Goal: Transaction & Acquisition: Obtain resource

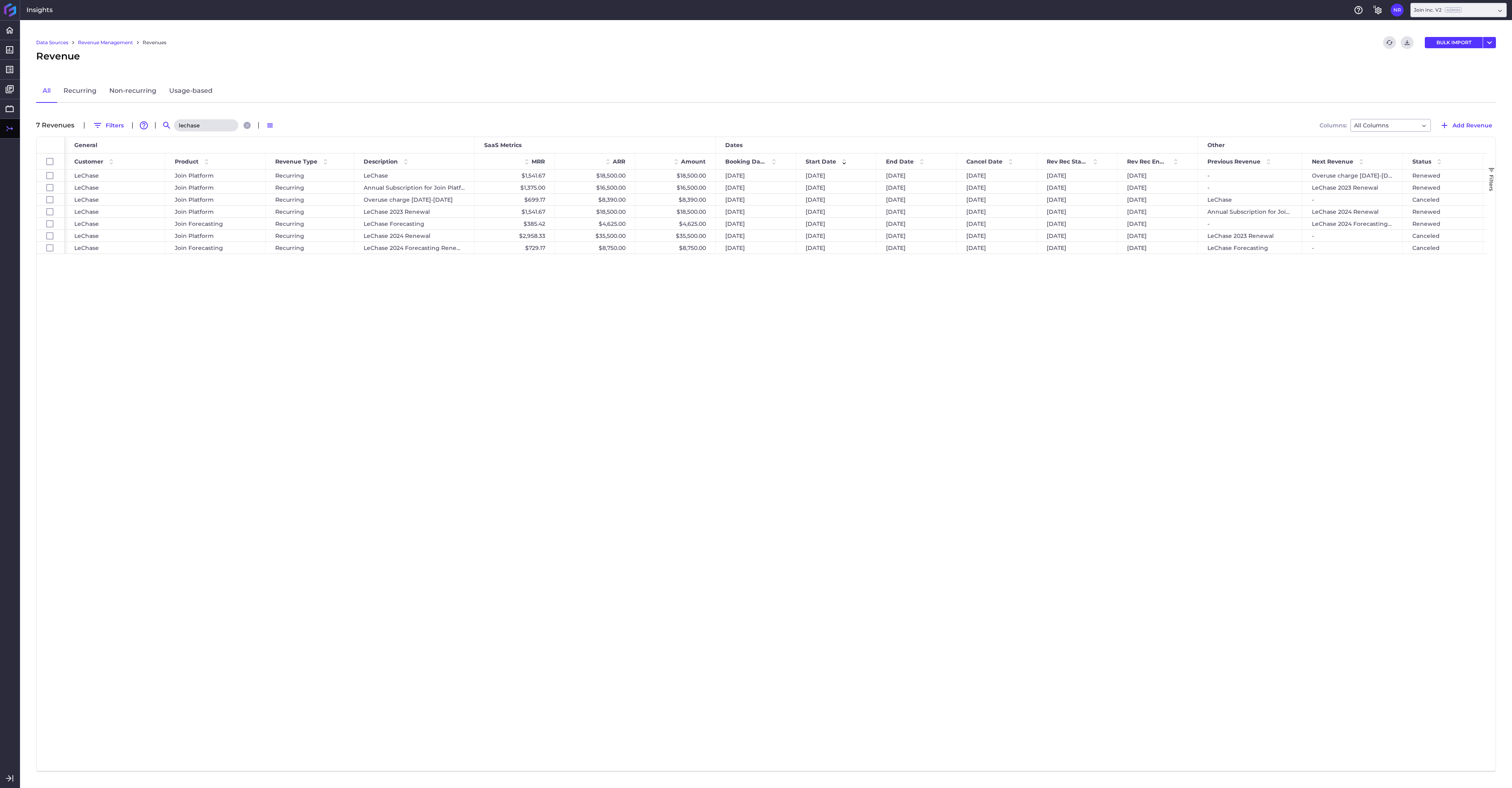
click at [1285, 58] on div "Revenue" at bounding box center [766, 56] width 1460 height 15
click at [200, 123] on input "lechase" at bounding box center [206, 125] width 65 height 12
drag, startPoint x: 205, startPoint y: 124, endPoint x: 158, endPoint y: 122, distance: 47.0
click at [174, 122] on input "lechase" at bounding box center [206, 125] width 65 height 12
type input "w"
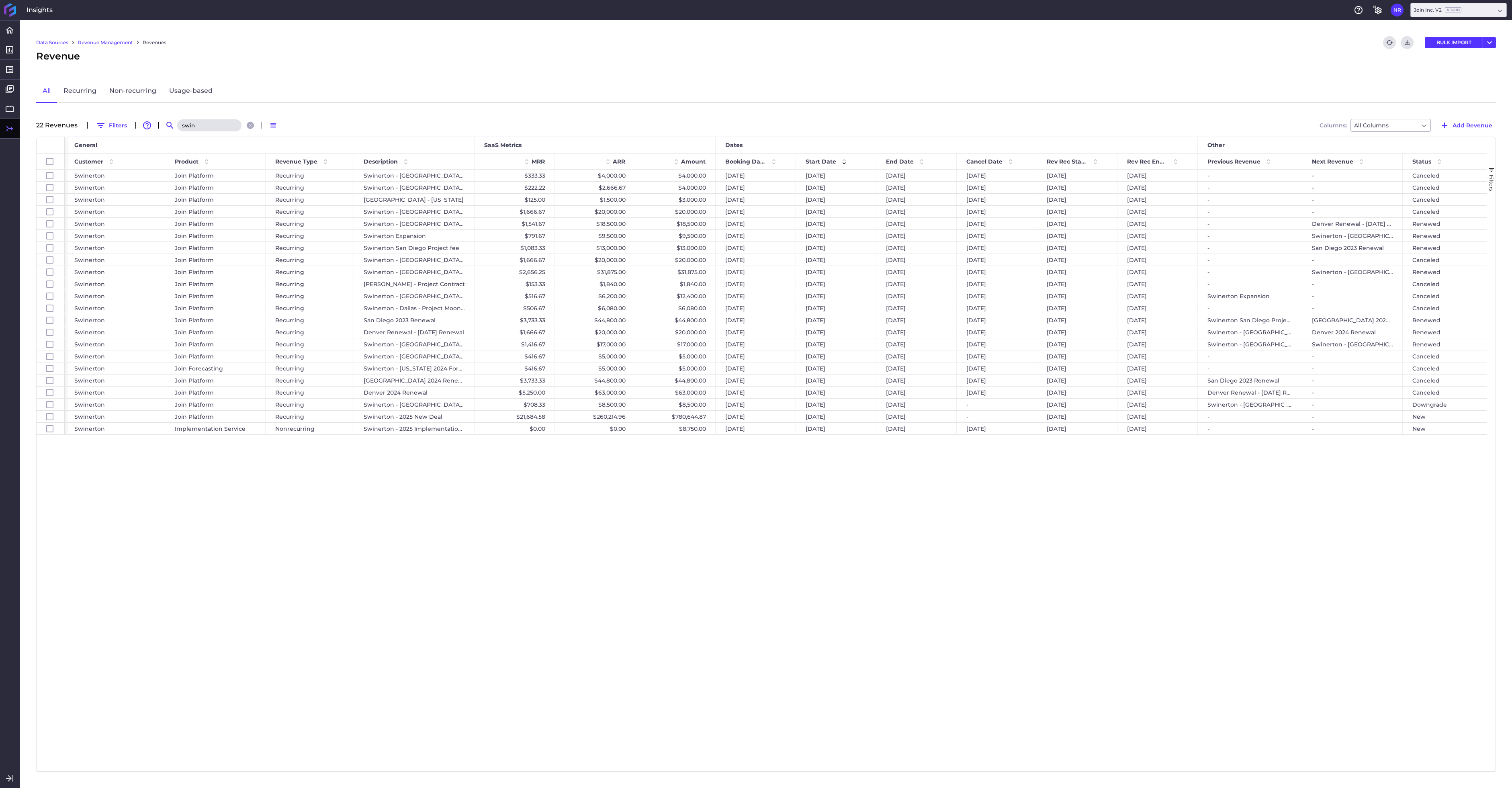
type input "swin"
click at [664, 417] on div "$780,644.87" at bounding box center [675, 417] width 80 height 12
checkbox input "false"
checkbox input "true"
checkbox input "false"
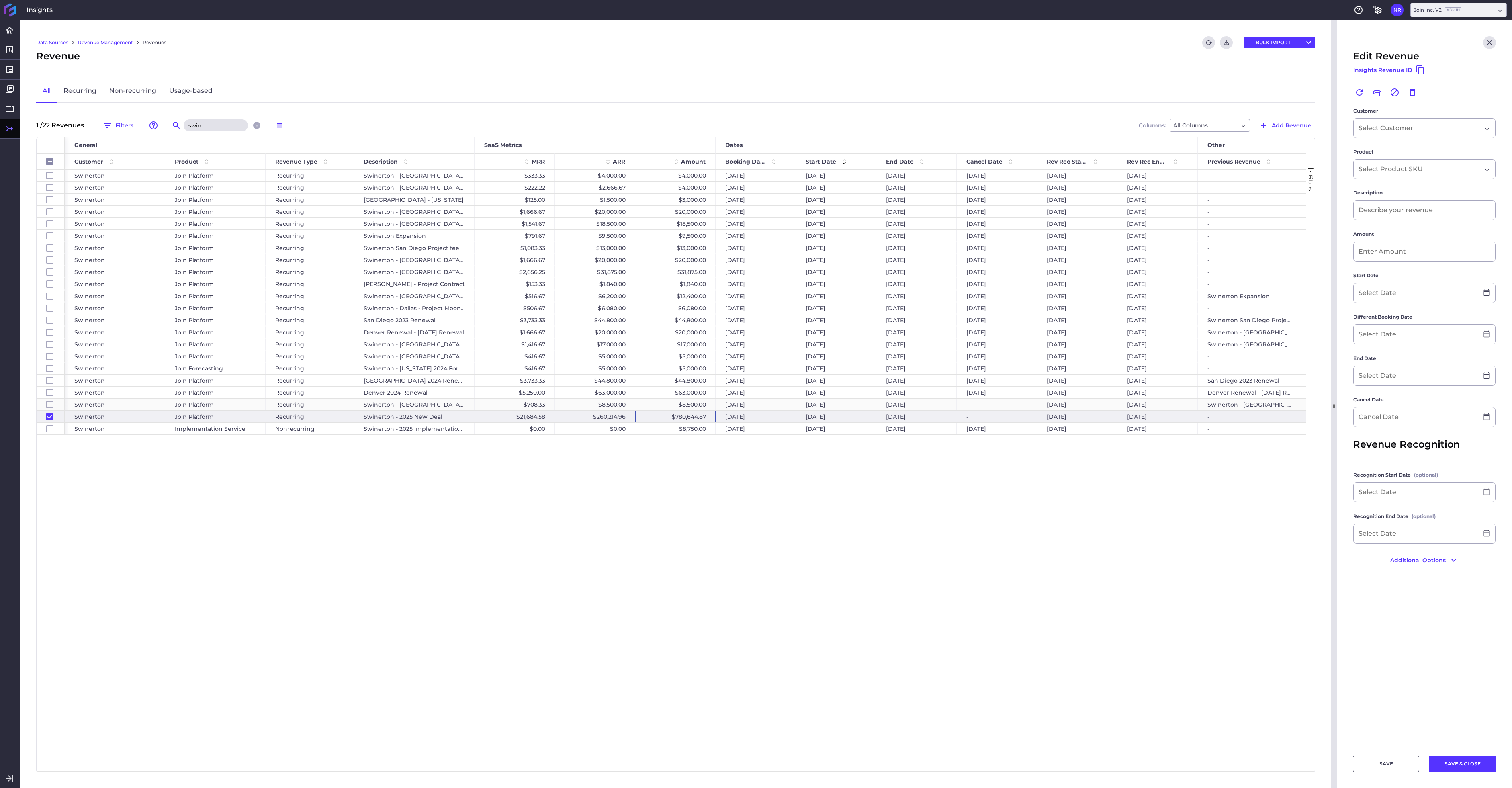
type input "Swinerton - 2025 New Deal"
type input "$ 780,644.87"
type input "[DATE]"
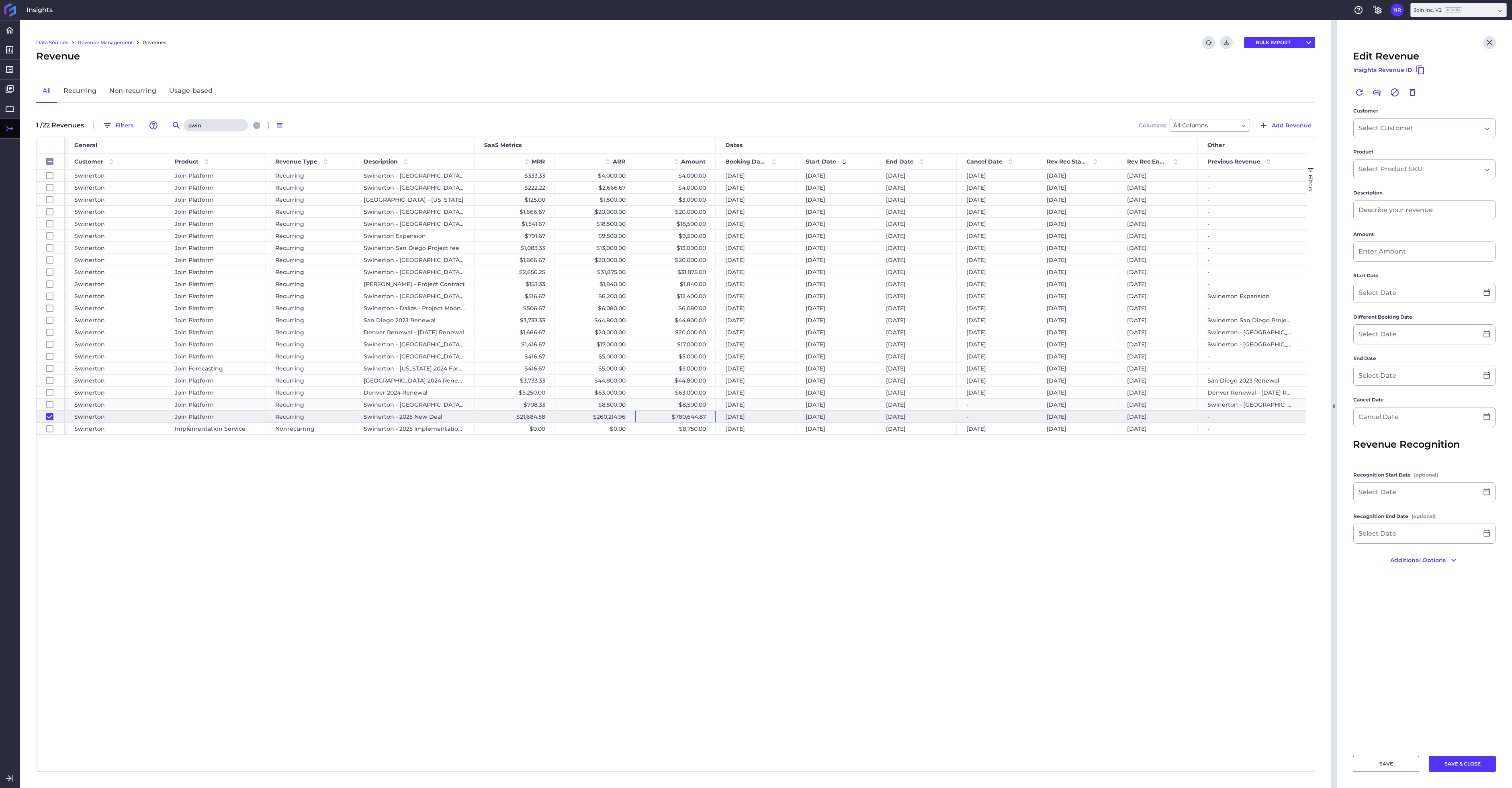
type input "[DATE]"
click at [720, 481] on div "Swinerton Join Platform Recurring Swinerton - Sacramento - Vantage & Well $333.…" at bounding box center [685, 470] width 1241 height 601
click at [1491, 38] on icon "Close" at bounding box center [1489, 42] width 9 height 9
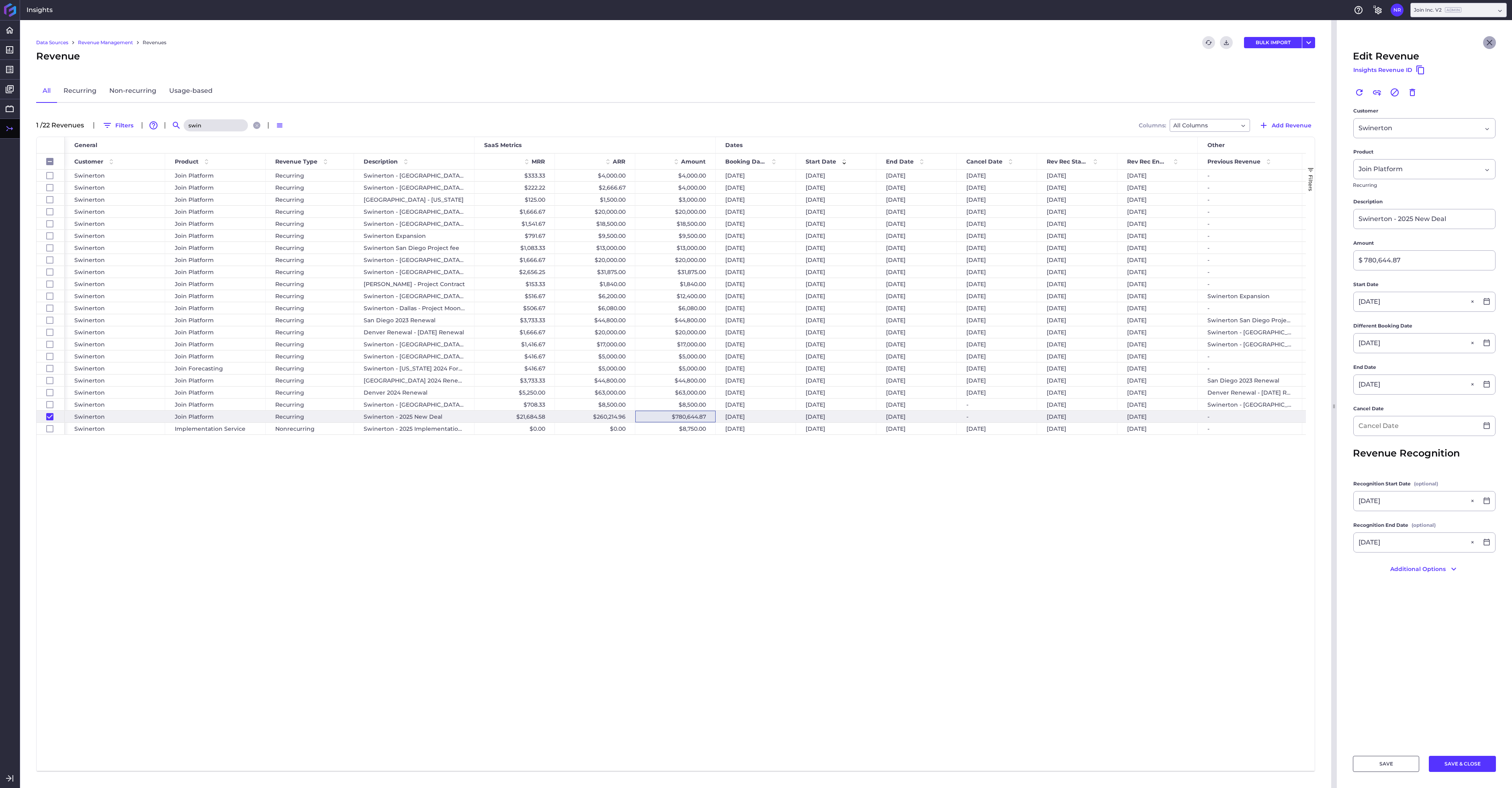
checkbox input "false"
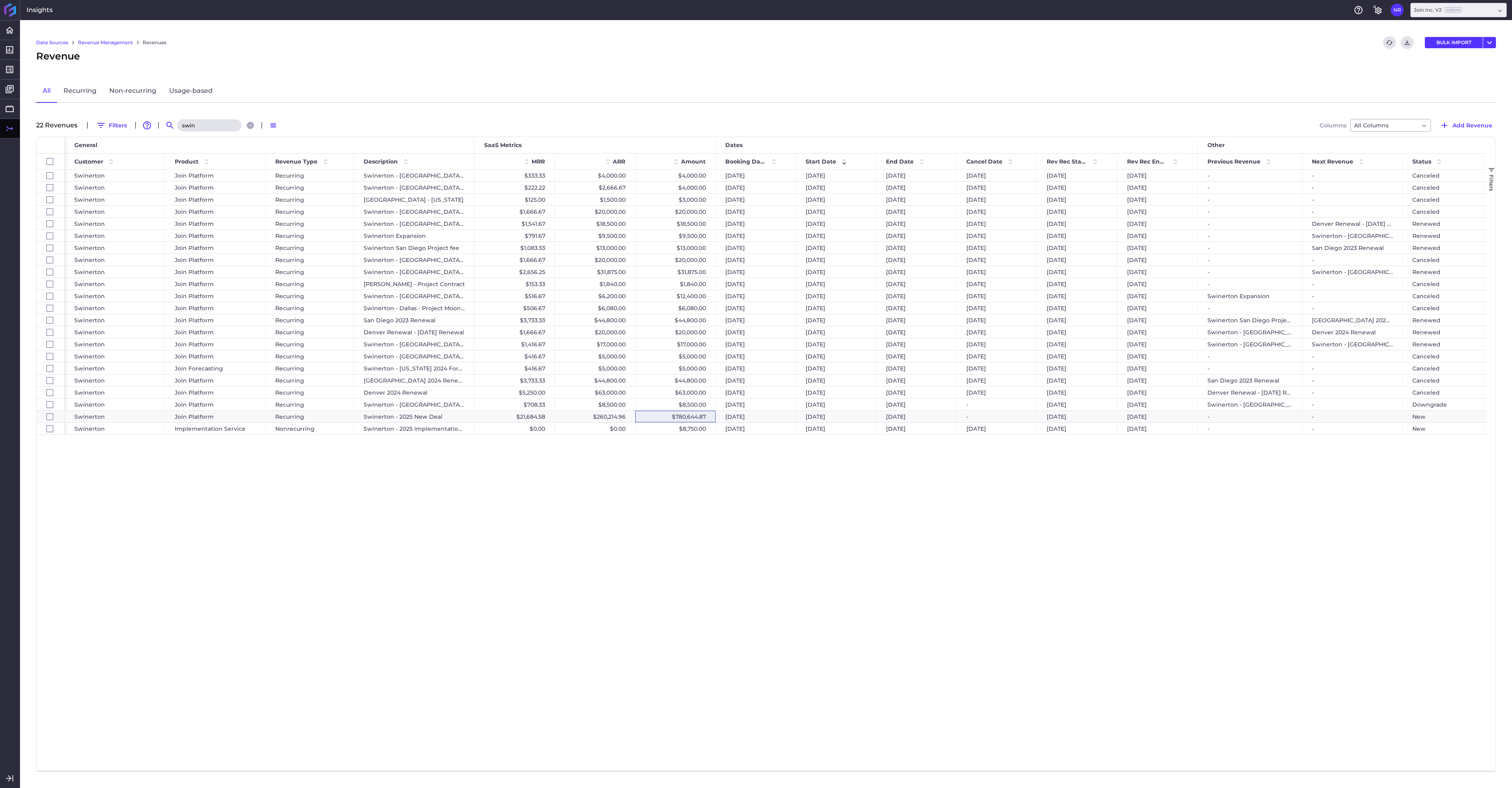
click at [220, 126] on input "swin" at bounding box center [210, 125] width 65 height 12
click at [214, 122] on input "sw" at bounding box center [210, 125] width 65 height 12
type input "s"
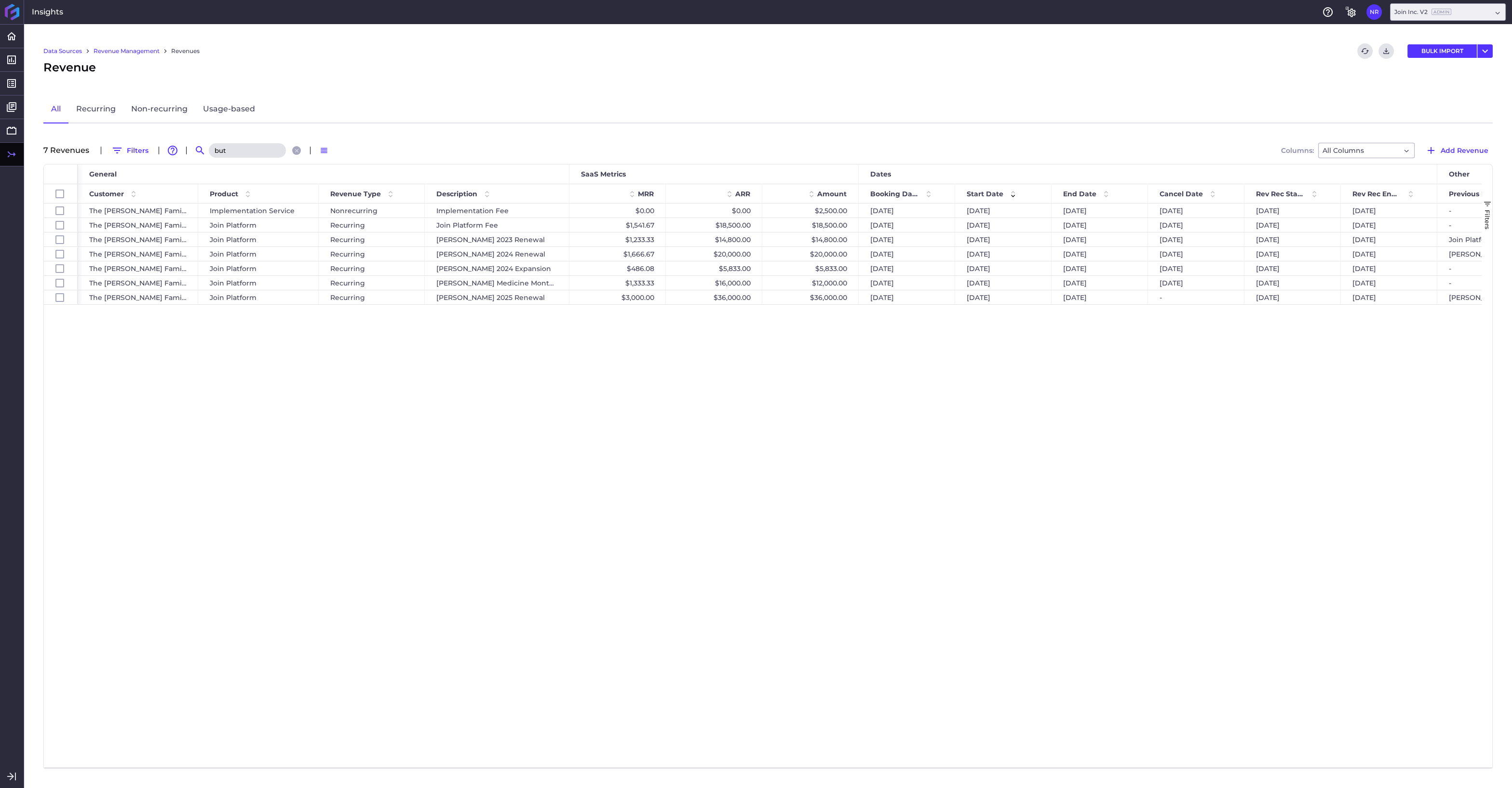
type input "but"
click at [1168, 374] on div "The Butz Family of Companies Implementation Service Nonrecurring Implementation…" at bounding box center [779, 485] width 1404 height 563
click at [826, 284] on div "$12,000.00" at bounding box center [810, 283] width 96 height 14
checkbox input "false"
checkbox input "true"
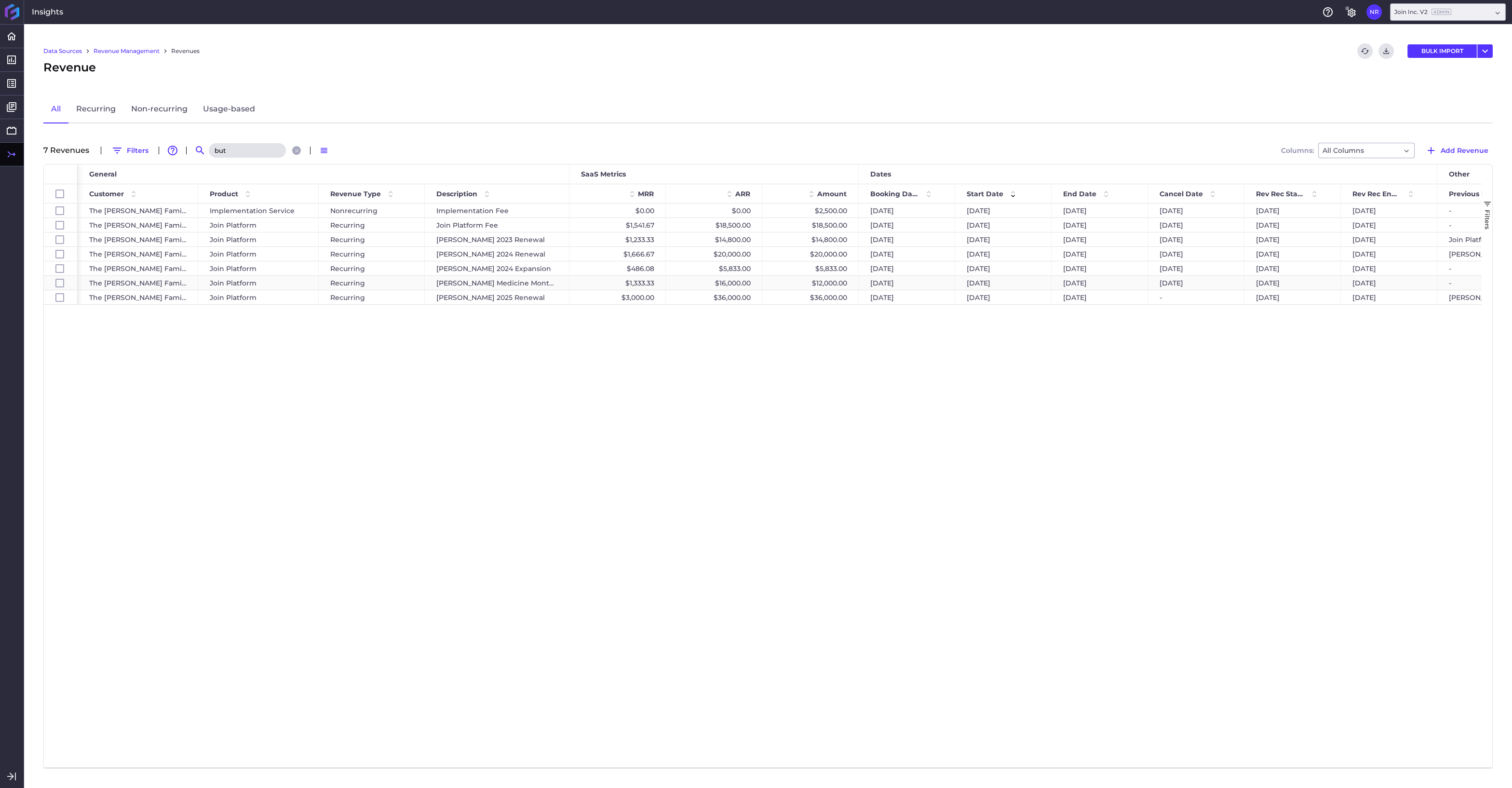
checkbox input "false"
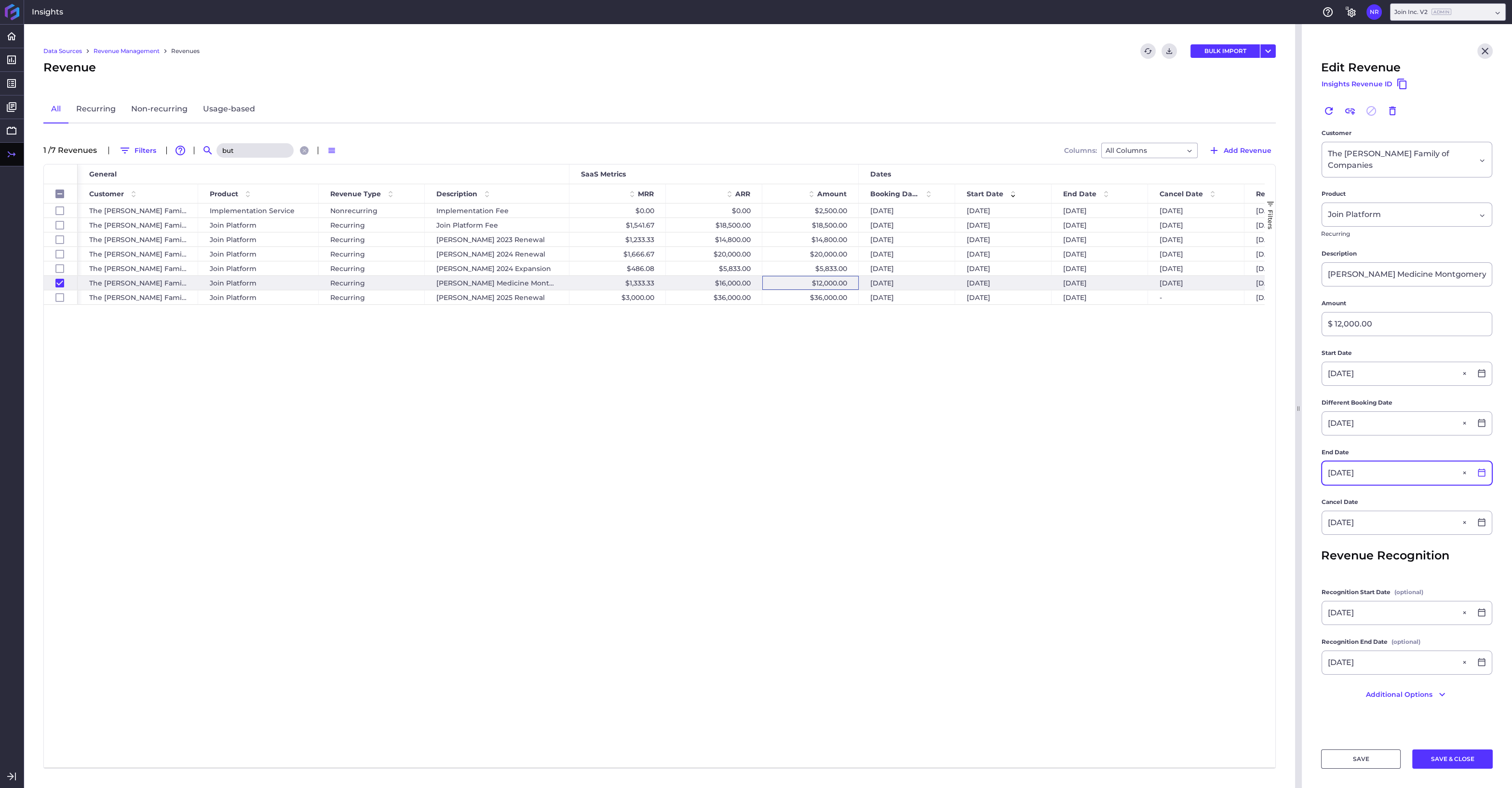
click at [1480, 468] on icon at bounding box center [1482, 473] width 7 height 8
click at [1449, 499] on icon "button" at bounding box center [1449, 499] width 4 height 6
click at [1470, 637] on div "31" at bounding box center [1471, 641] width 21 height 21
type input "05/31/2025"
click at [1480, 518] on icon at bounding box center [1482, 523] width 7 height 8
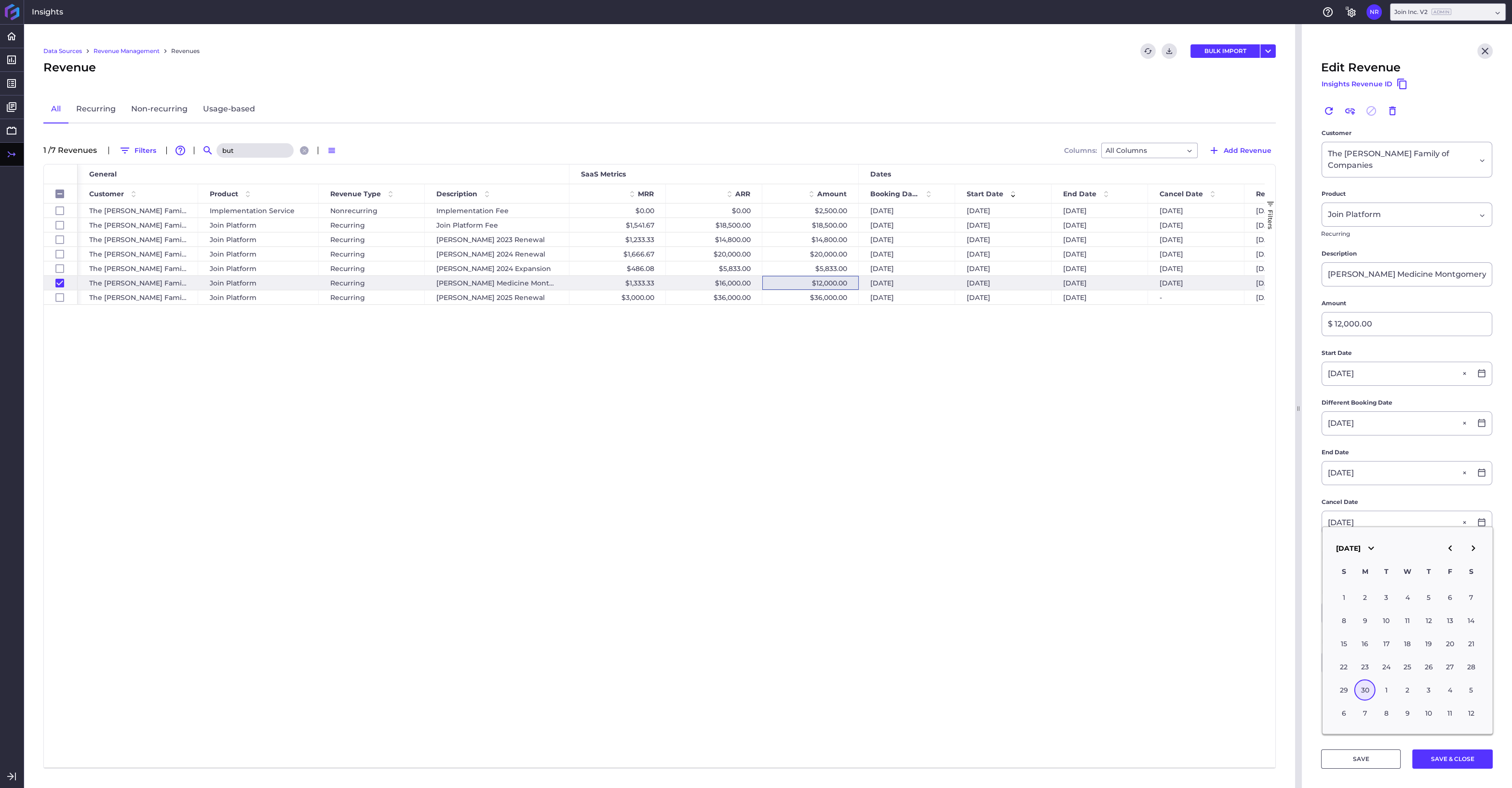
click at [1449, 548] on icon "button" at bounding box center [1449, 548] width 11 height 11
click at [1470, 688] on div "31" at bounding box center [1471, 690] width 21 height 21
type input "05/31/2025"
click at [1482, 658] on icon at bounding box center [1481, 662] width 8 height 8
click at [1447, 450] on icon "button" at bounding box center [1449, 445] width 11 height 11
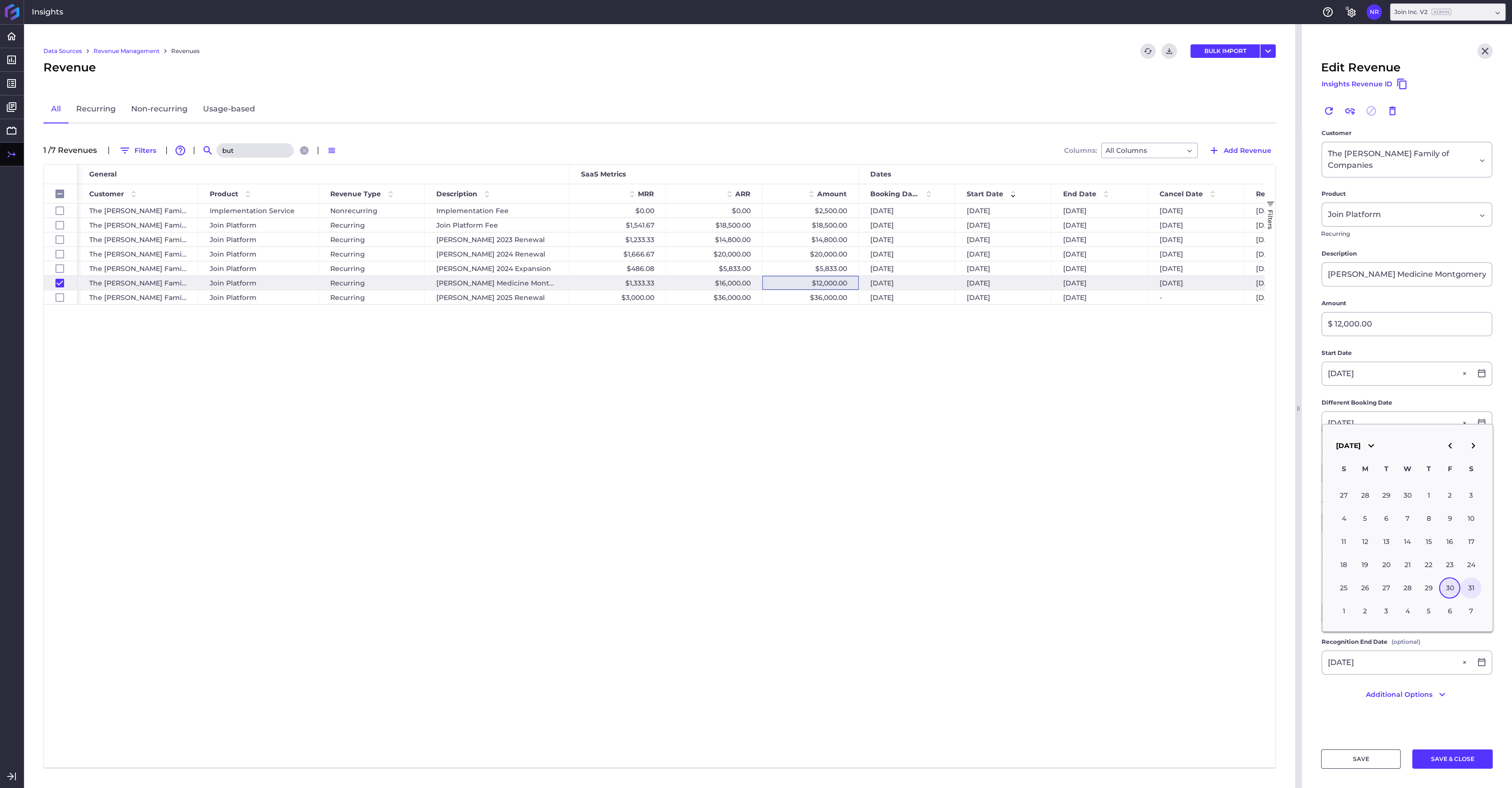
click at [1466, 584] on div "31" at bounding box center [1471, 587] width 21 height 21
type input "05/31/2025"
click at [1447, 761] on button "SAVE & CLOSE" at bounding box center [1452, 758] width 80 height 19
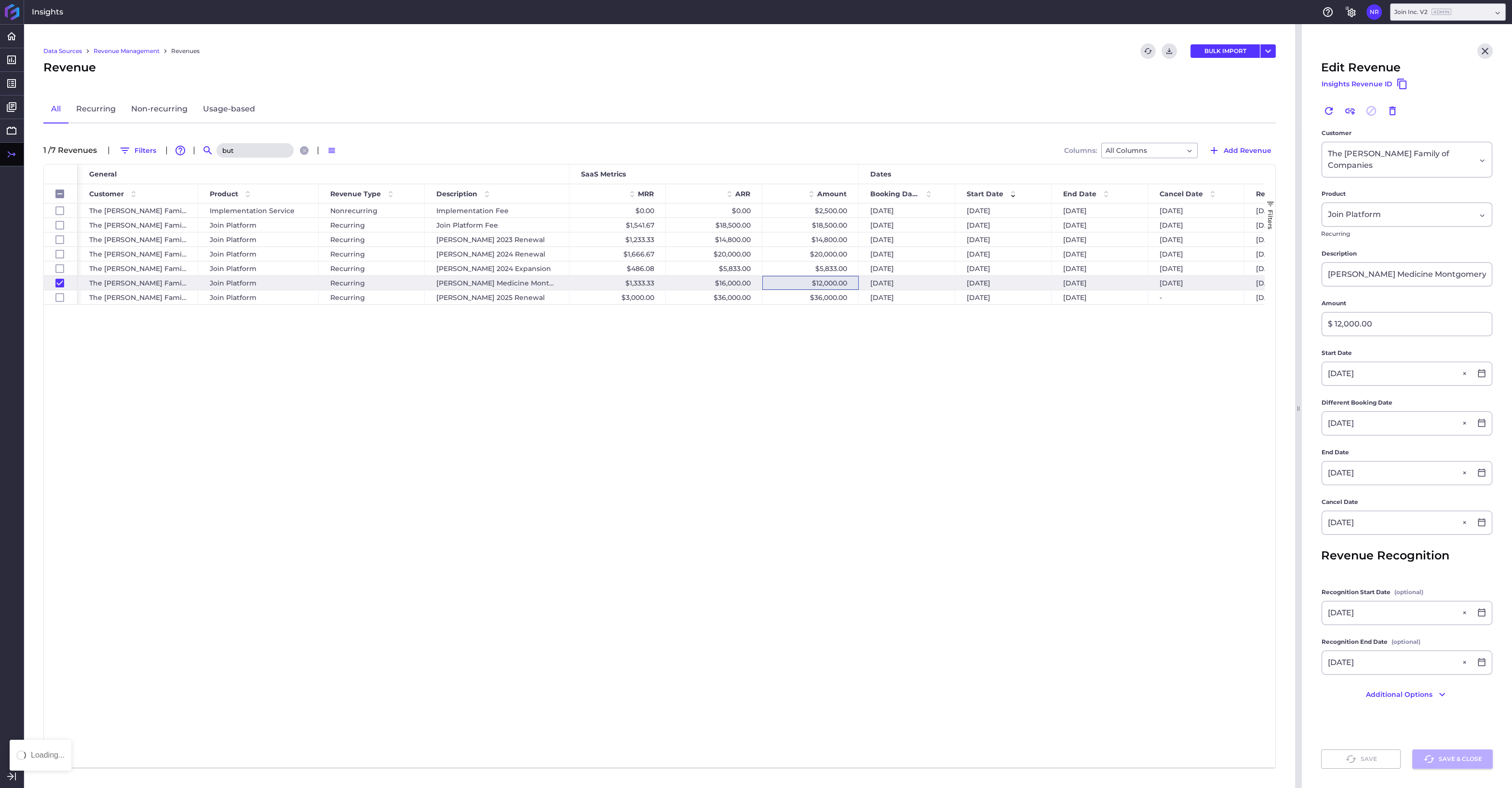
checkbox input "false"
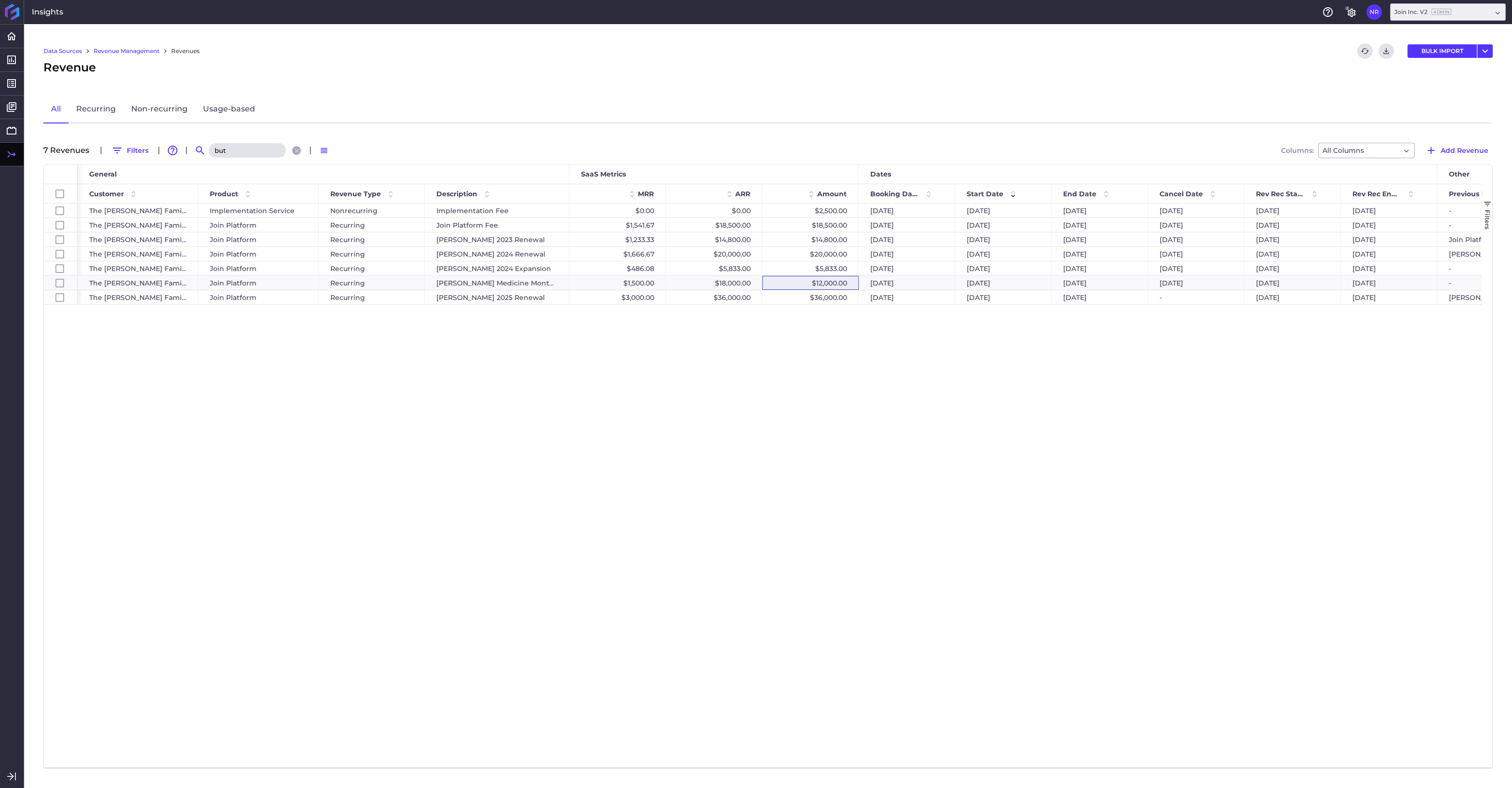
click at [239, 151] on input "but" at bounding box center [247, 150] width 77 height 15
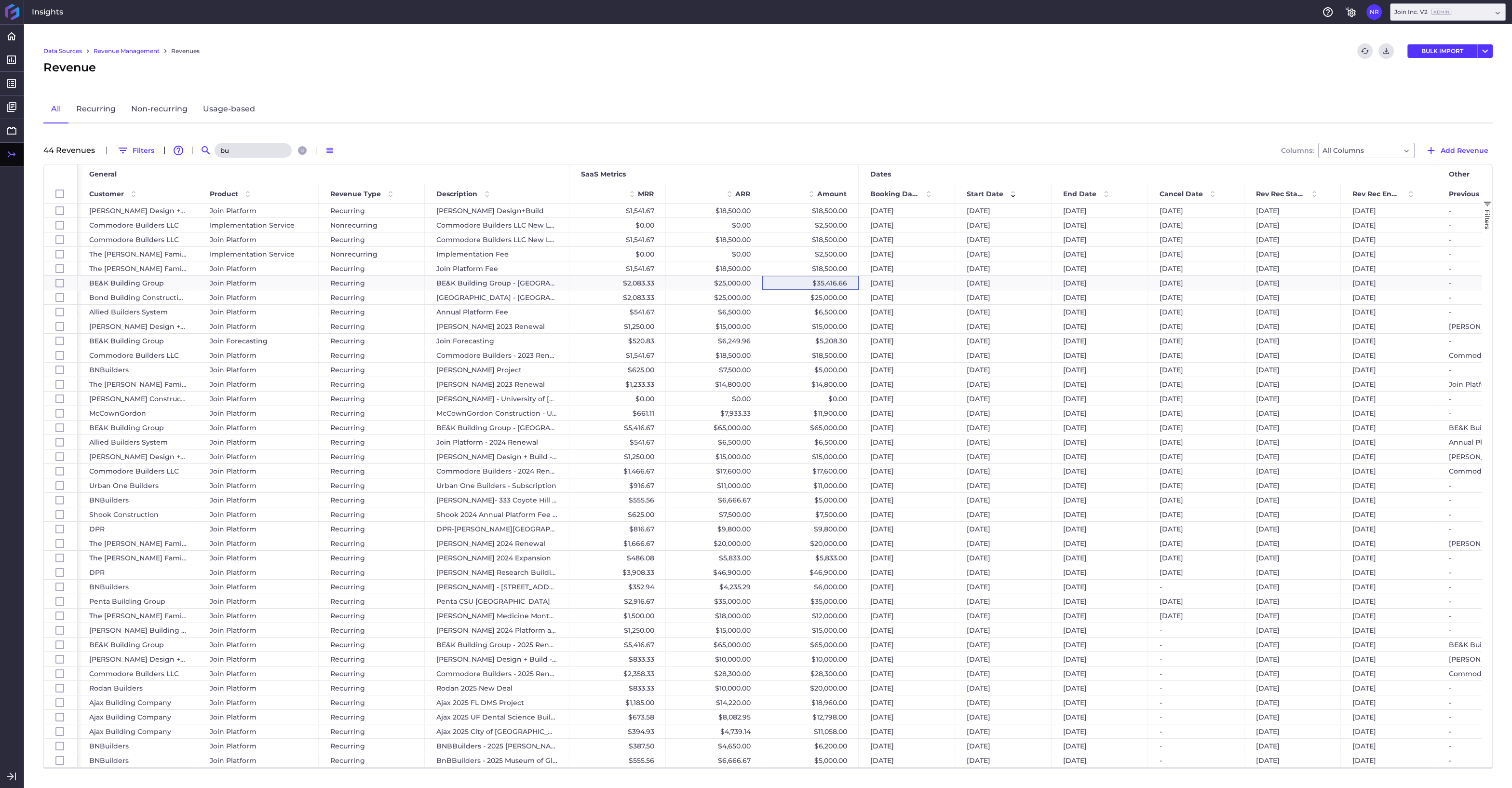
click at [237, 152] on input "bu" at bounding box center [254, 150] width 77 height 15
type input "b"
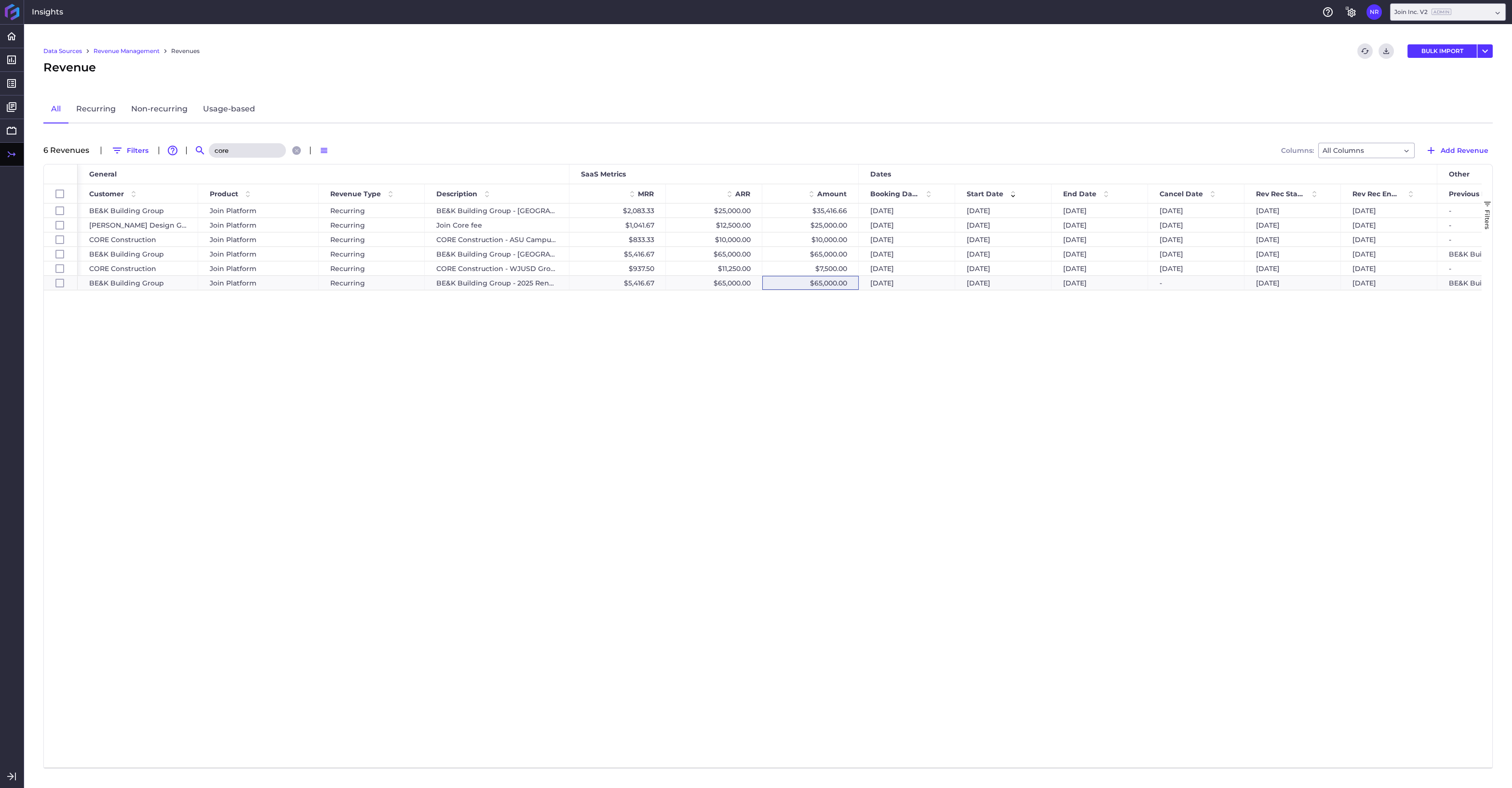
click at [242, 153] on input "core" at bounding box center [247, 150] width 77 height 15
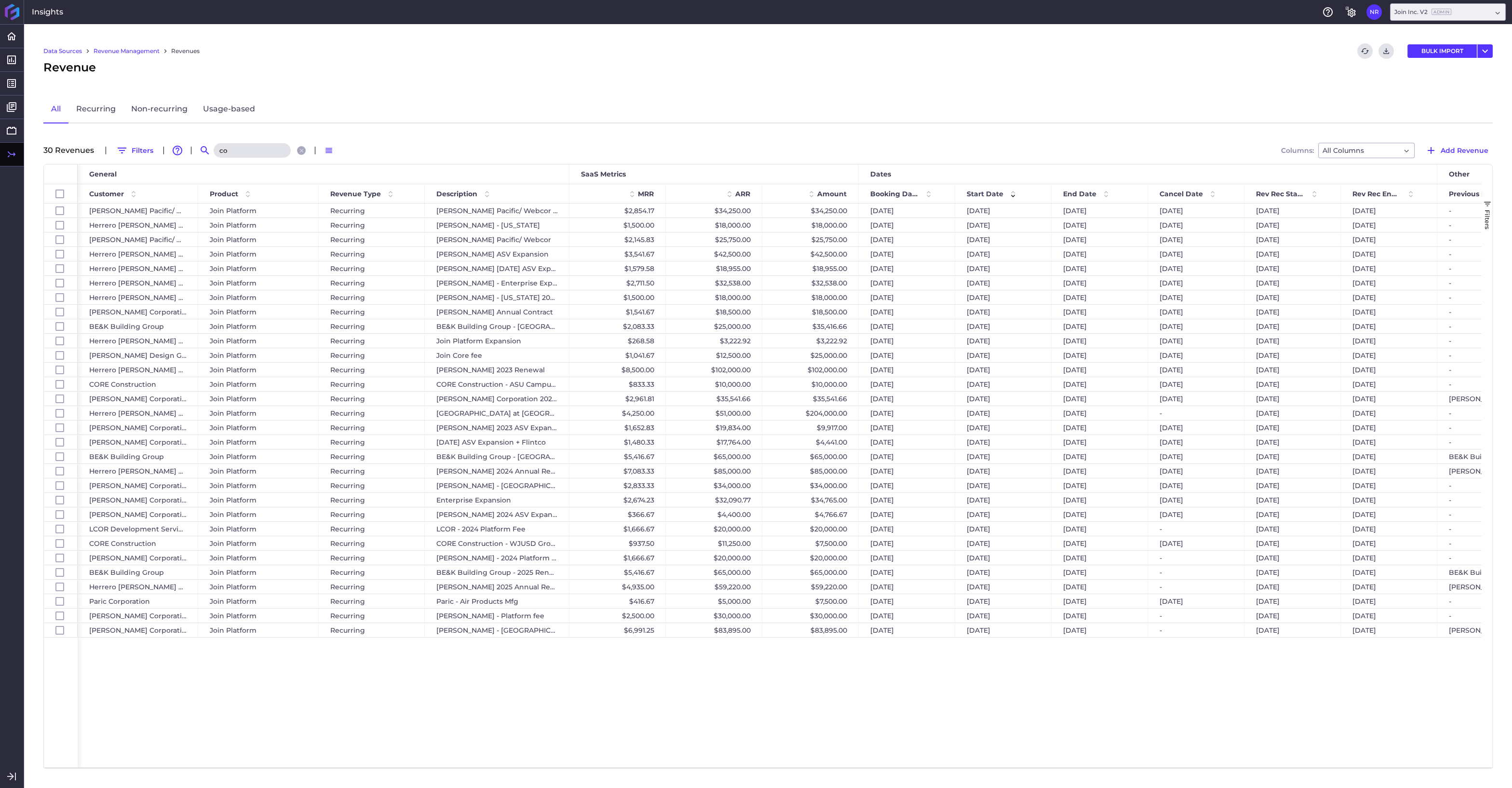
type input "c"
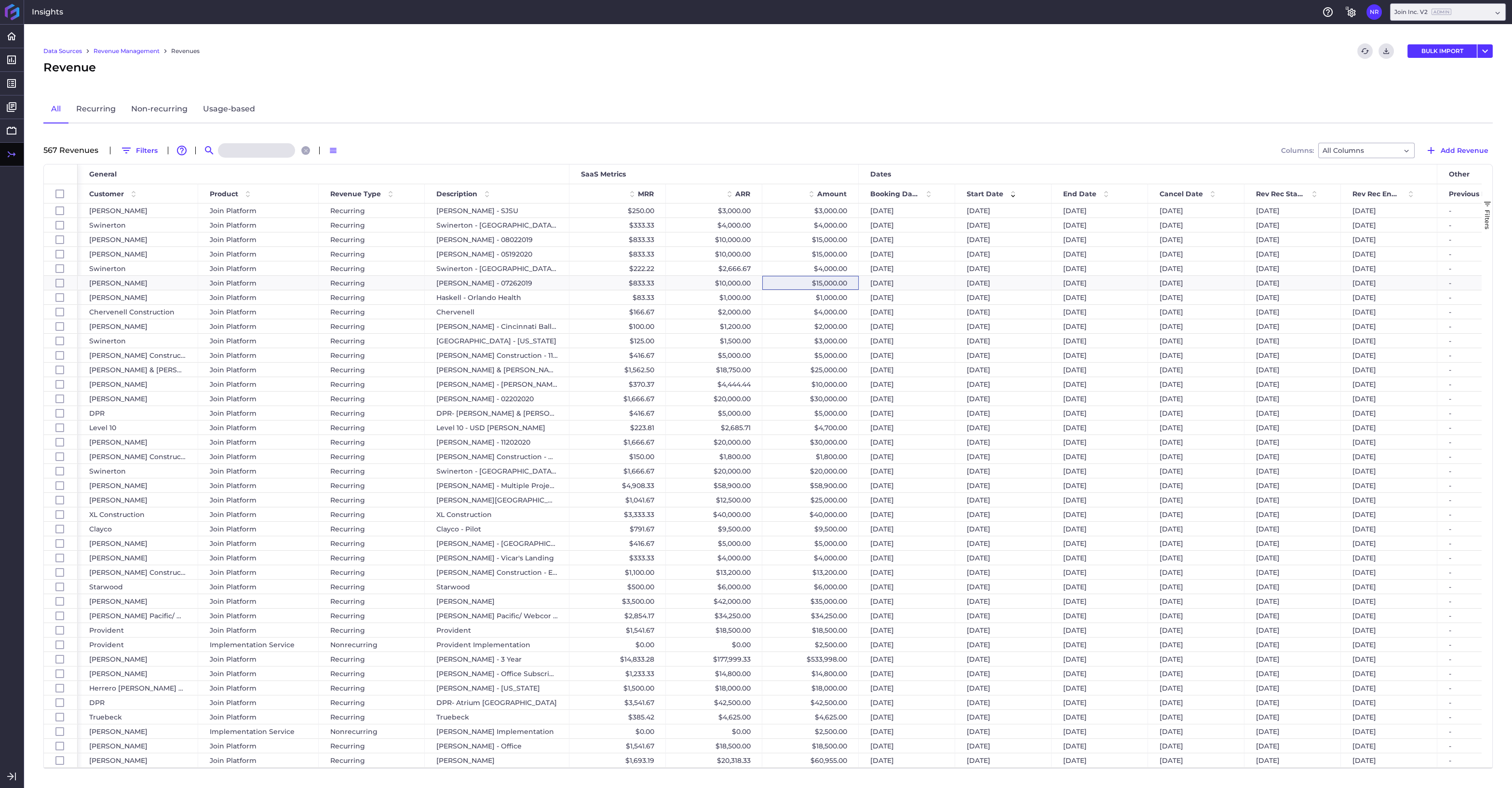
click at [262, 149] on input at bounding box center [256, 150] width 77 height 15
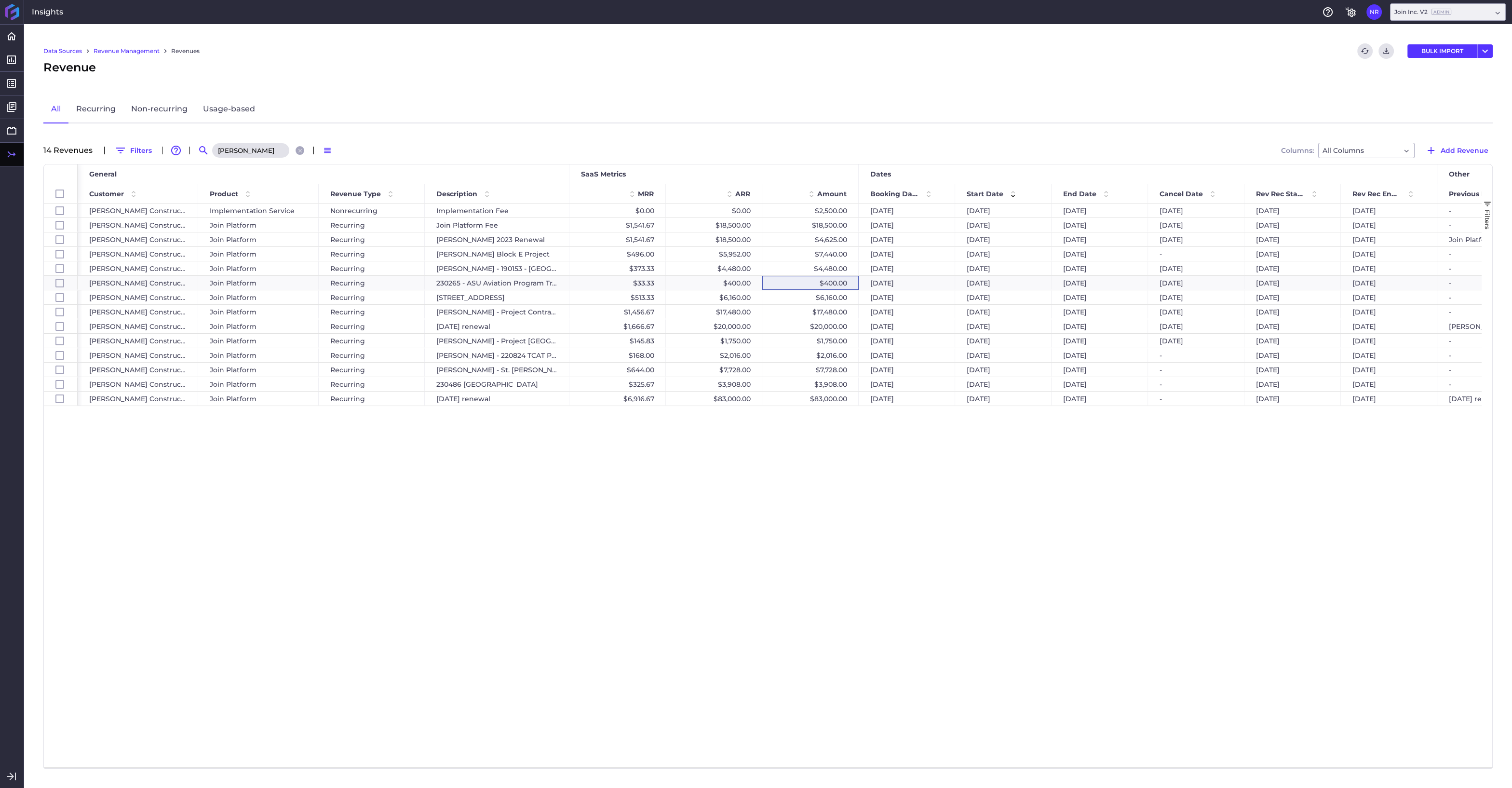
type input "hoar"
click at [799, 249] on div "$7,440.00" at bounding box center [810, 254] width 96 height 14
checkbox input "false"
checkbox input "true"
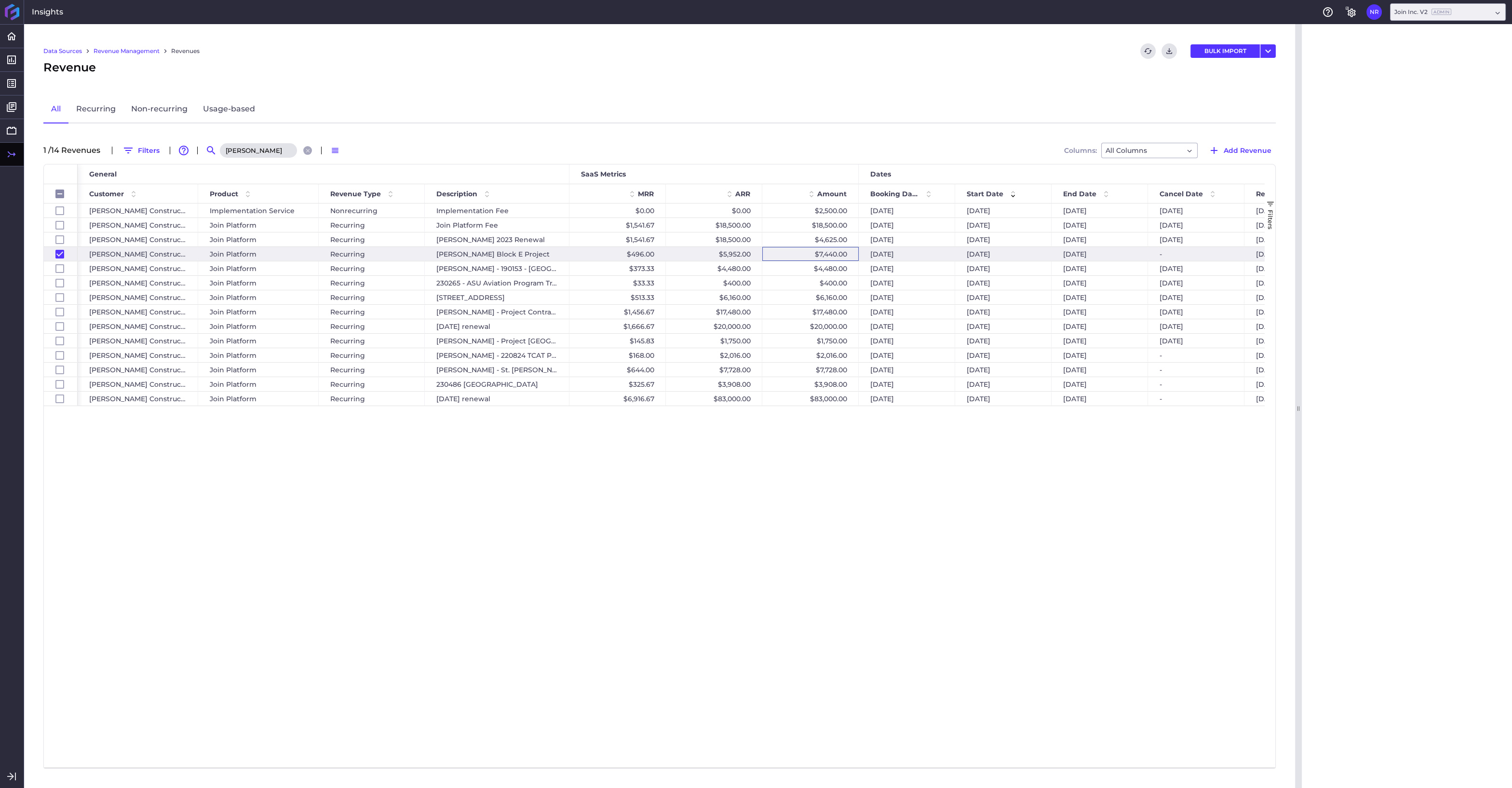
checkbox input "false"
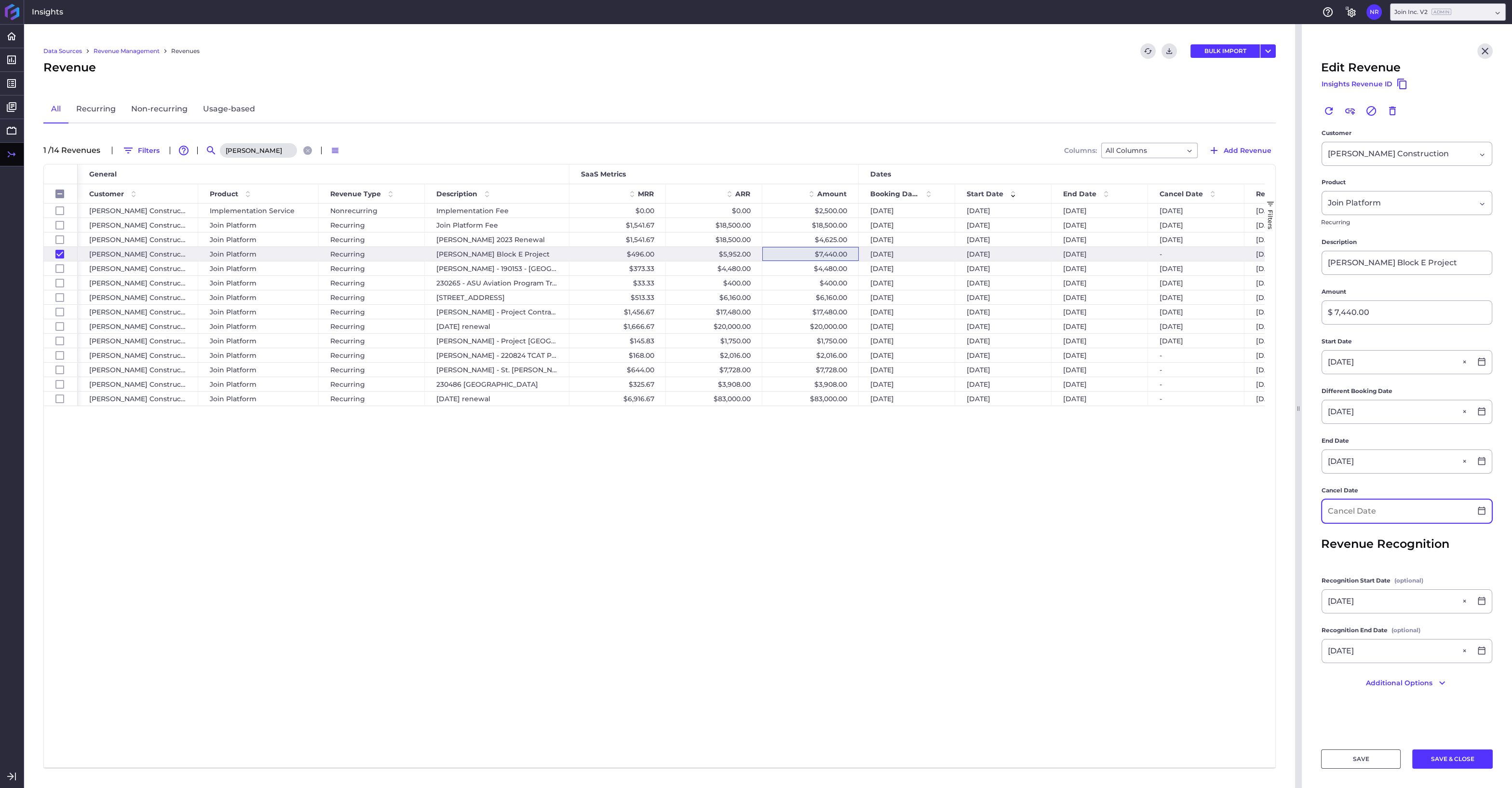
click at [1373, 513] on input at bounding box center [1397, 511] width 149 height 23
type input "09/30/2024"
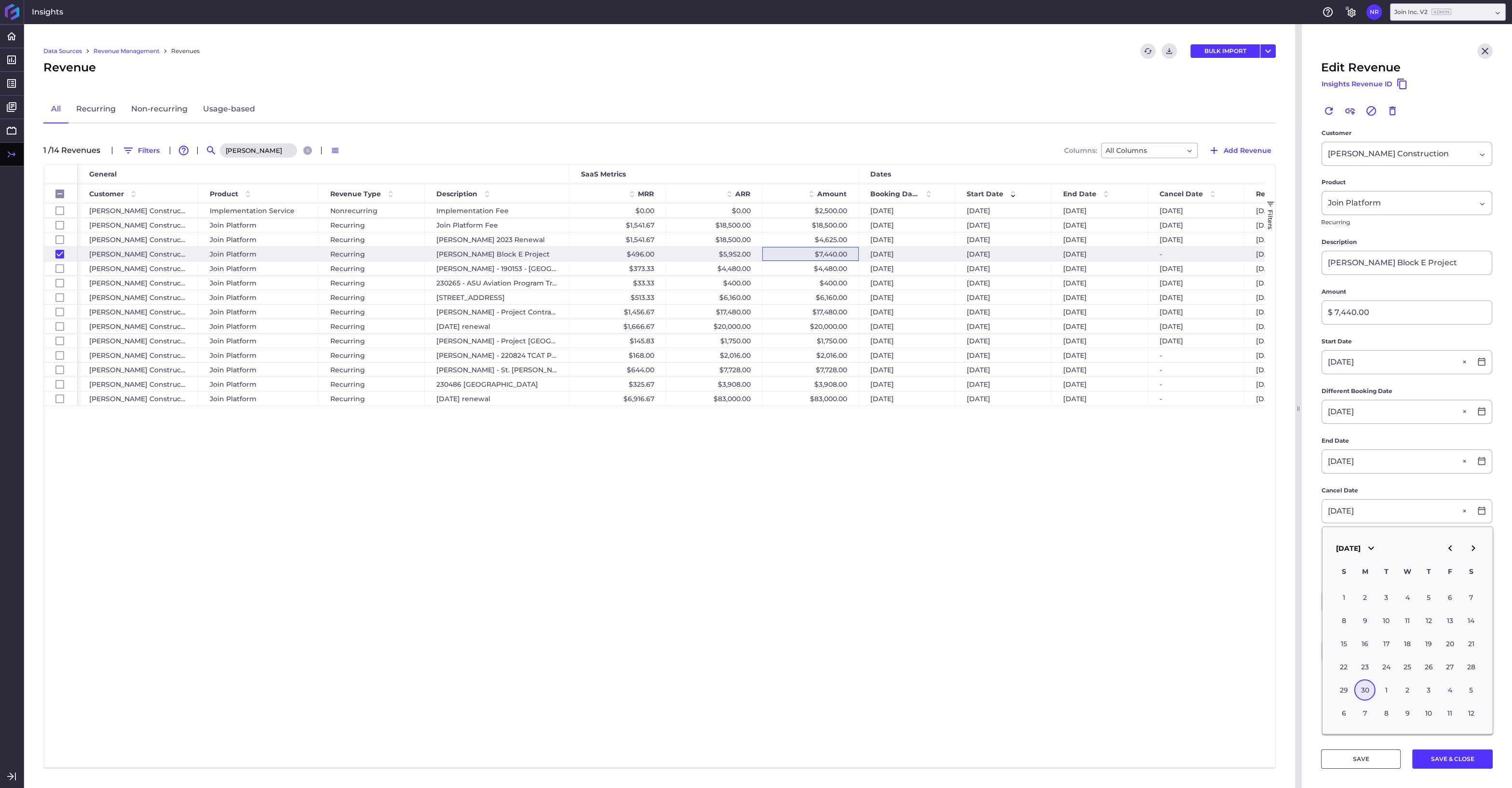
click at [1367, 689] on div "30" at bounding box center [1365, 690] width 21 height 21
click at [1436, 758] on button "SAVE & CLOSE" at bounding box center [1452, 758] width 80 height 19
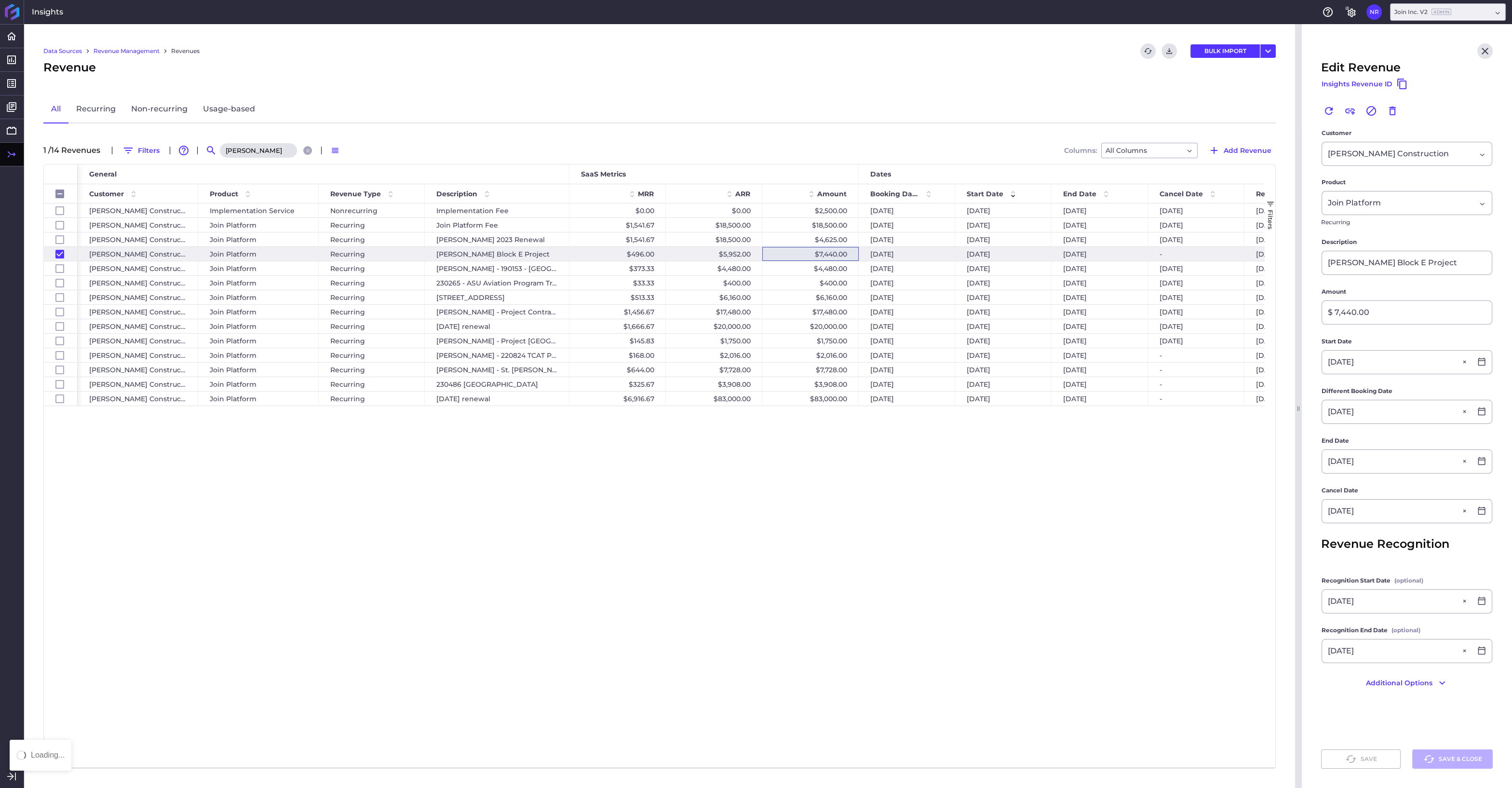
checkbox input "false"
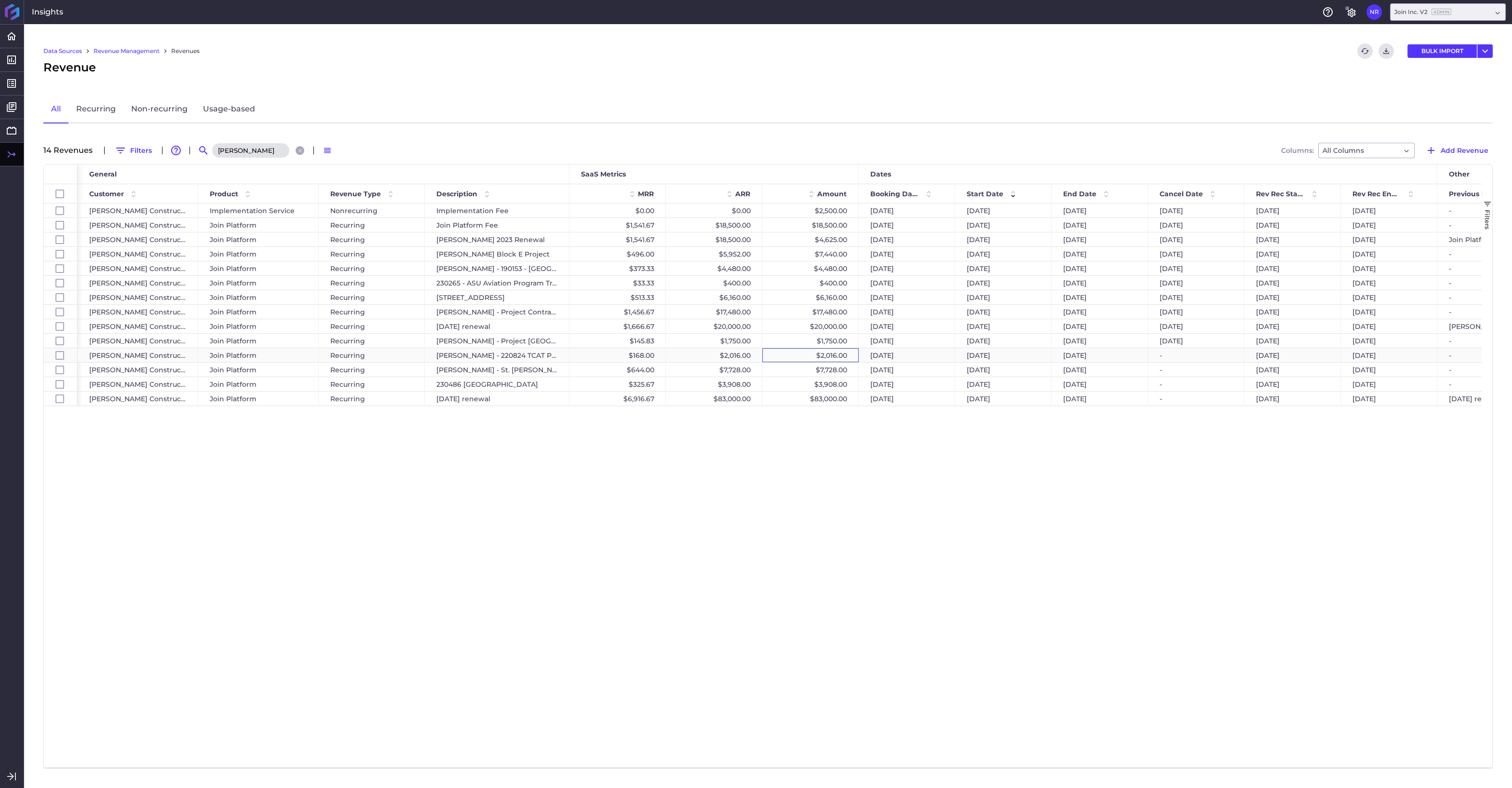
click at [791, 354] on div "$2,016.00" at bounding box center [810, 355] width 96 height 14
checkbox input "false"
checkbox input "true"
checkbox input "false"
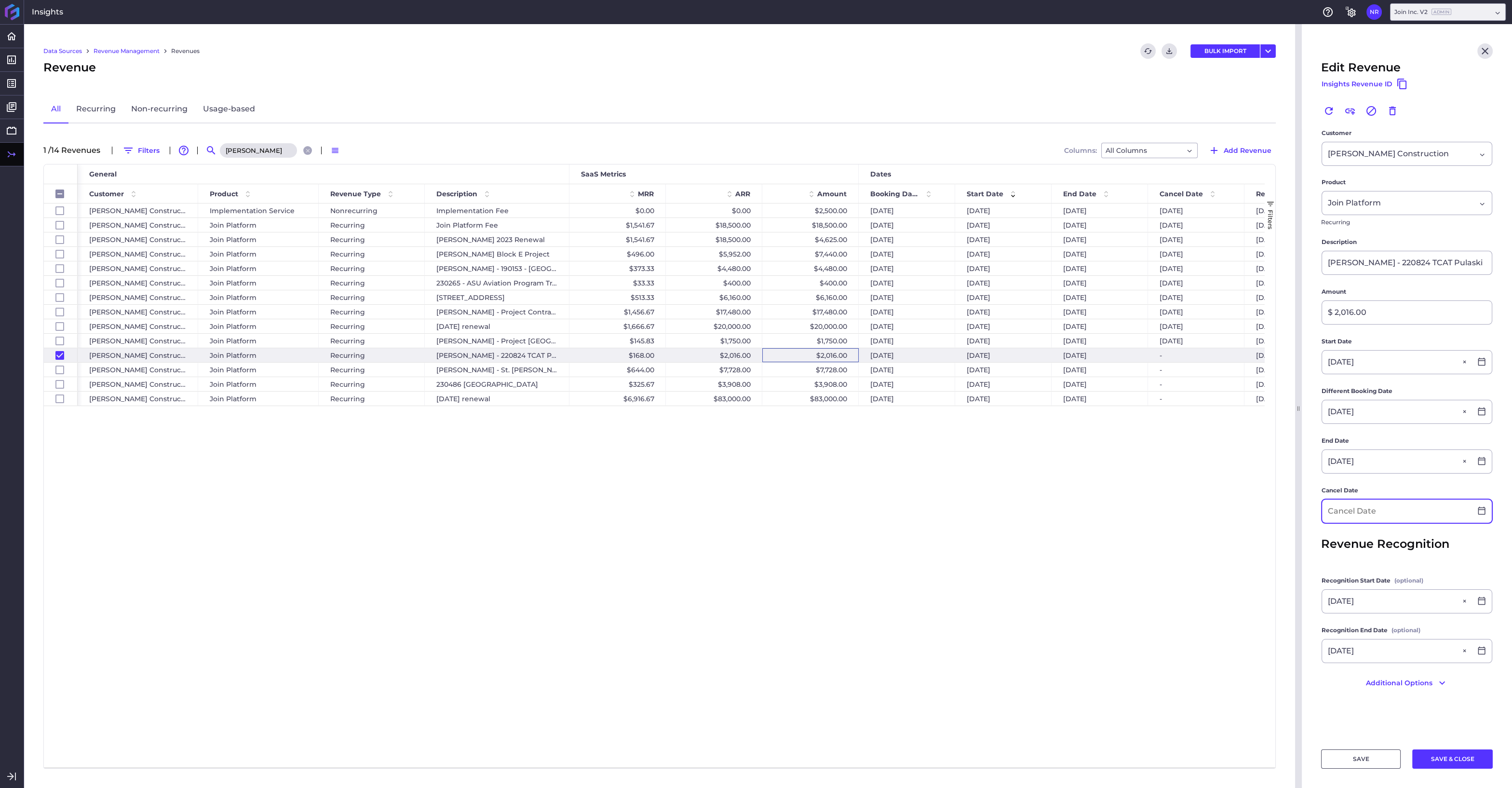
click at [1351, 508] on input at bounding box center [1397, 511] width 149 height 23
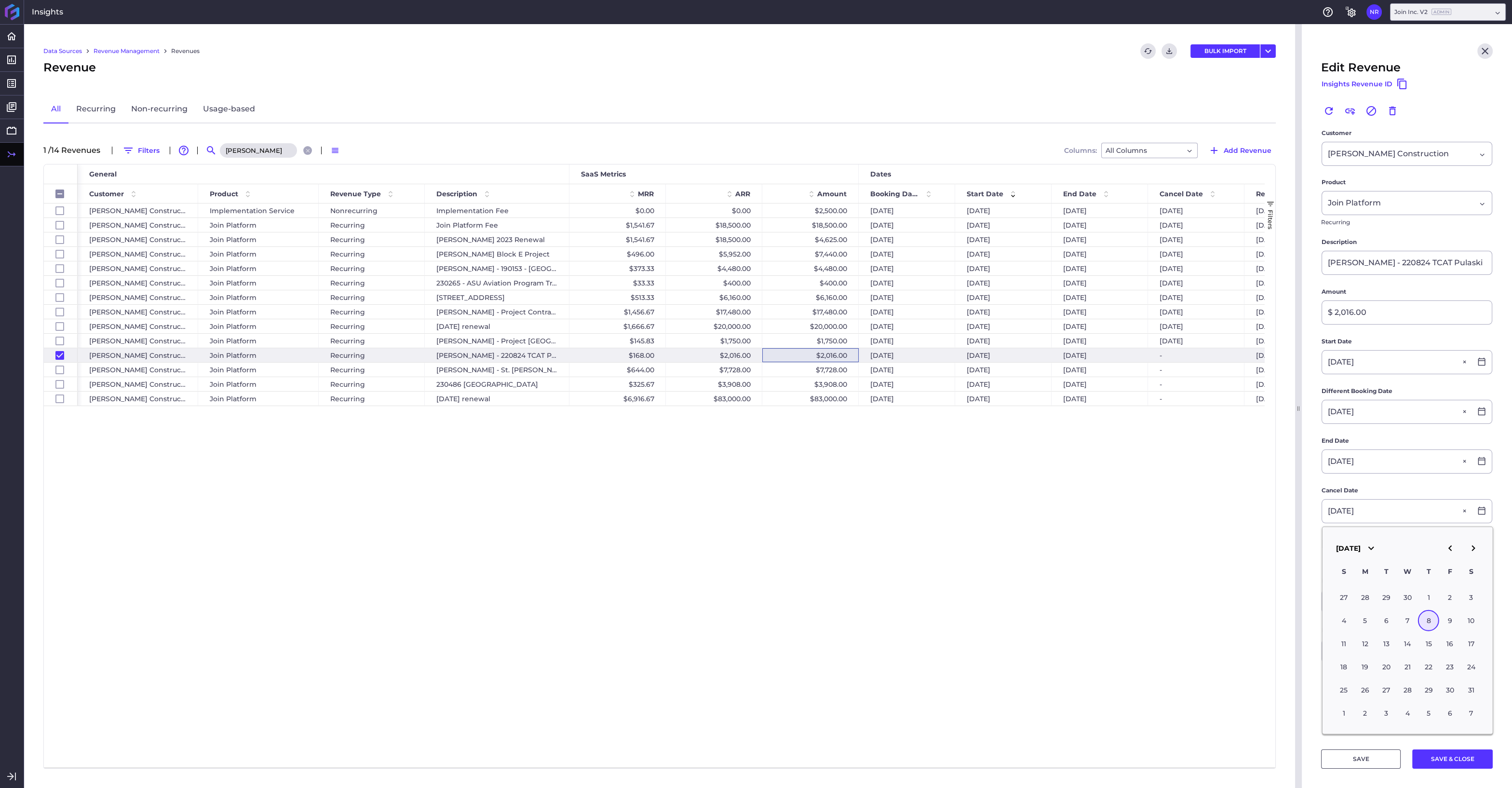
click at [1436, 621] on div "8" at bounding box center [1428, 620] width 21 height 21
type input "05/08/2025"
click at [1436, 756] on button "SAVE & CLOSE" at bounding box center [1452, 758] width 80 height 19
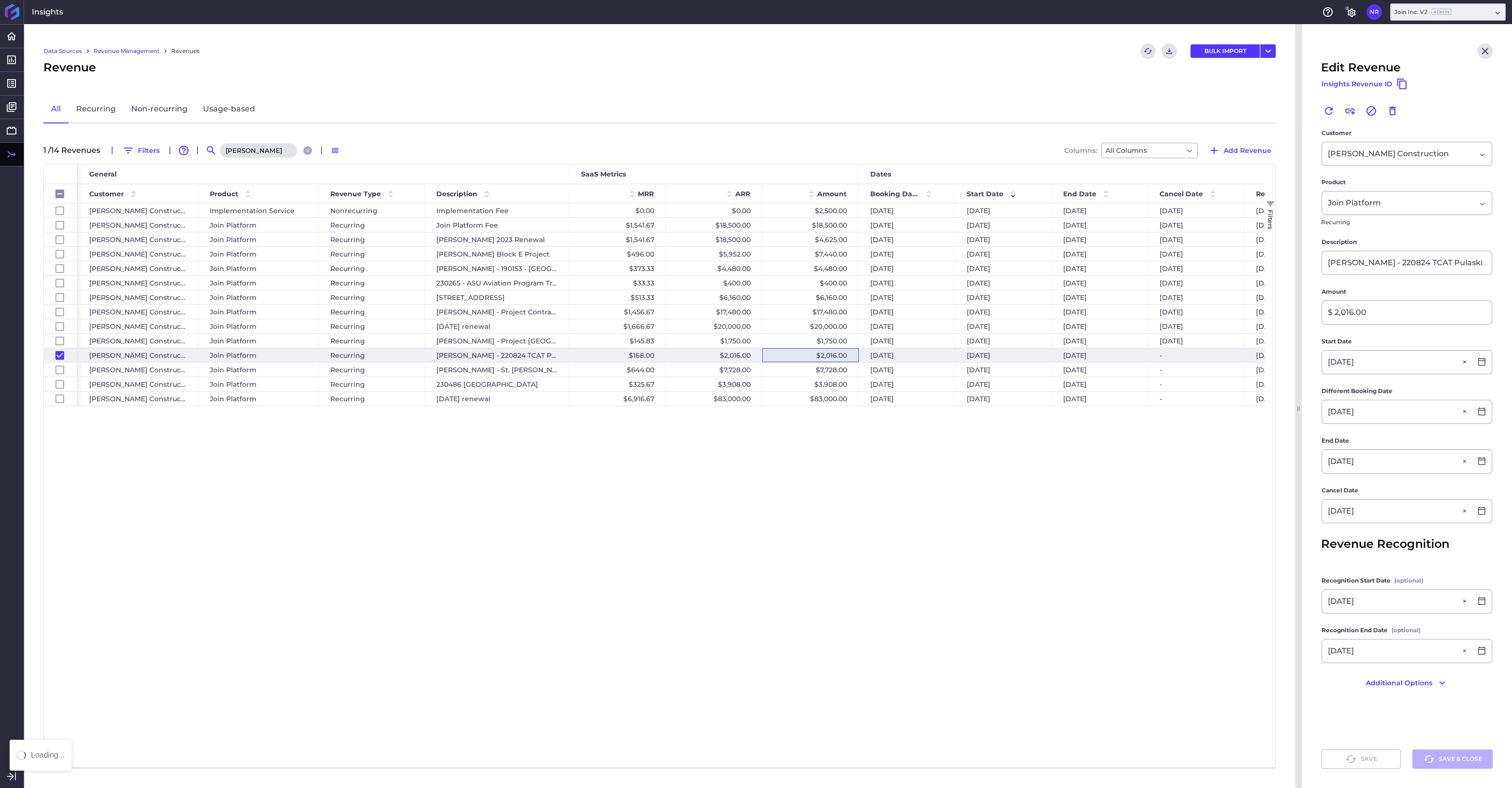
checkbox input "false"
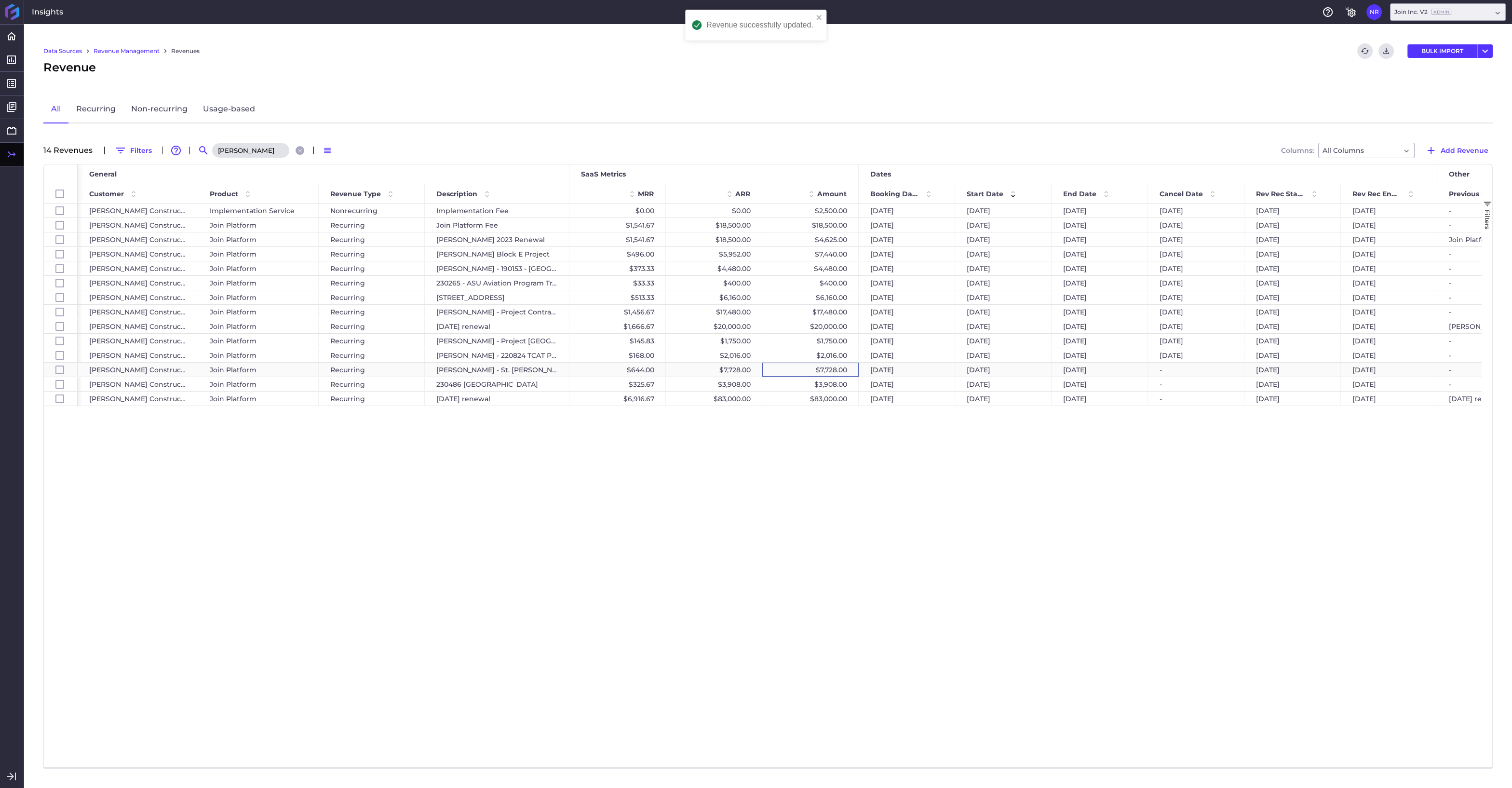
click at [801, 370] on div "$7,728.00" at bounding box center [810, 370] width 96 height 14
checkbox input "false"
checkbox input "true"
checkbox input "false"
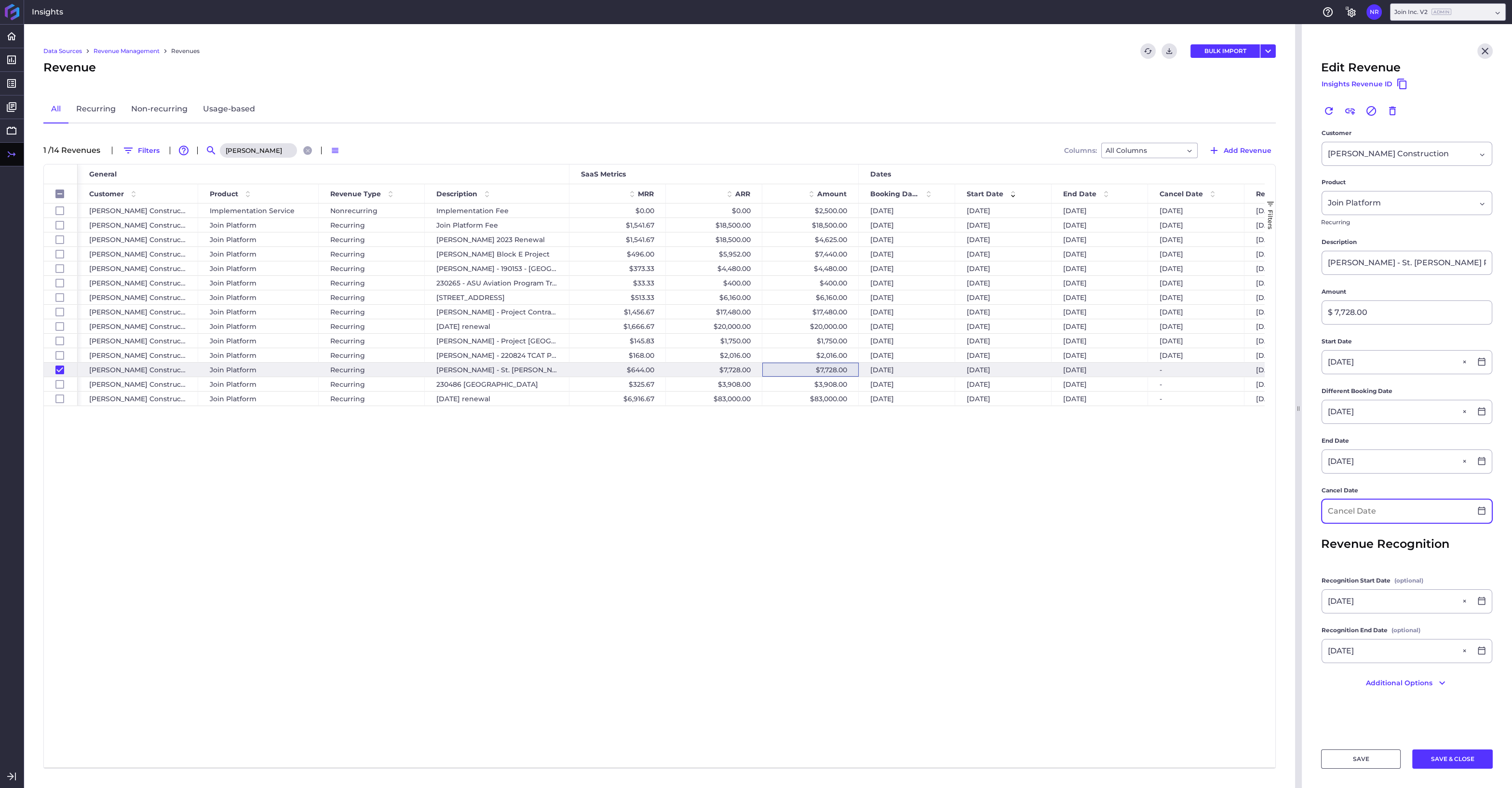
click at [1350, 511] on input at bounding box center [1397, 511] width 149 height 23
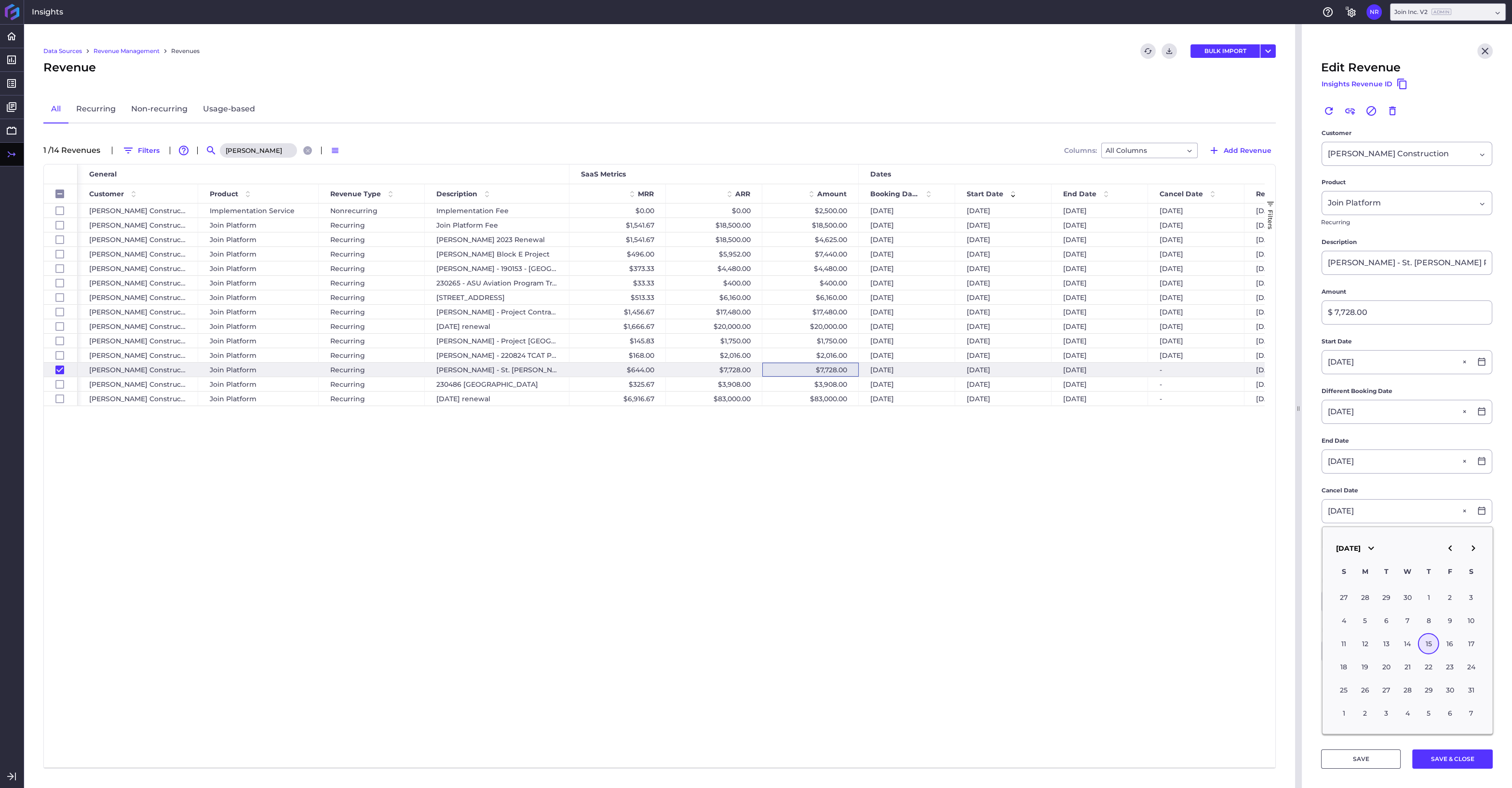
click at [1427, 640] on div "15" at bounding box center [1428, 644] width 21 height 21
type input "05/15/2025"
click at [1442, 758] on button "SAVE & CLOSE" at bounding box center [1452, 758] width 80 height 19
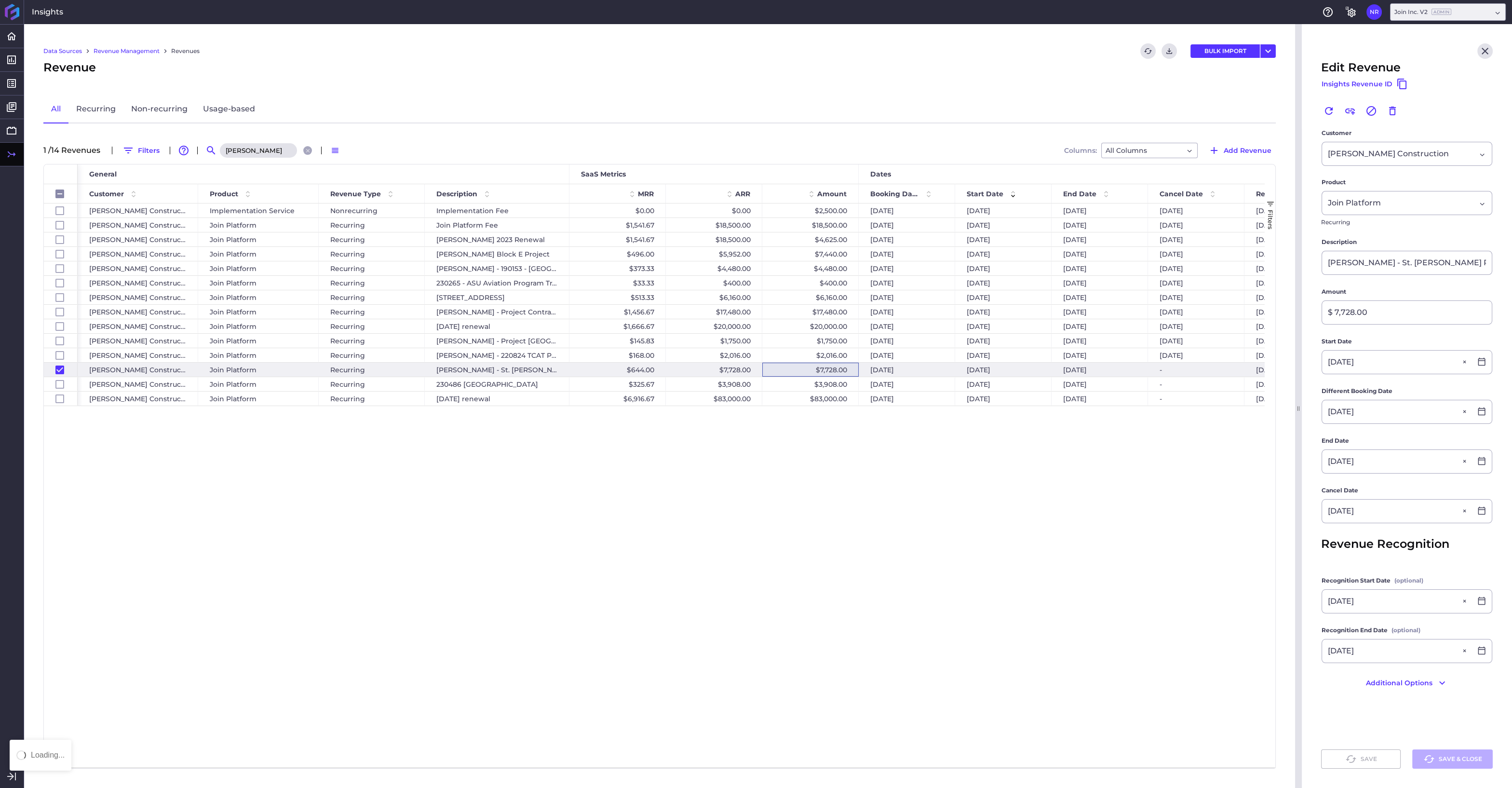
checkbox input "false"
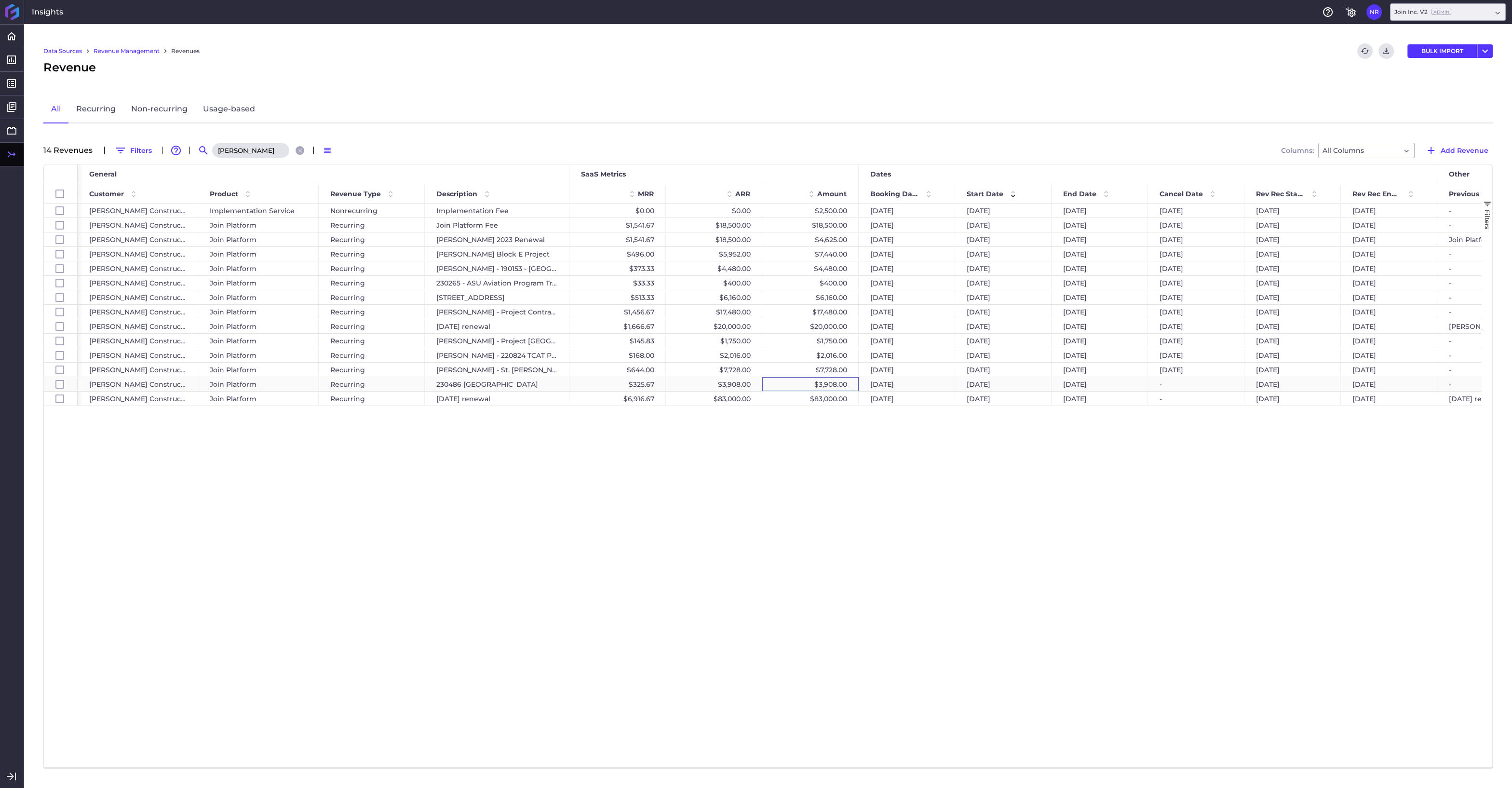
click at [819, 382] on div "$3,908.00" at bounding box center [810, 384] width 96 height 14
checkbox input "false"
checkbox input "true"
checkbox input "false"
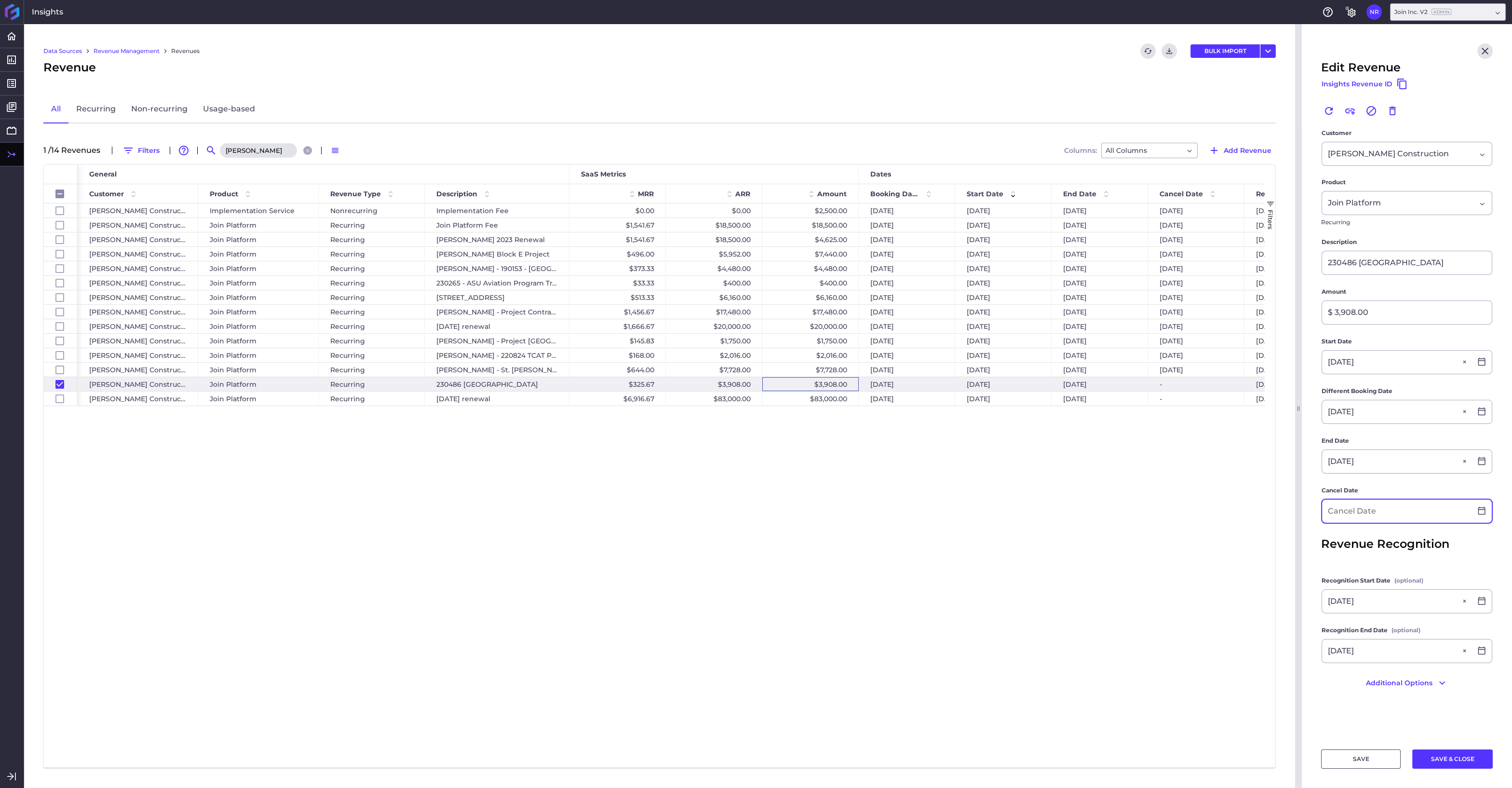
click at [1368, 508] on input at bounding box center [1397, 511] width 149 height 23
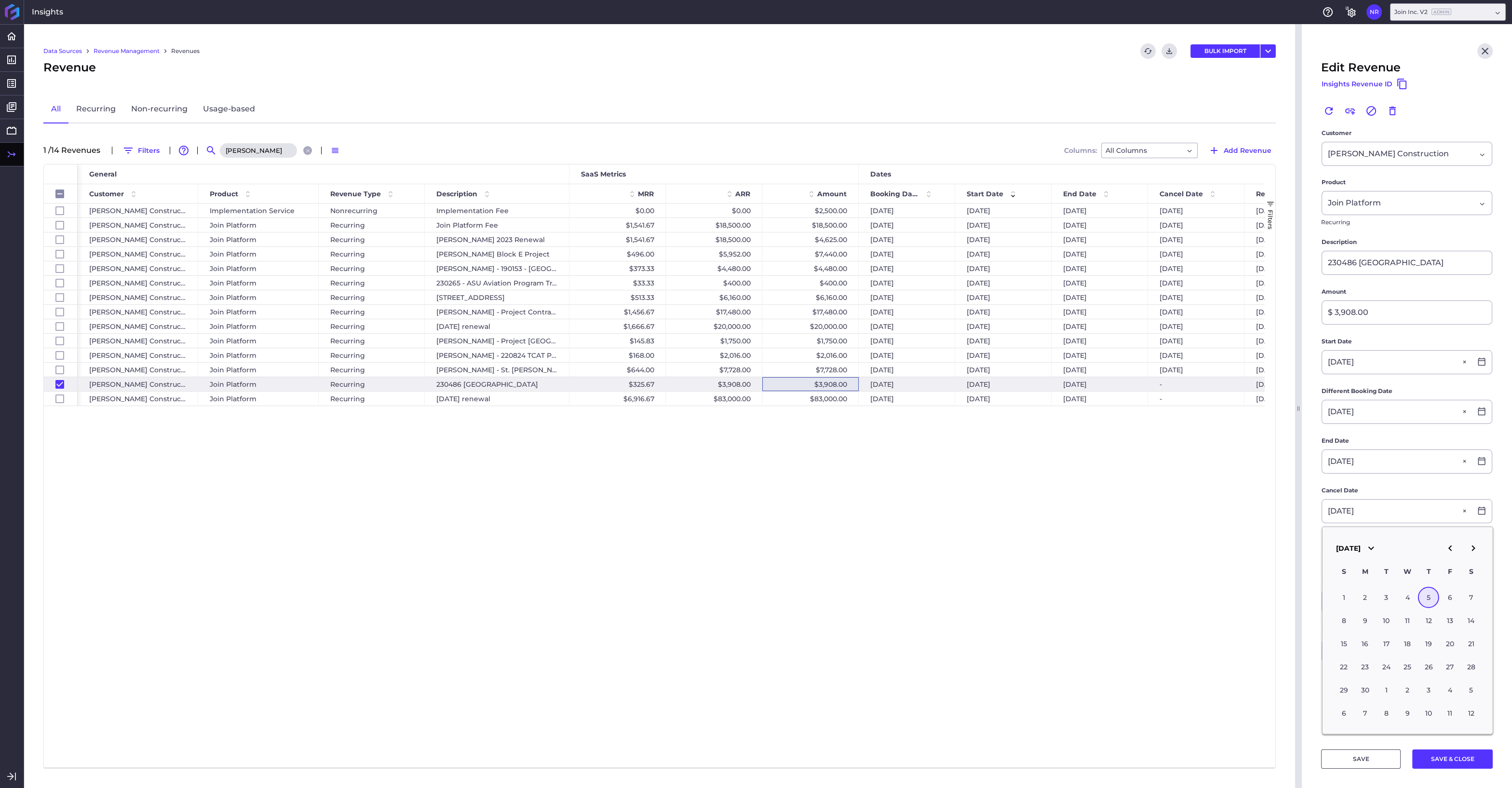
click at [1430, 596] on div "5" at bounding box center [1428, 597] width 21 height 21
type input "06/05/2025"
click at [1444, 755] on button "SAVE & CLOSE" at bounding box center [1452, 758] width 80 height 19
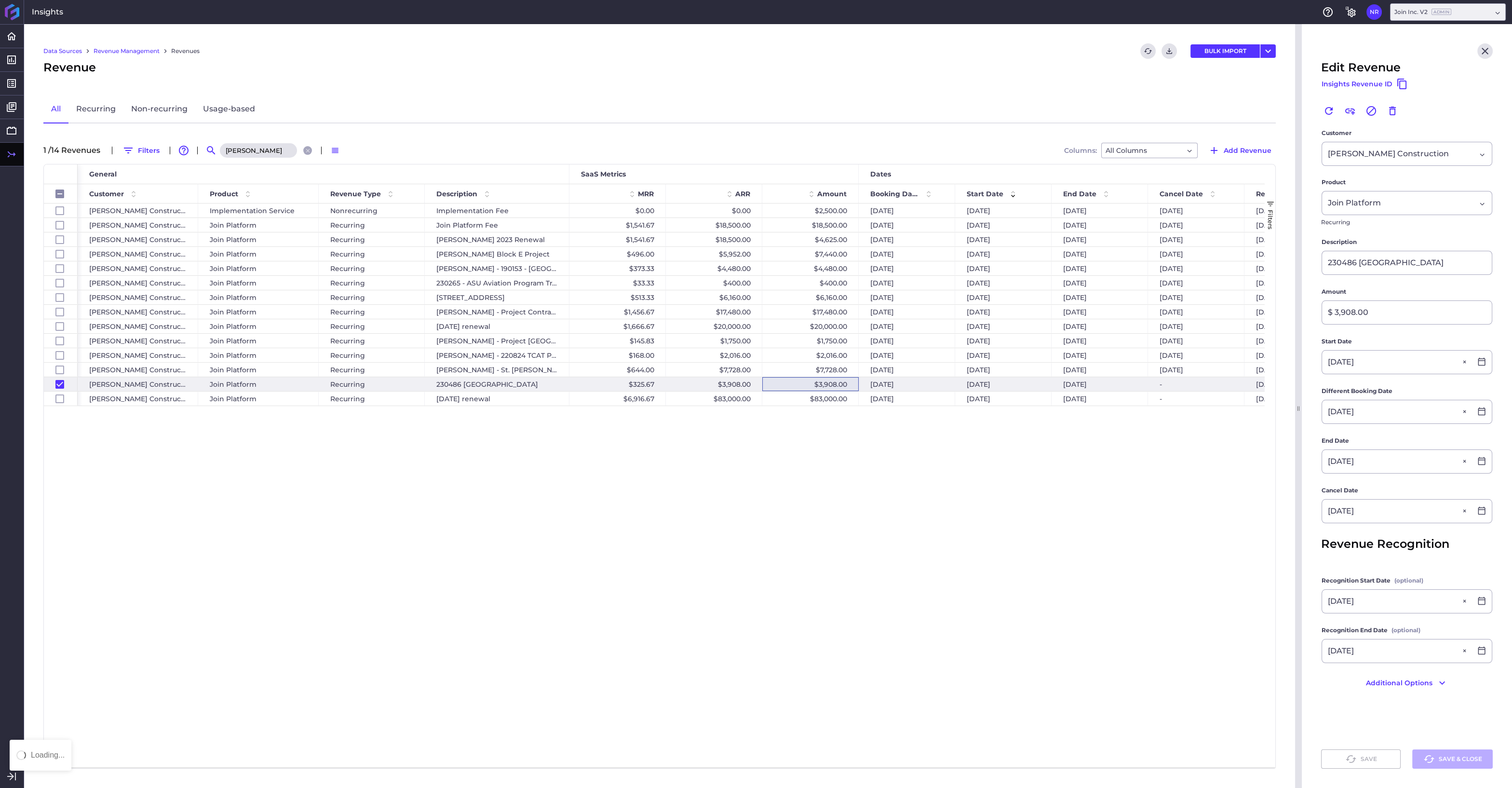
checkbox input "false"
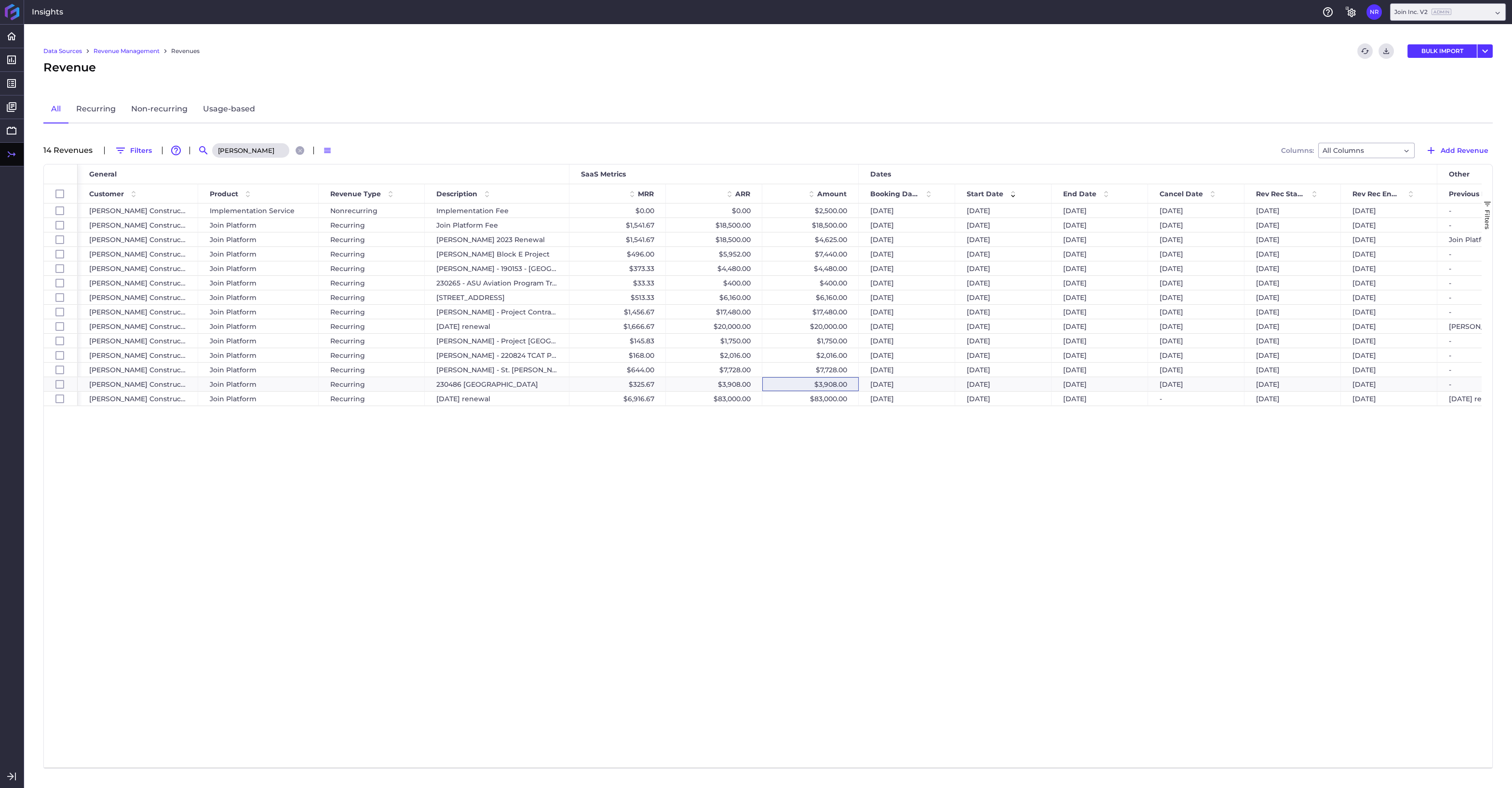
click at [245, 151] on input "hoar" at bounding box center [251, 150] width 77 height 15
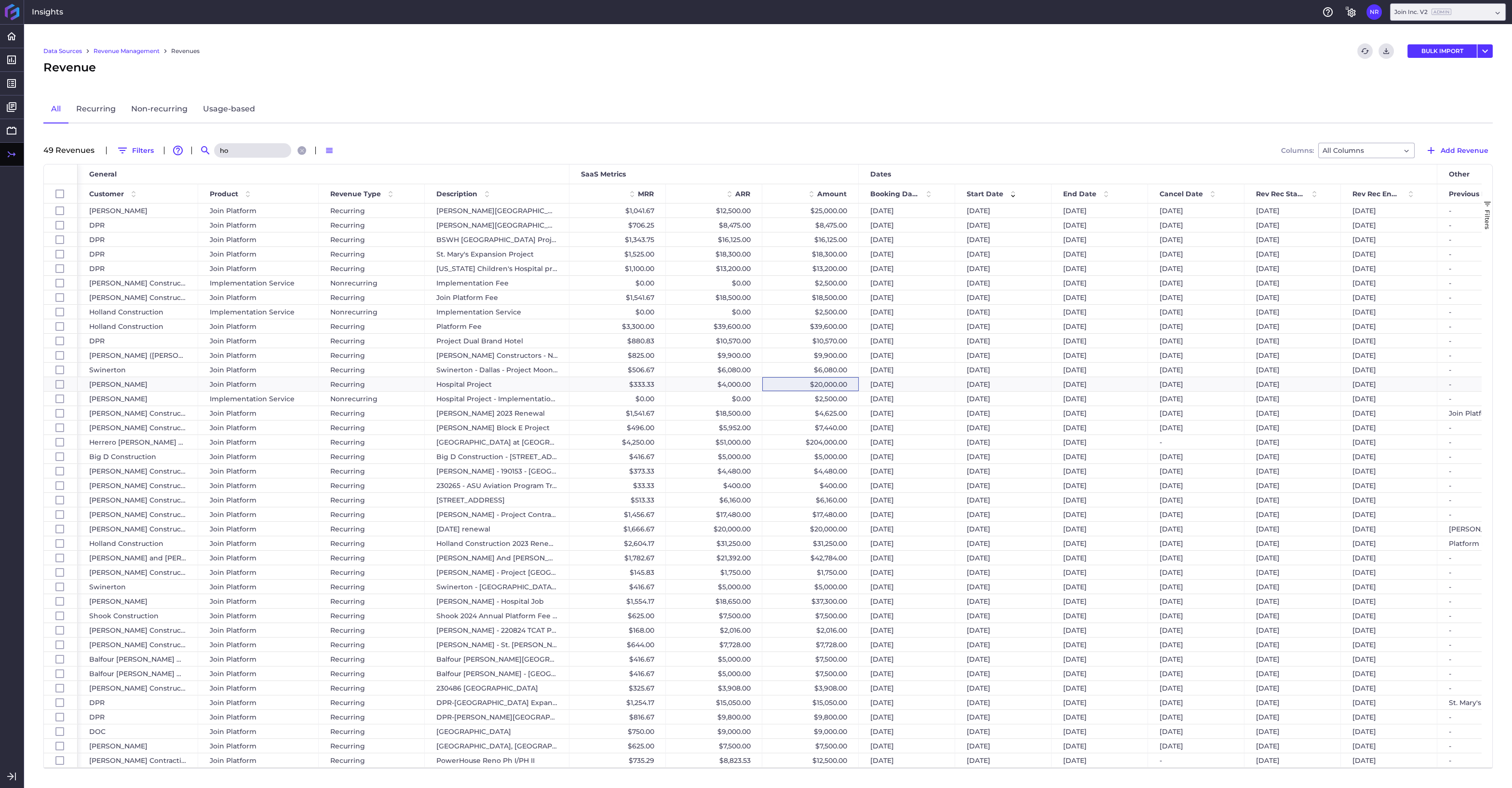
click at [249, 146] on input "ho" at bounding box center [253, 150] width 77 height 15
type input "h"
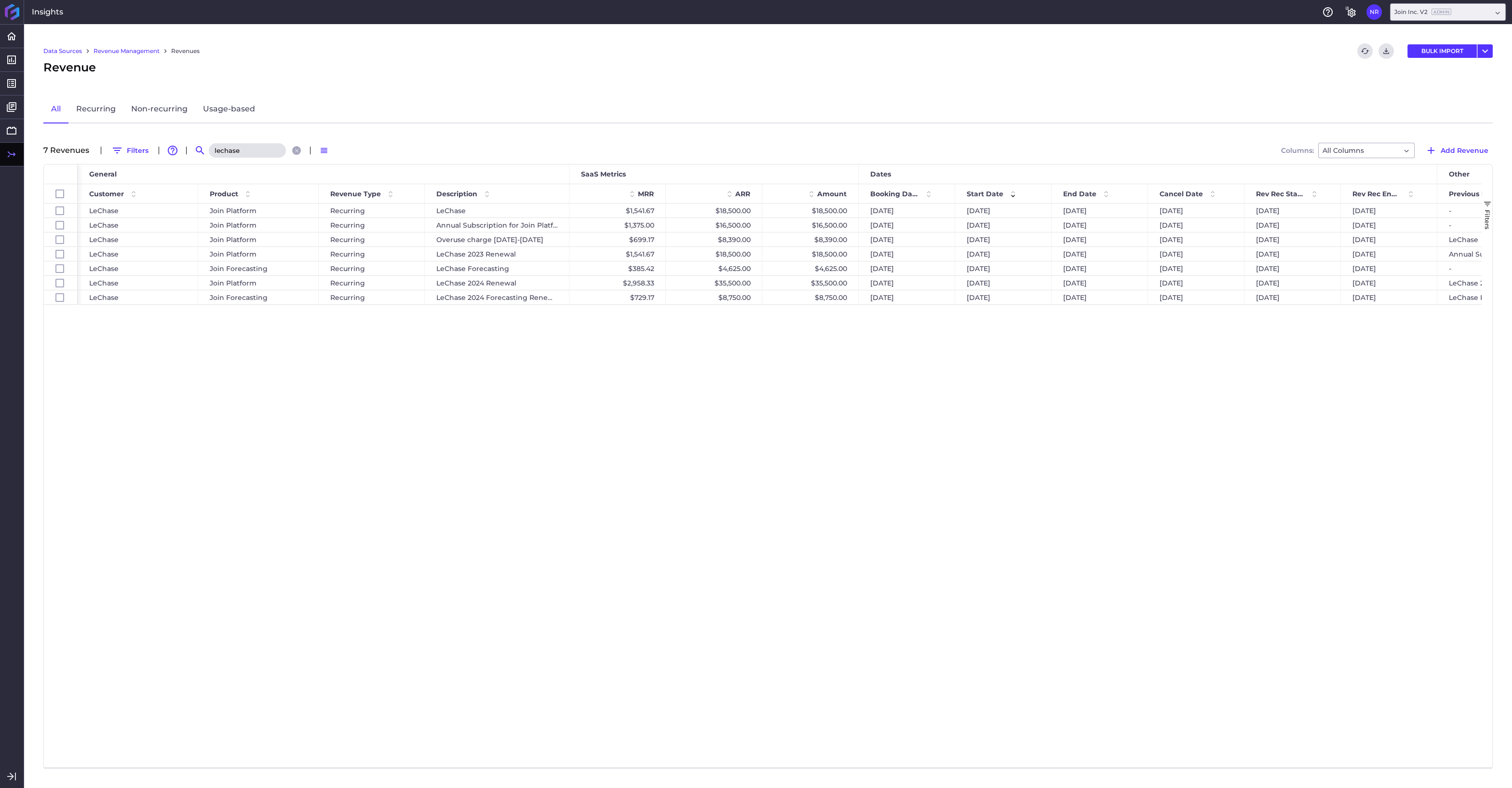
click at [250, 154] on input "lechase" at bounding box center [247, 150] width 77 height 15
drag, startPoint x: 247, startPoint y: 153, endPoint x: 165, endPoint y: 152, distance: 82.0
click at [208, 152] on input "lechase" at bounding box center [247, 150] width 77 height 15
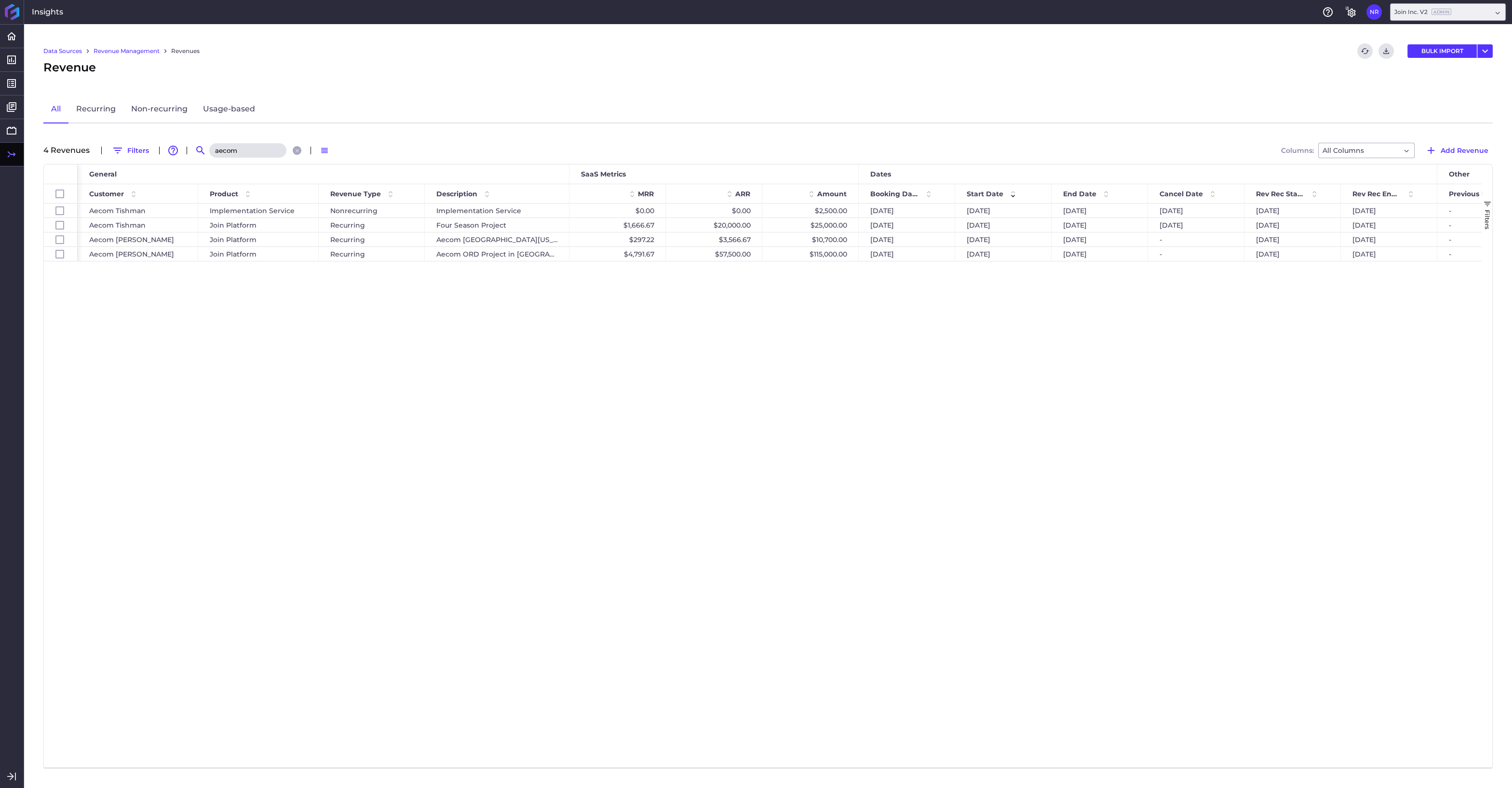
type input "aecom"
click at [296, 151] on icon "Close search" at bounding box center [296, 150] width 4 height 4
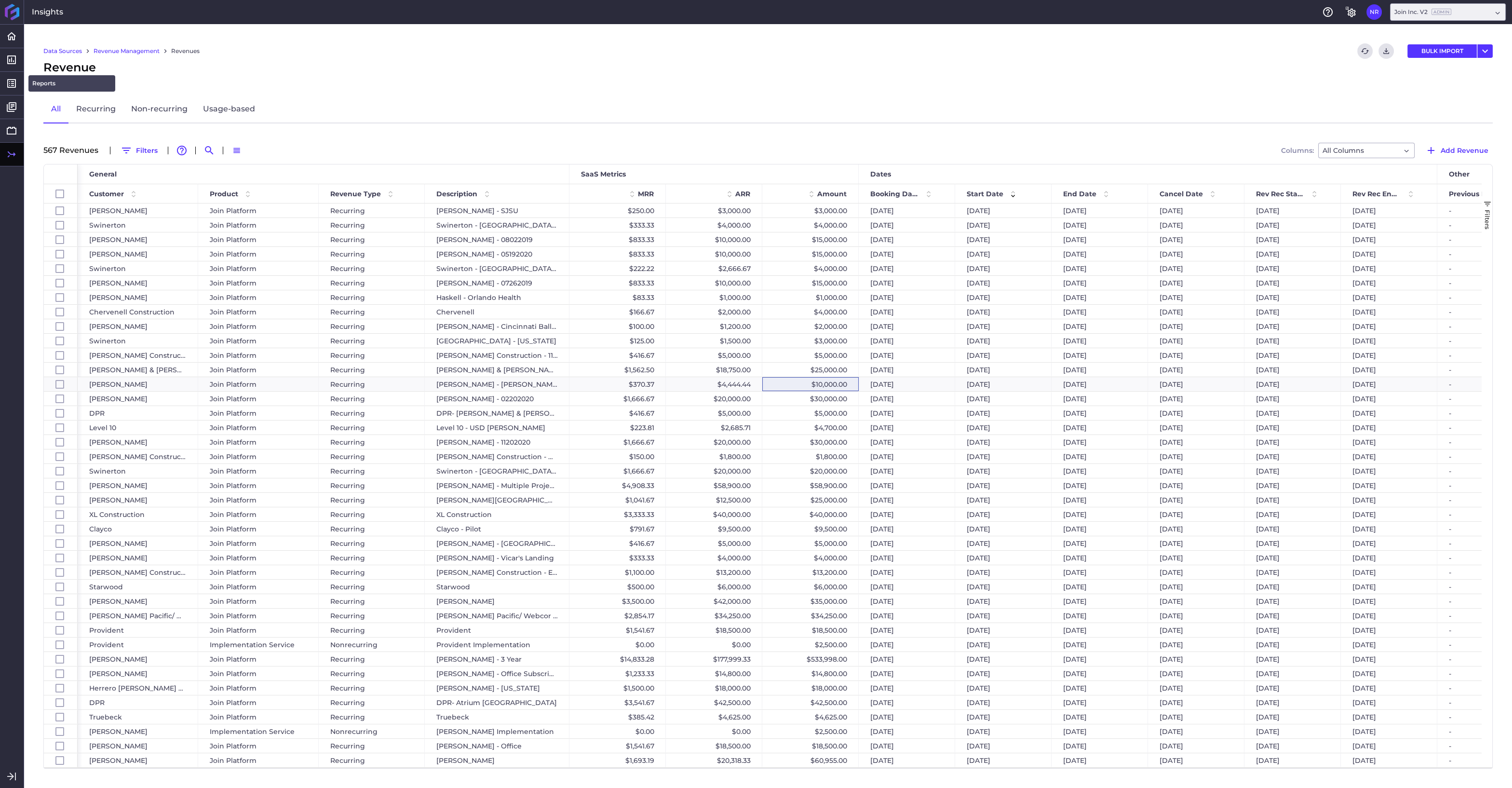
click at [46, 82] on link "Reports" at bounding box center [71, 83] width 87 height 16
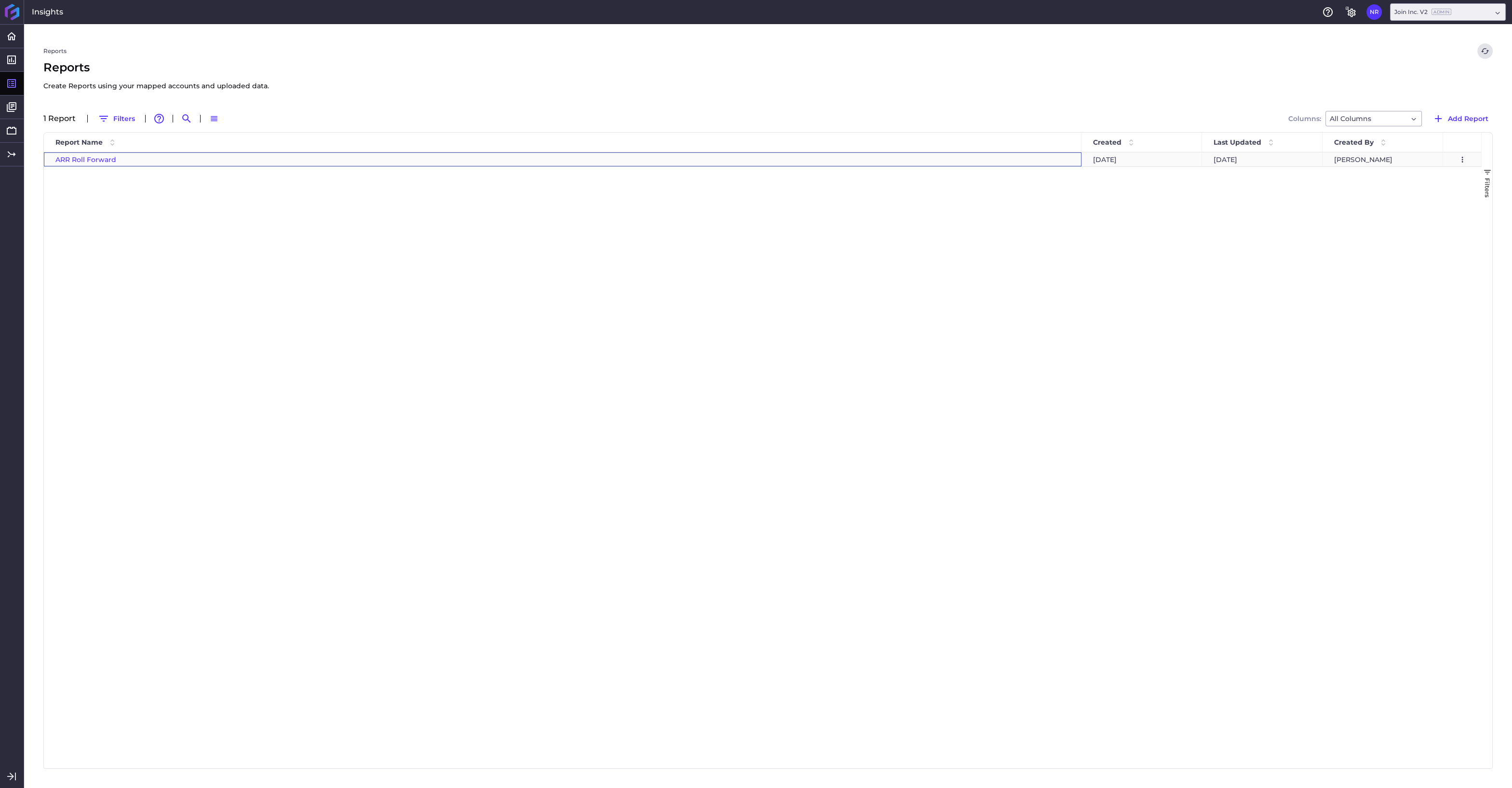
click at [89, 160] on span "ARR Roll Forward" at bounding box center [86, 159] width 61 height 8
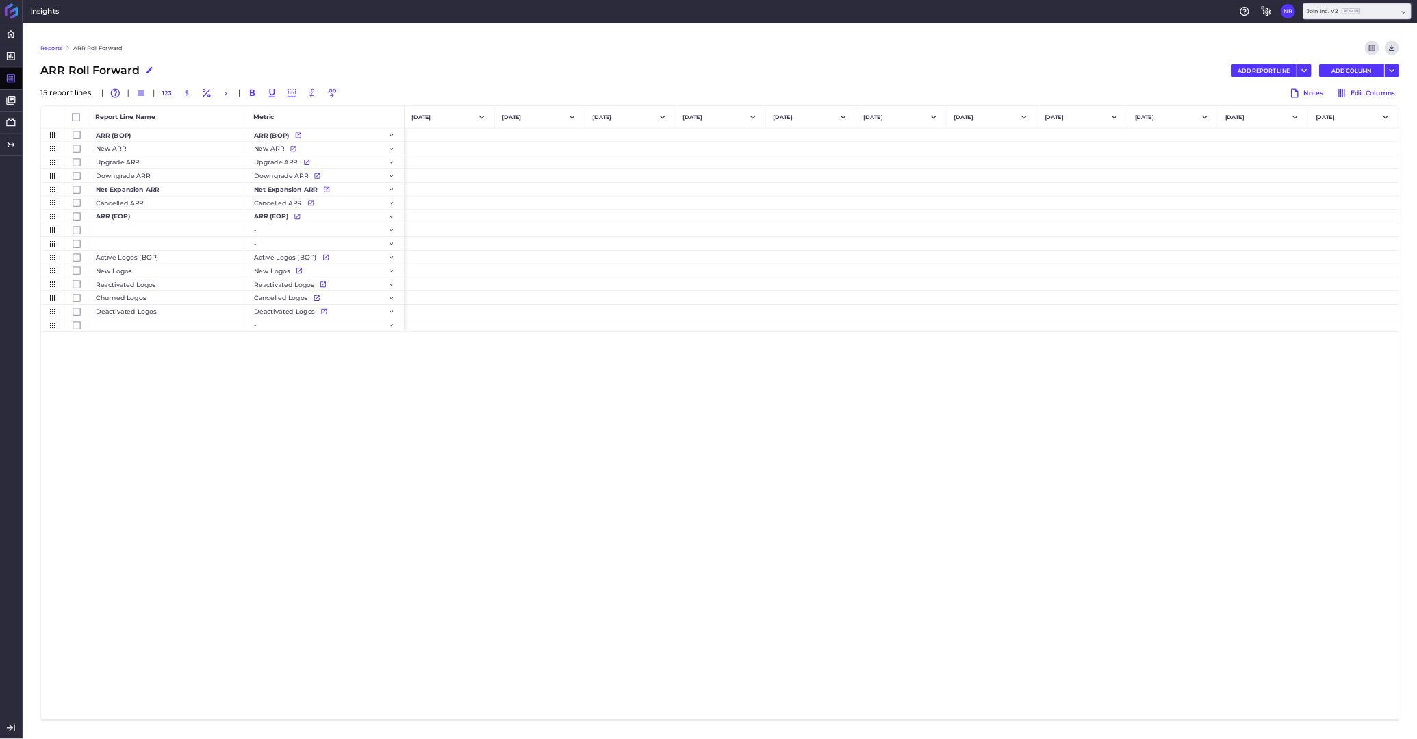
scroll to position [0, 9584]
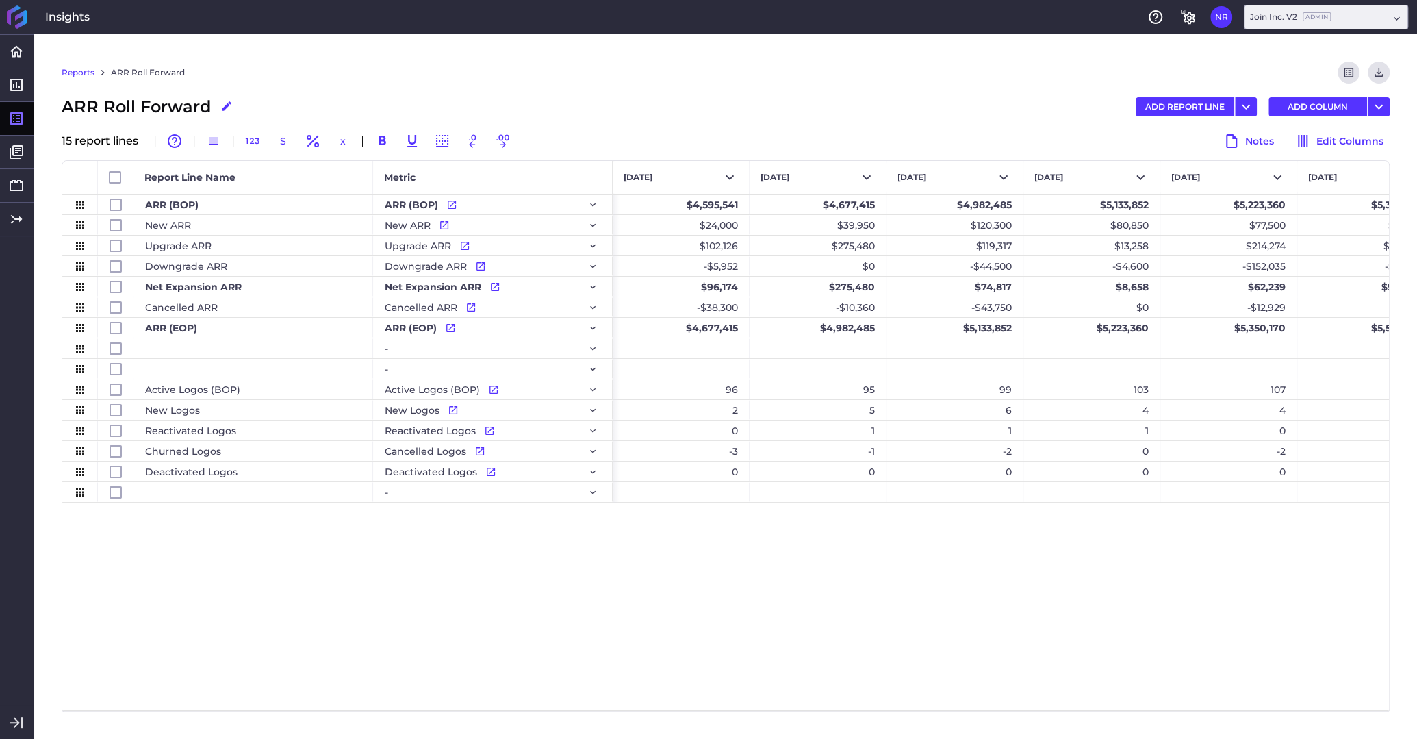
click at [1068, 529] on div "$4,263,933 $4,529,141 $4,595,541 $4,677,415 $4,982,485 $5,133,852 $5,223,360 $5…" at bounding box center [1001, 451] width 776 height 515
click at [668, 494] on div "Press SPACE to select this row." at bounding box center [681, 492] width 137 height 20
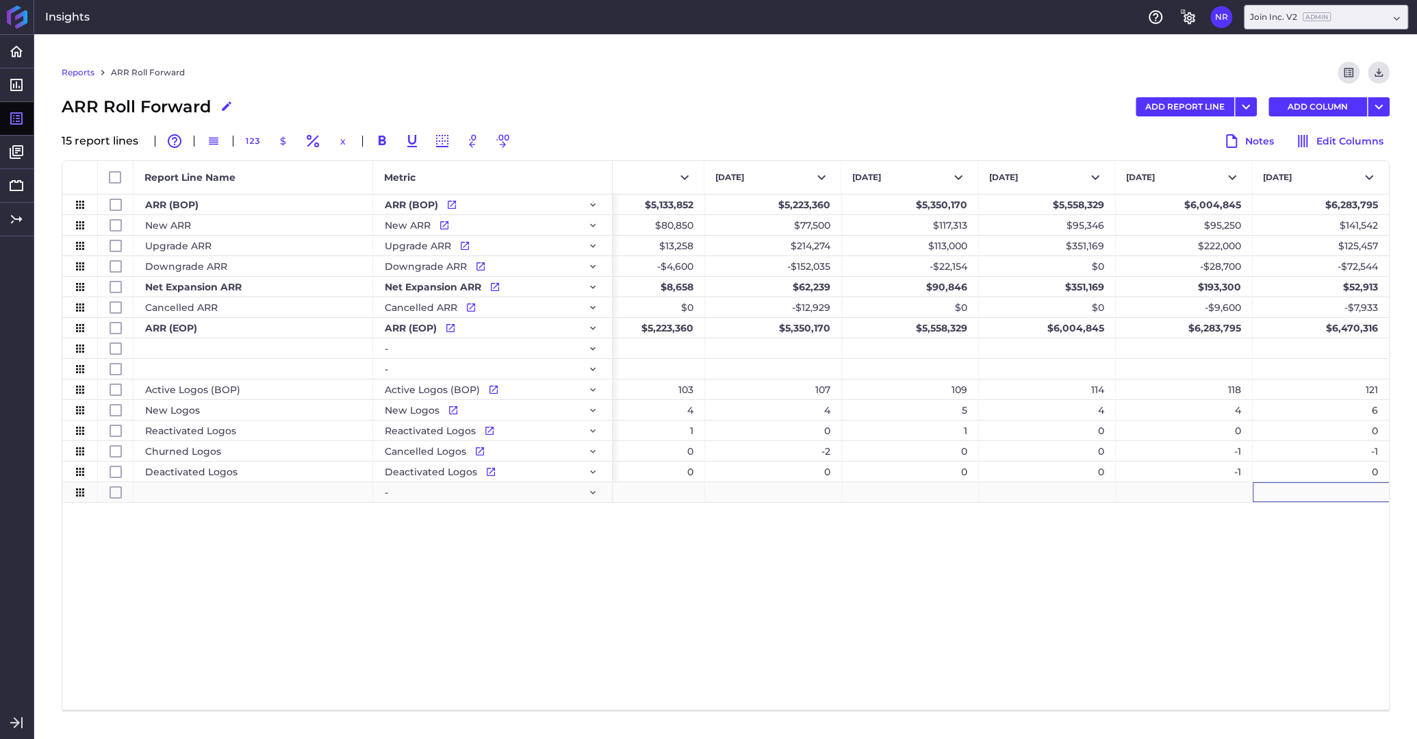
scroll to position [0, 0]
click at [1195, 499] on div "Press SPACE to select this row." at bounding box center [1184, 492] width 137 height 20
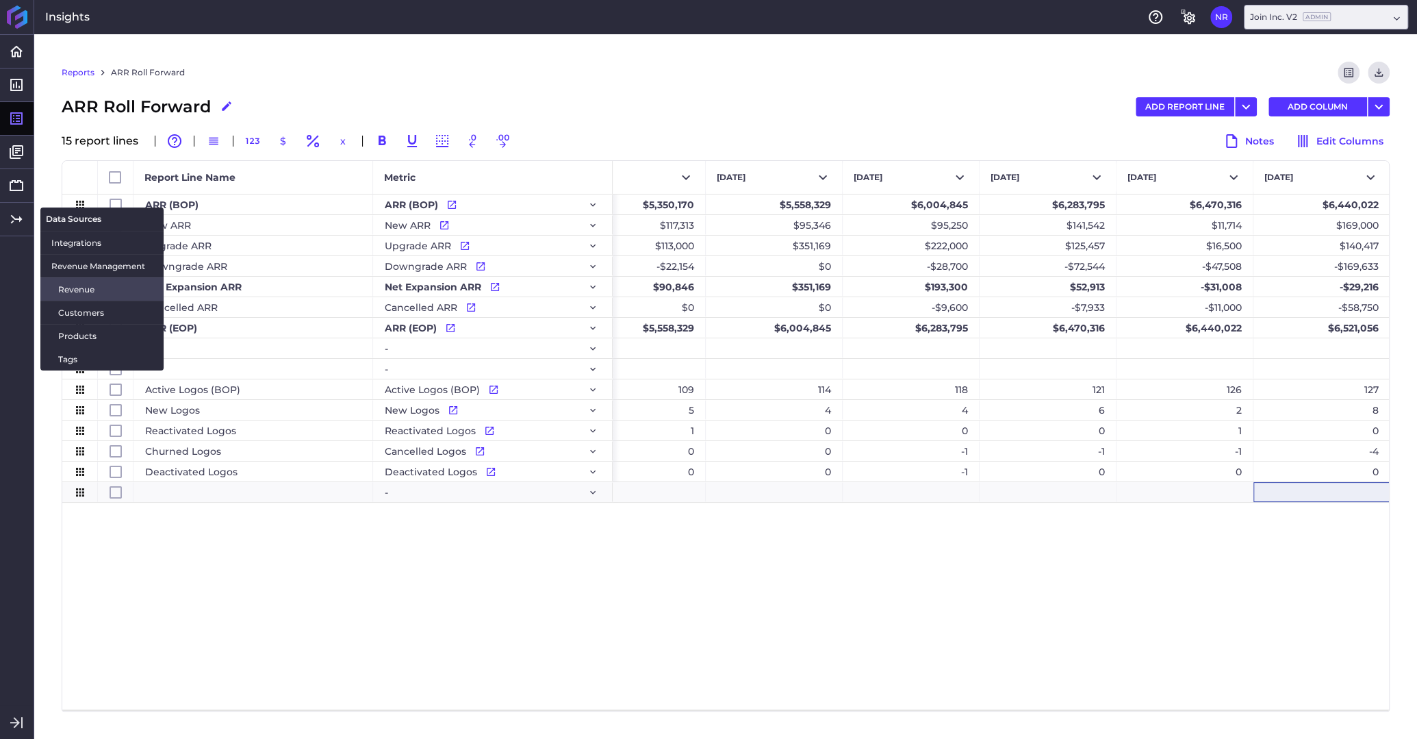
click at [82, 290] on span "Revenue" at bounding box center [105, 289] width 94 height 14
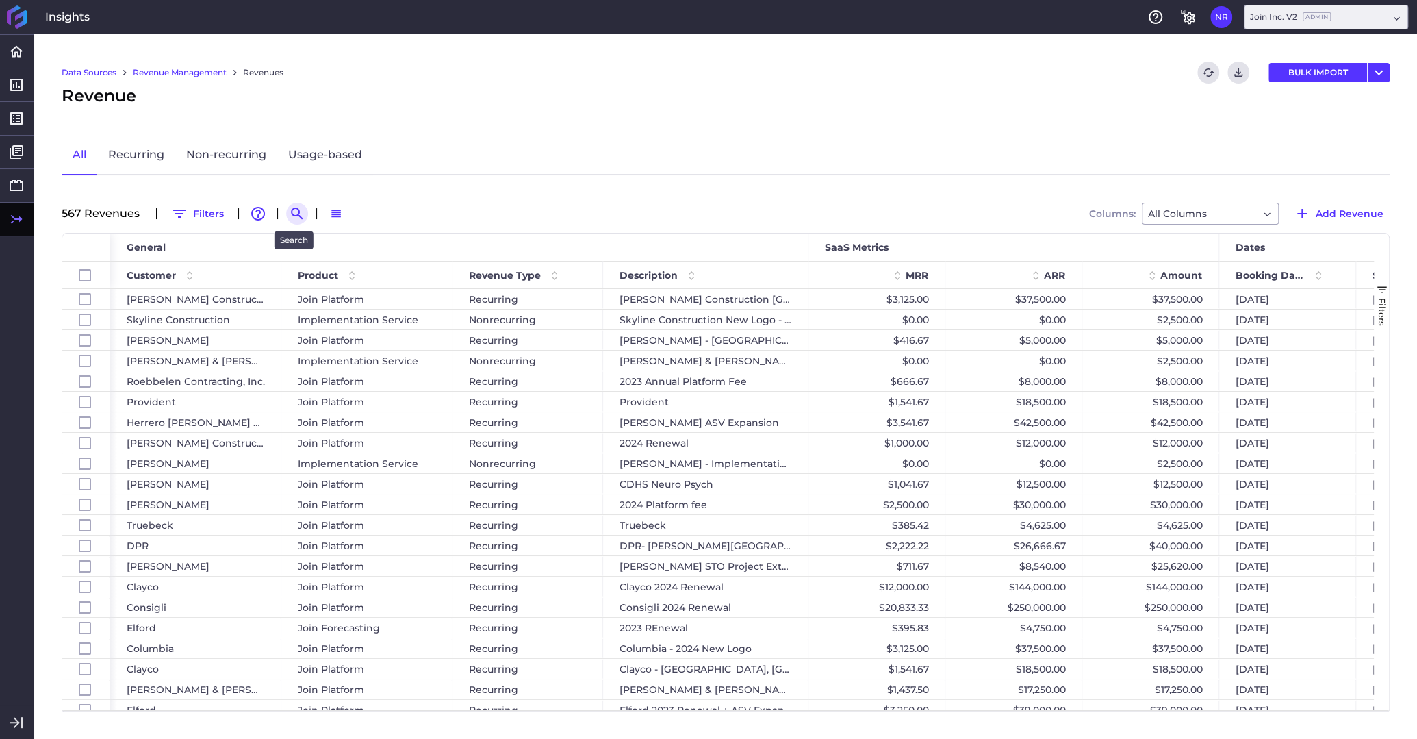
click at [296, 212] on icon "Search by" at bounding box center [297, 213] width 12 height 12
click at [346, 214] on input at bounding box center [364, 213] width 110 height 21
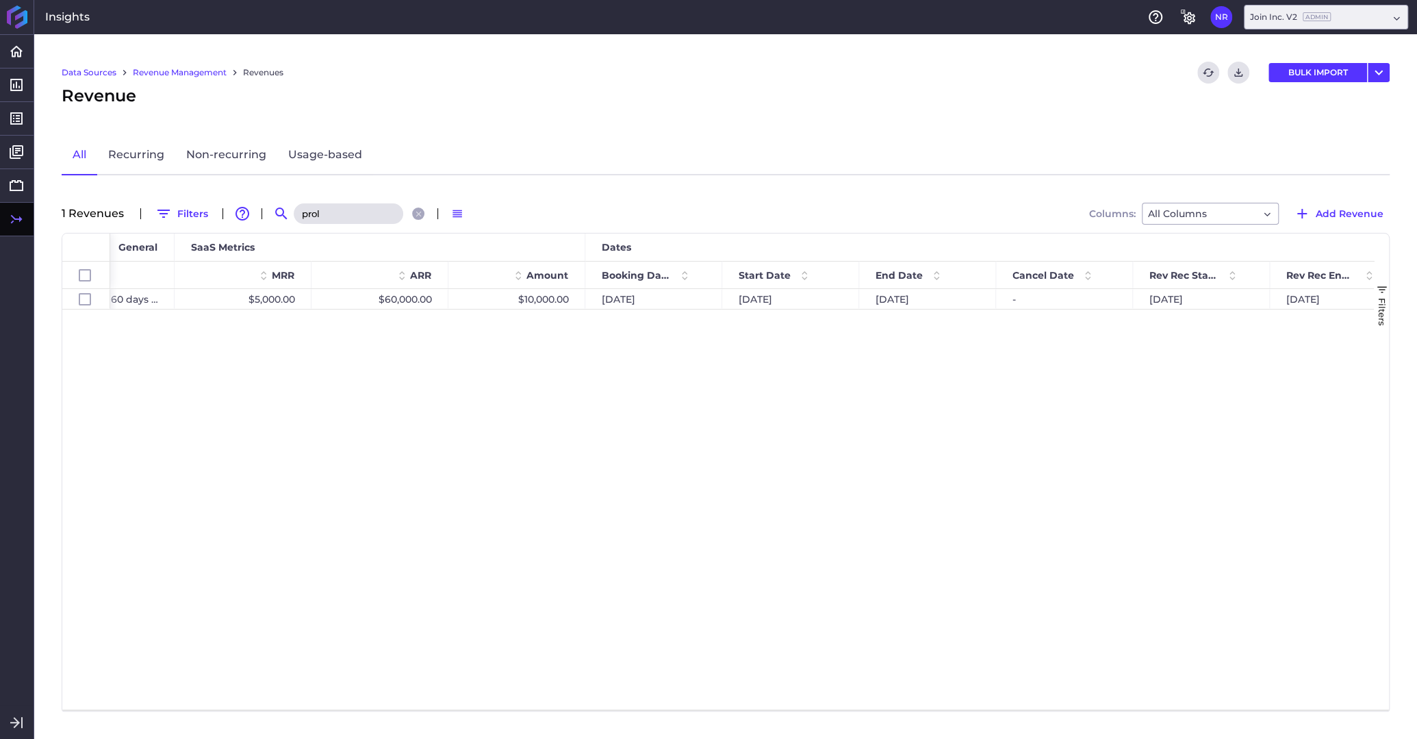
scroll to position [0, 649]
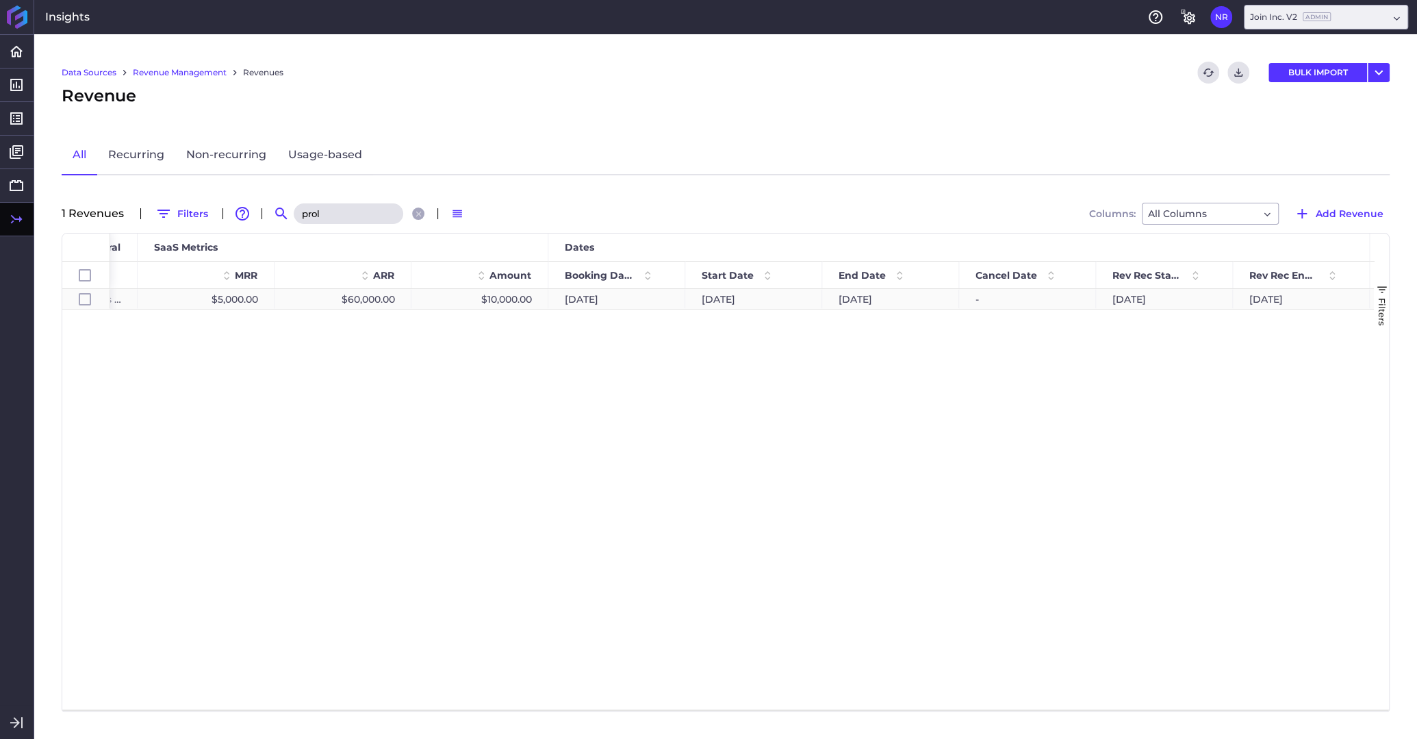
type input "prol"
click at [524, 297] on div "$10,000.00" at bounding box center [479, 299] width 137 height 20
checkbox input "true"
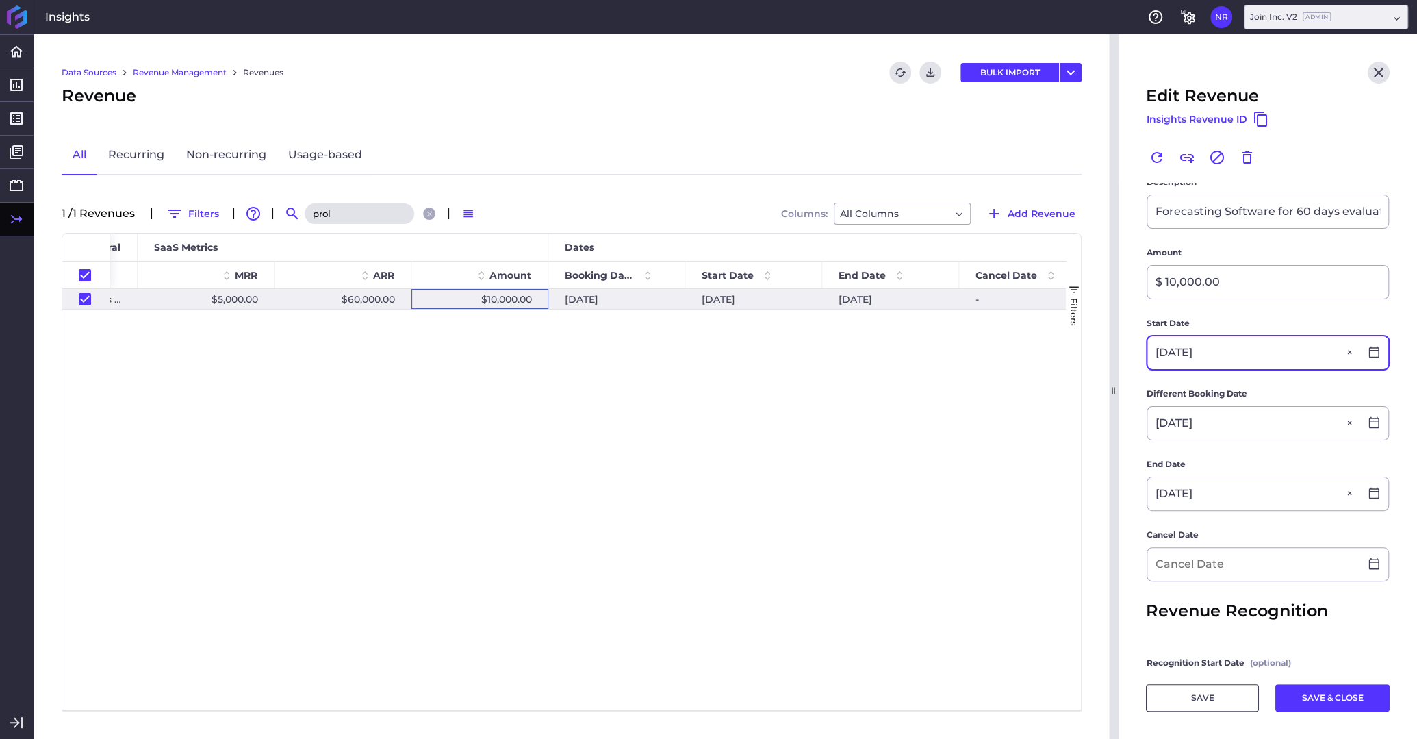
scroll to position [237, 0]
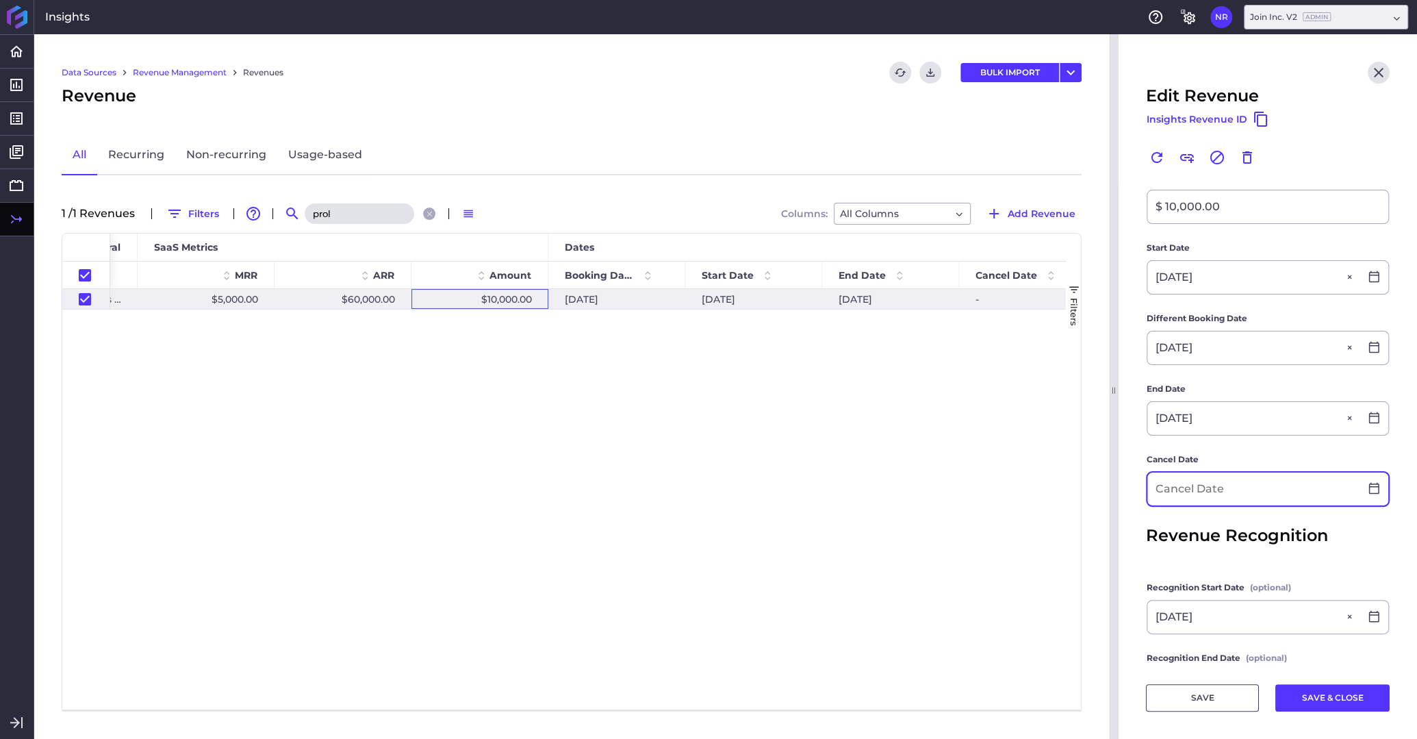
click at [1187, 476] on input at bounding box center [1253, 488] width 212 height 33
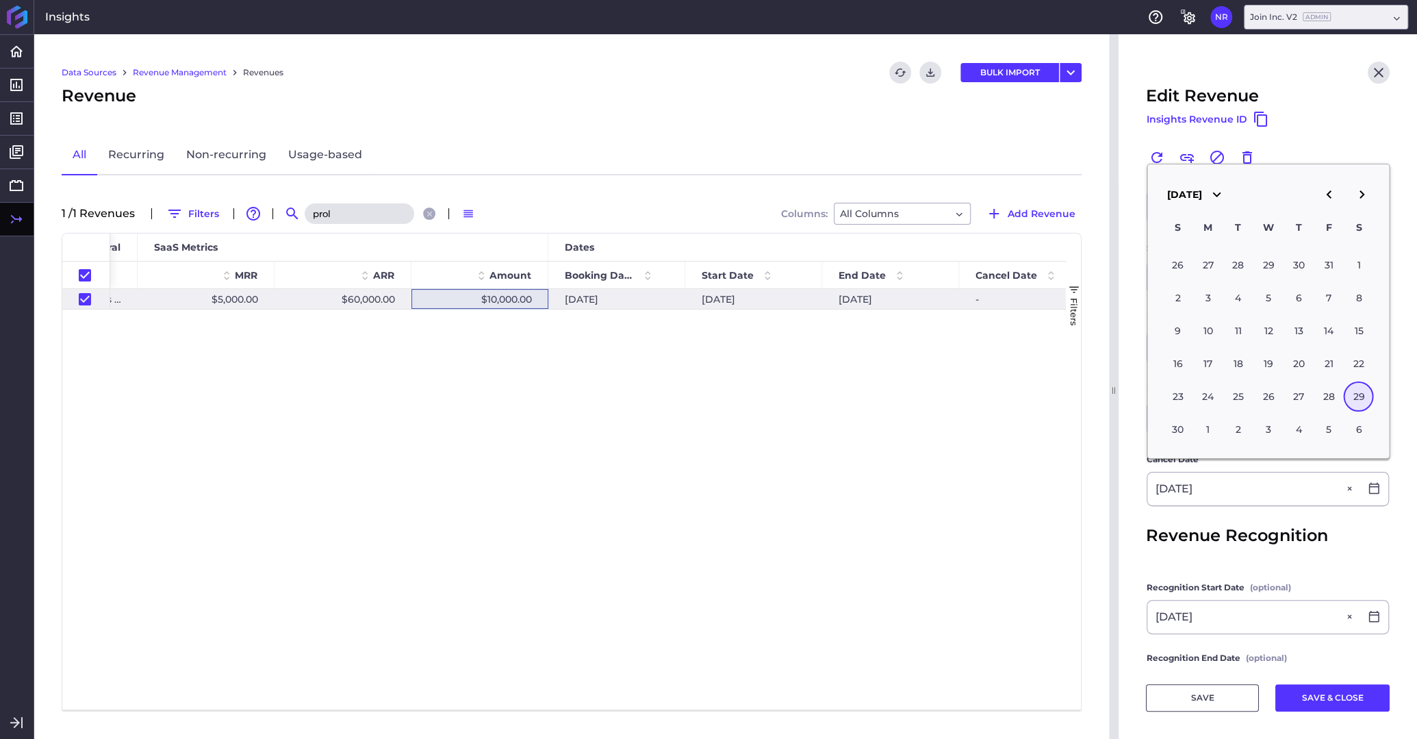
click at [1357, 400] on div "29" at bounding box center [1359, 396] width 30 height 30
type input "06/29/2024"
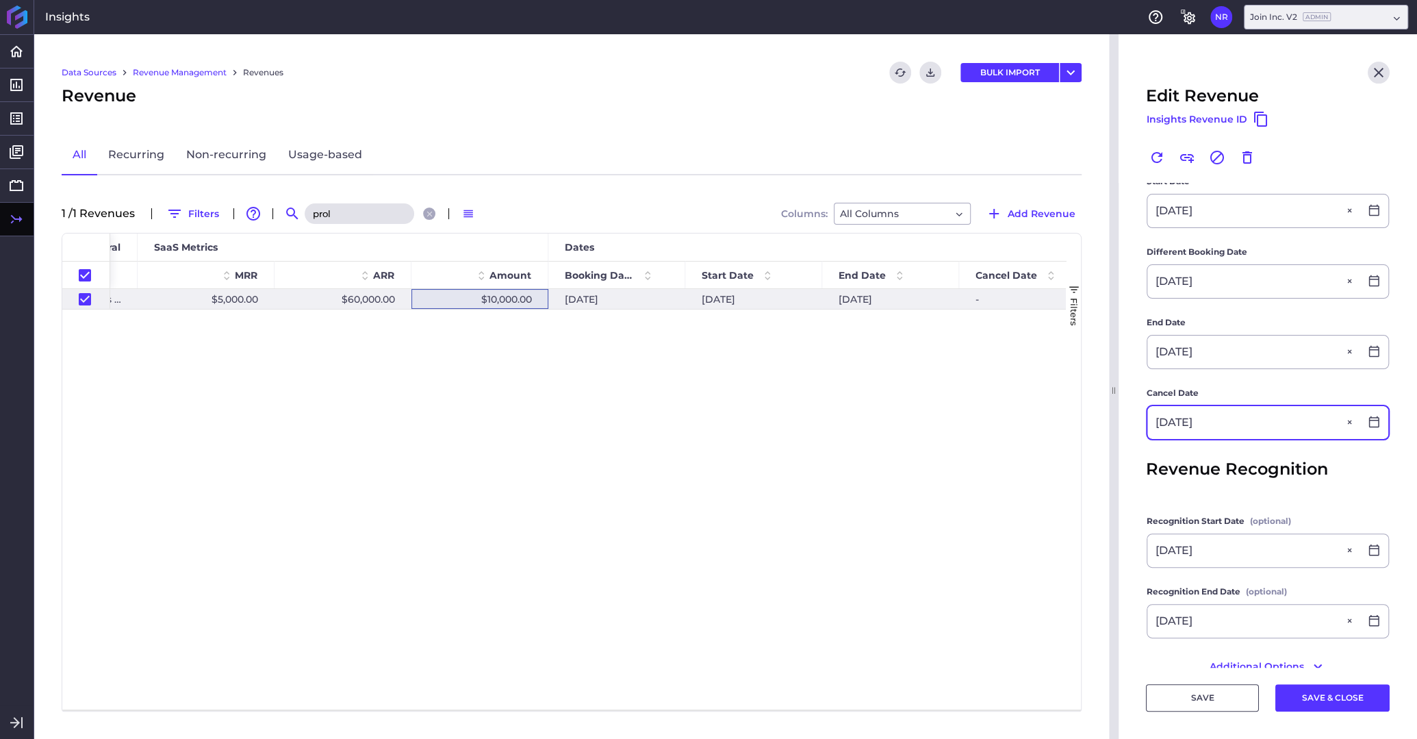
scroll to position [324, 0]
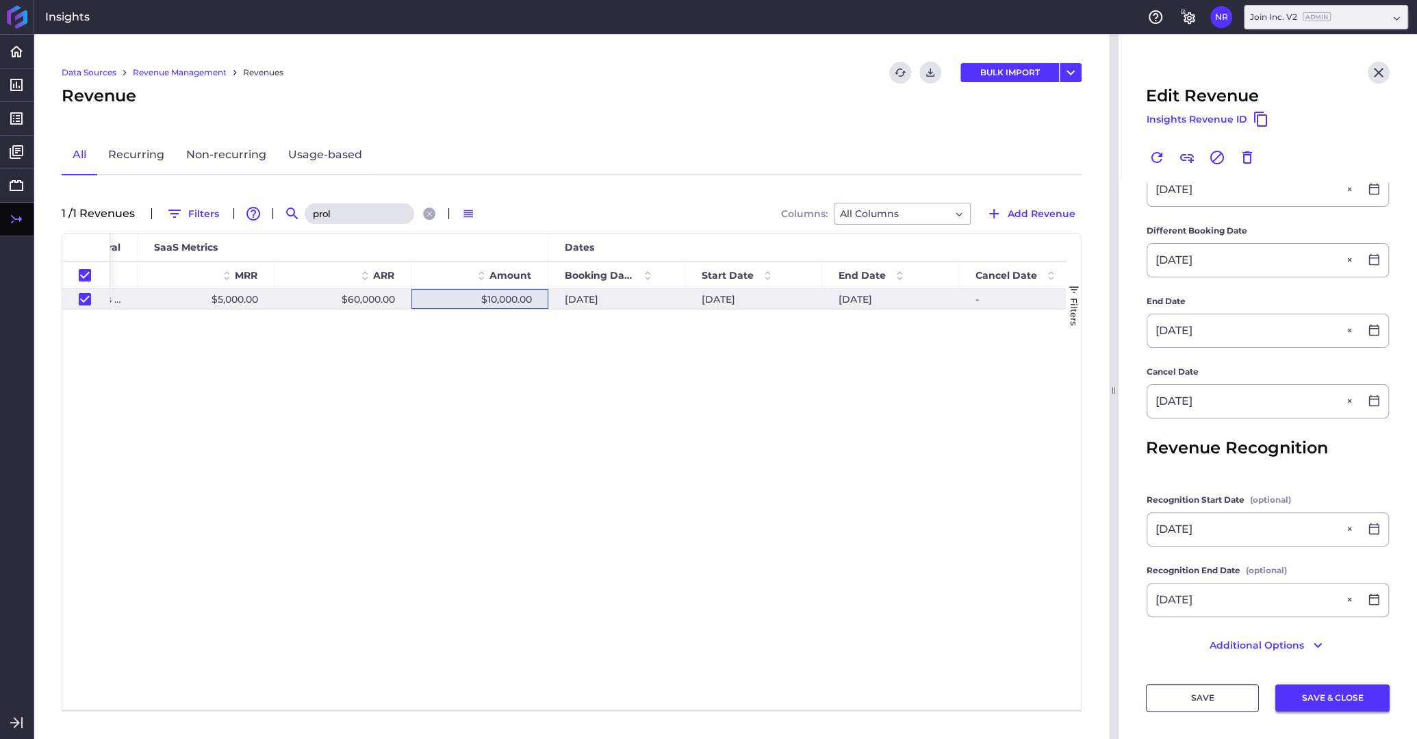
click at [1318, 689] on button "SAVE & CLOSE" at bounding box center [1332, 697] width 114 height 27
checkbox input "false"
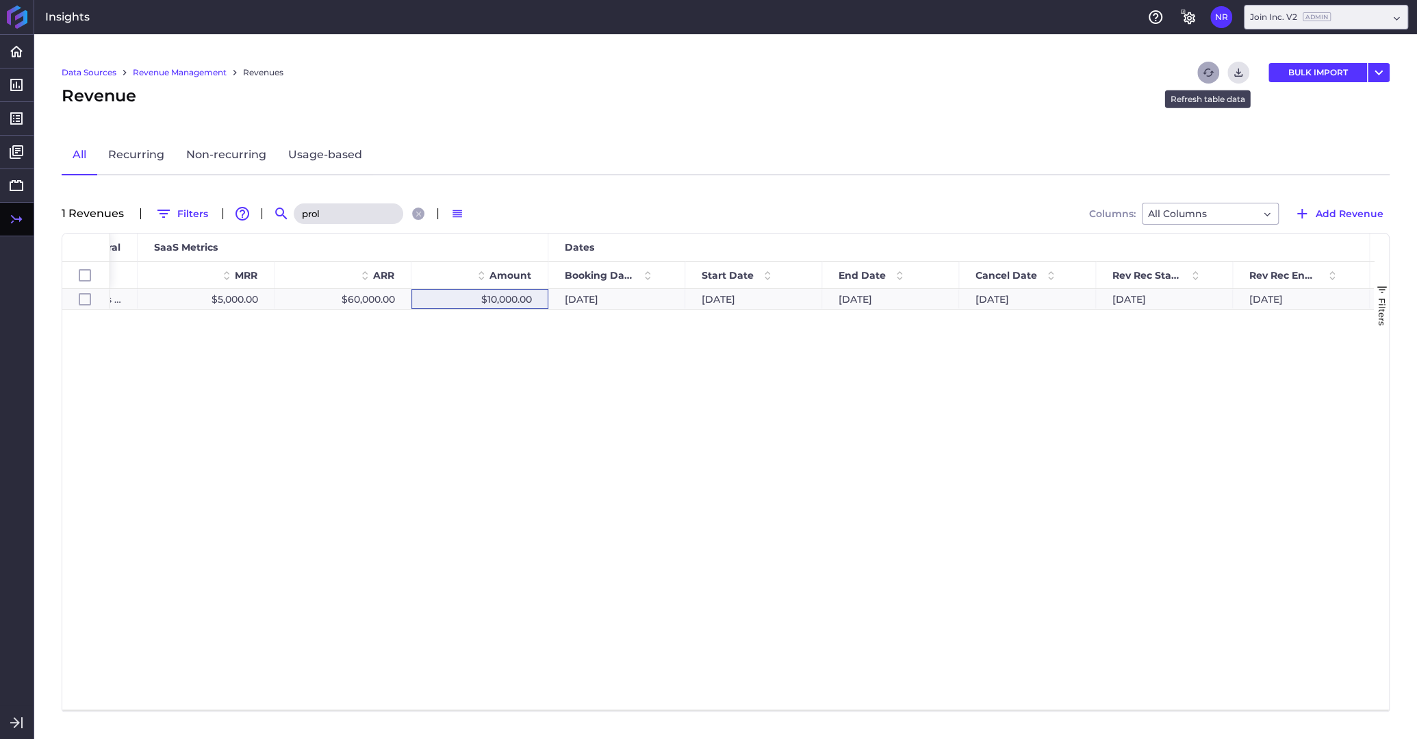
click at [1204, 72] on icon "Refresh" at bounding box center [1209, 72] width 12 height 8
click at [81, 120] on link "Reports" at bounding box center [101, 118] width 123 height 23
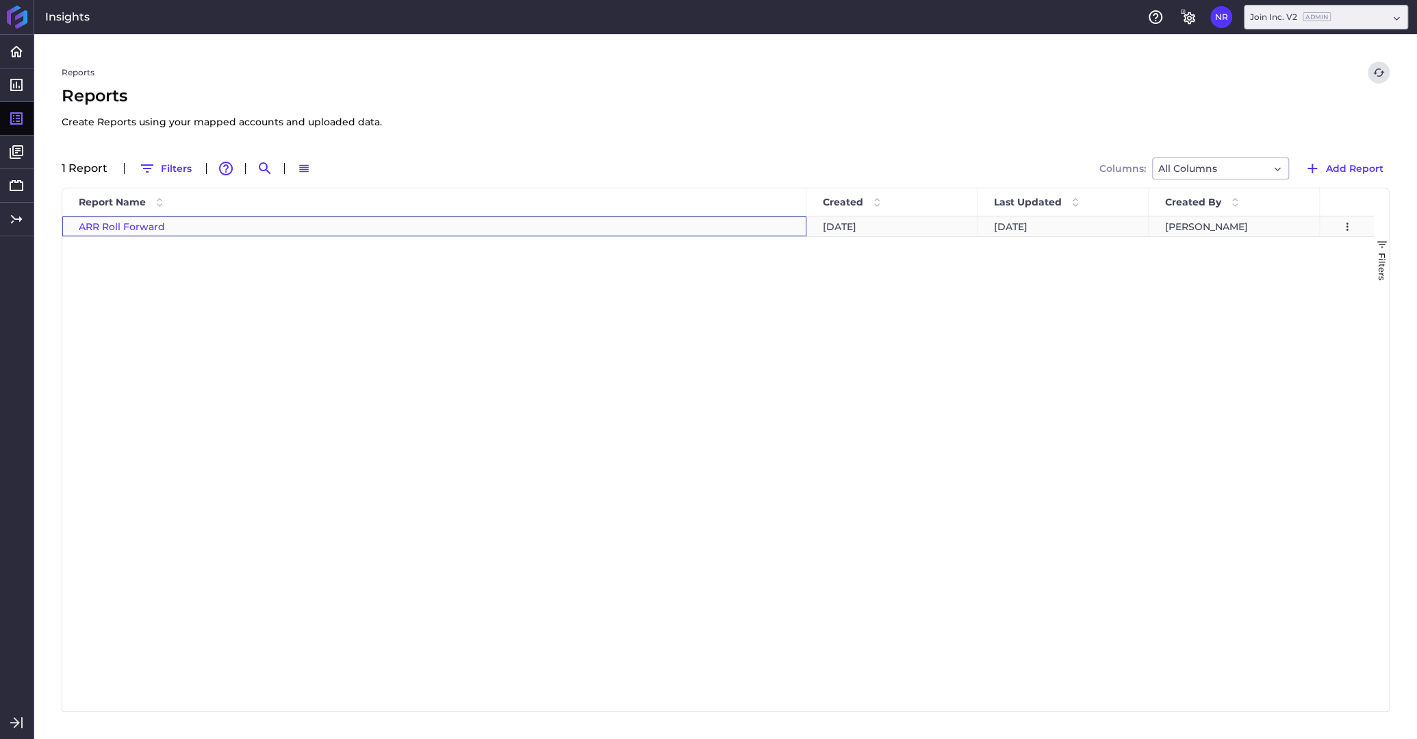
click at [146, 225] on span "ARR Roll Forward" at bounding box center [122, 226] width 86 height 12
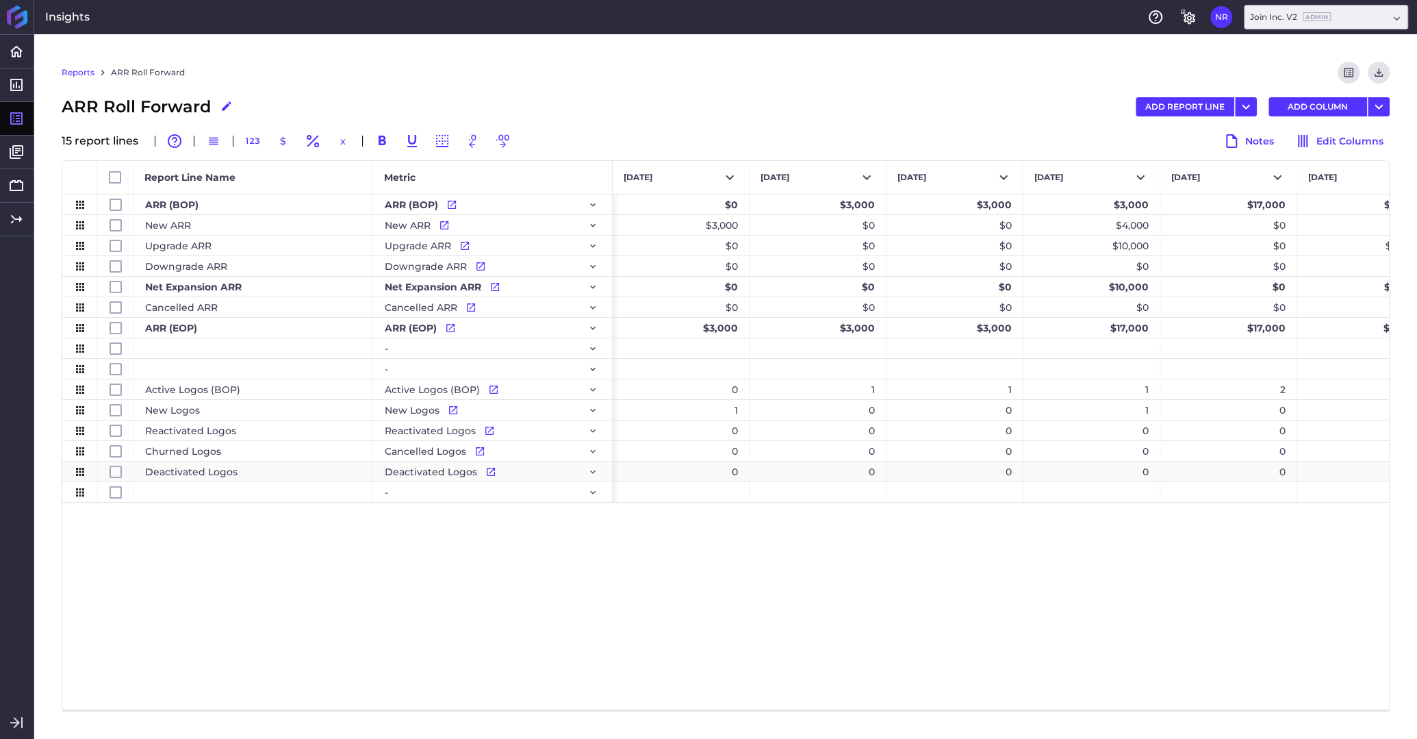
click at [780, 473] on div "0" at bounding box center [818, 471] width 137 height 20
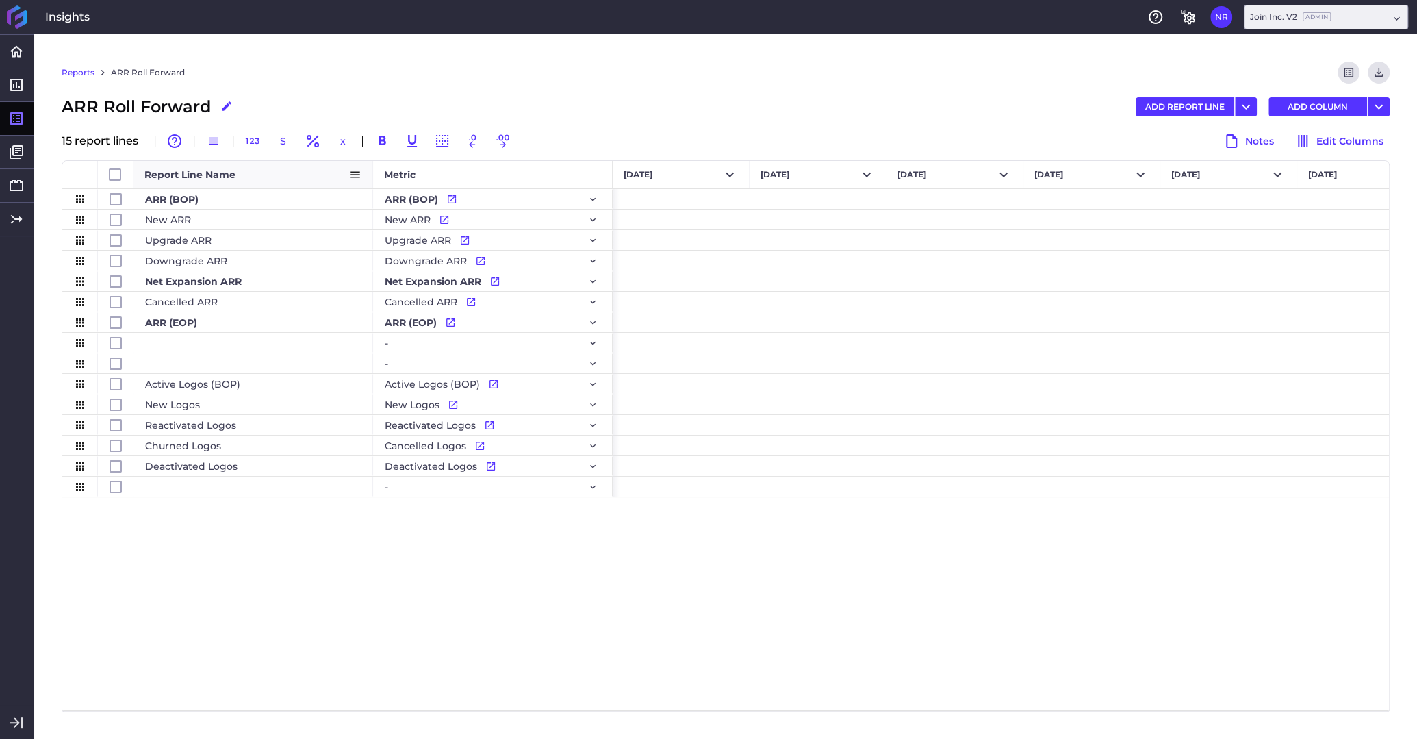
scroll to position [0, 10313]
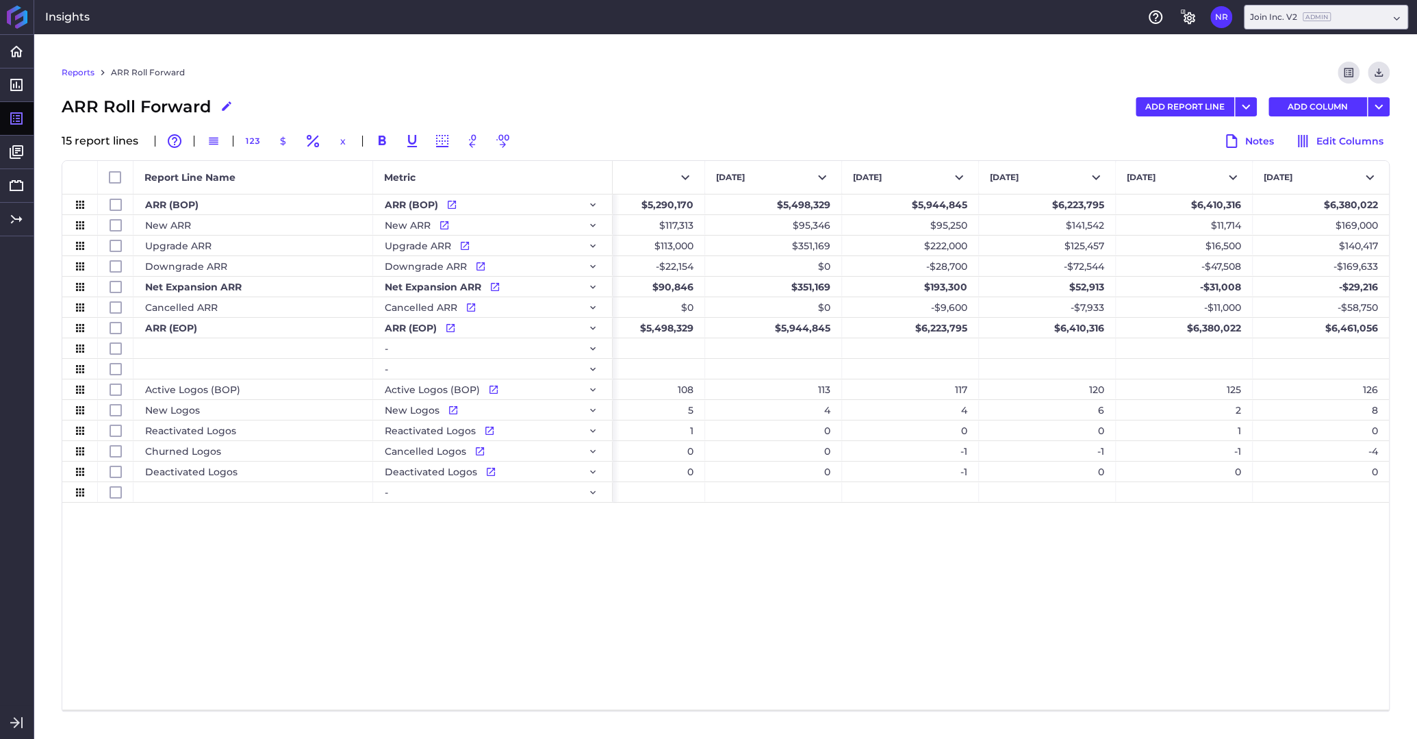
click at [1075, 652] on div "$5,163,360 $5,290,170 $5,498,329 $5,944,845 $6,223,795 $6,410,316 $6,380,022 $7…" at bounding box center [1001, 451] width 776 height 515
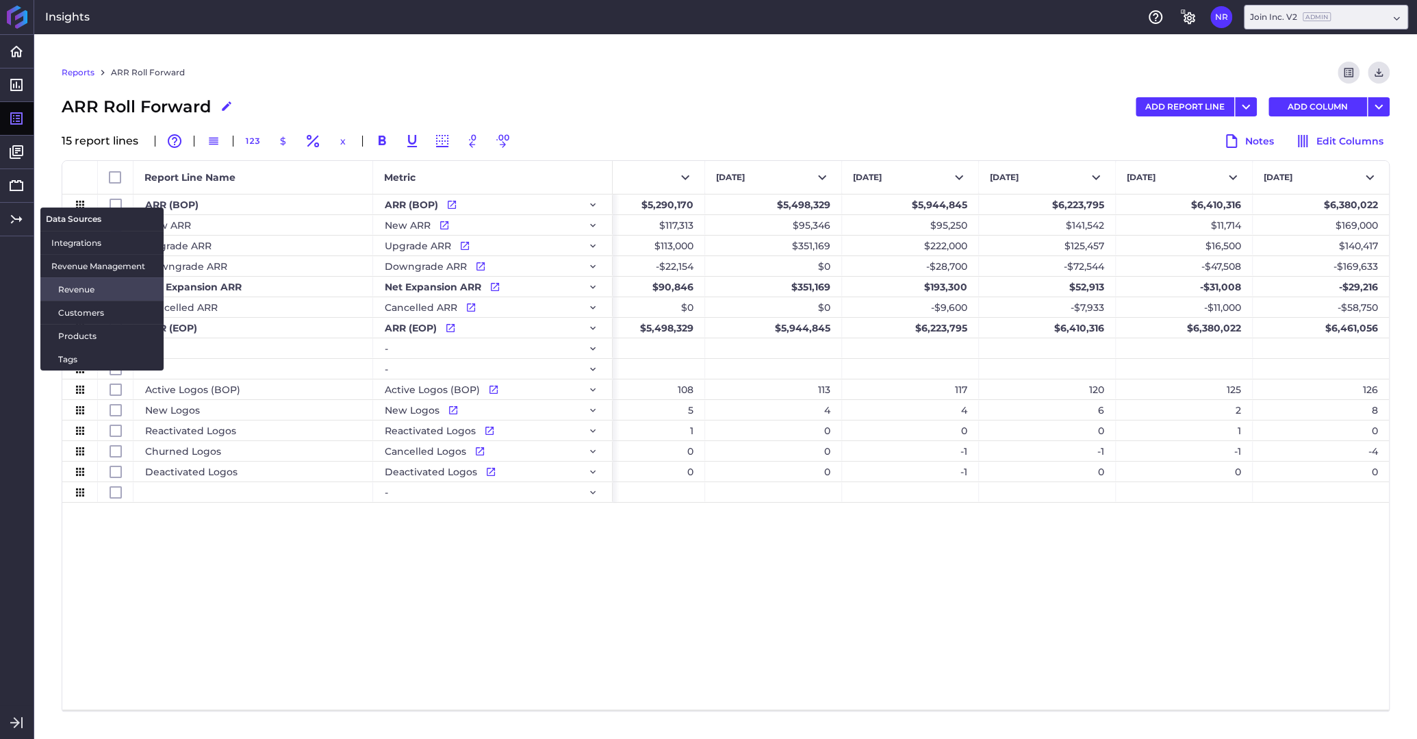
click at [74, 292] on span "Revenue" at bounding box center [105, 289] width 94 height 14
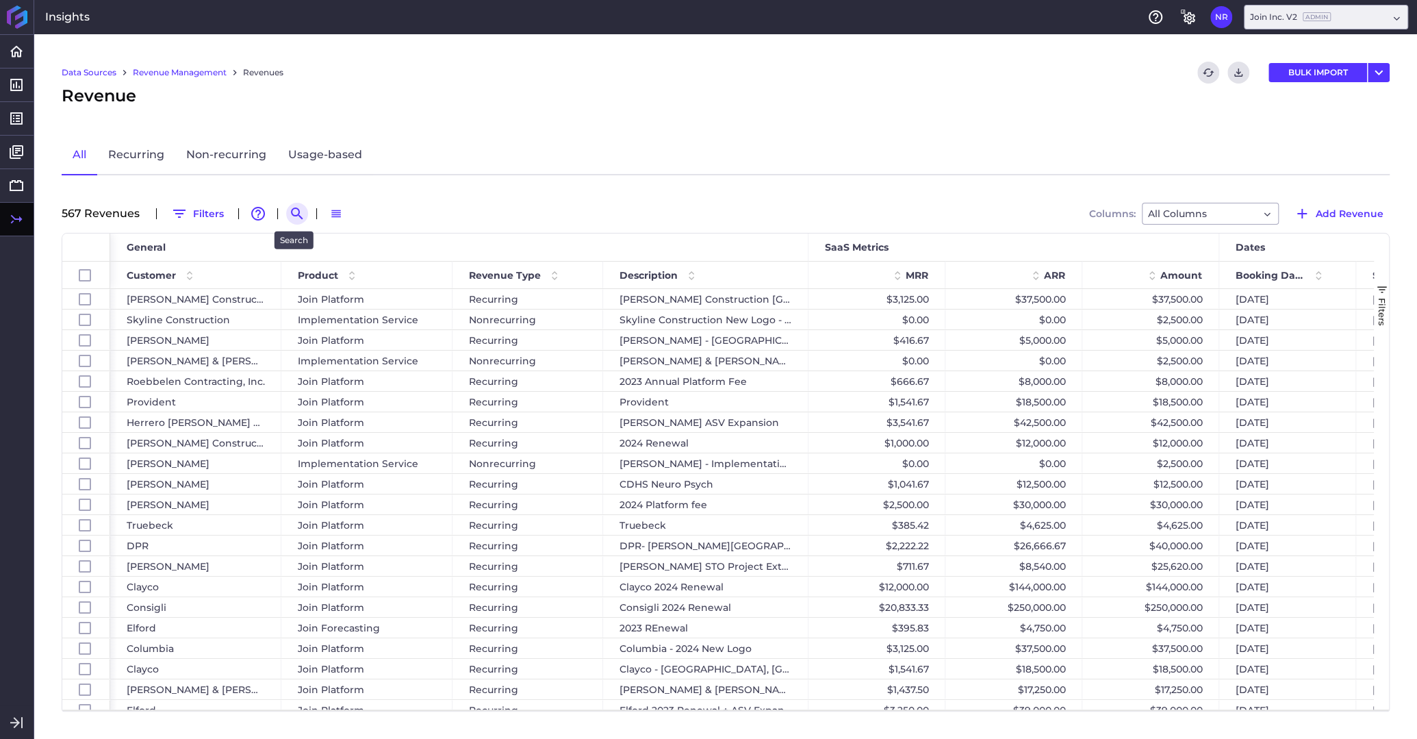
click at [291, 211] on icon "Search by" at bounding box center [297, 213] width 16 height 16
click at [322, 208] on input at bounding box center [364, 213] width 110 height 21
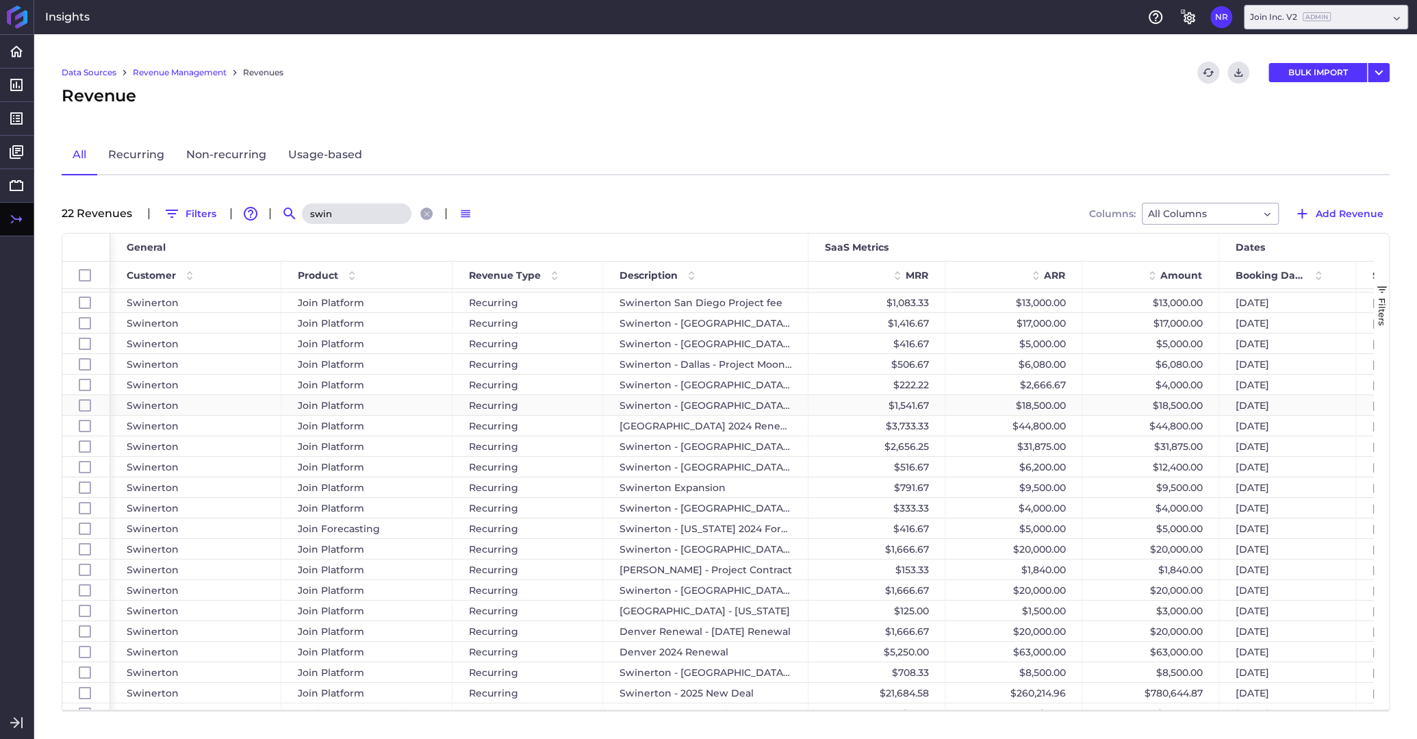
scroll to position [30, 0]
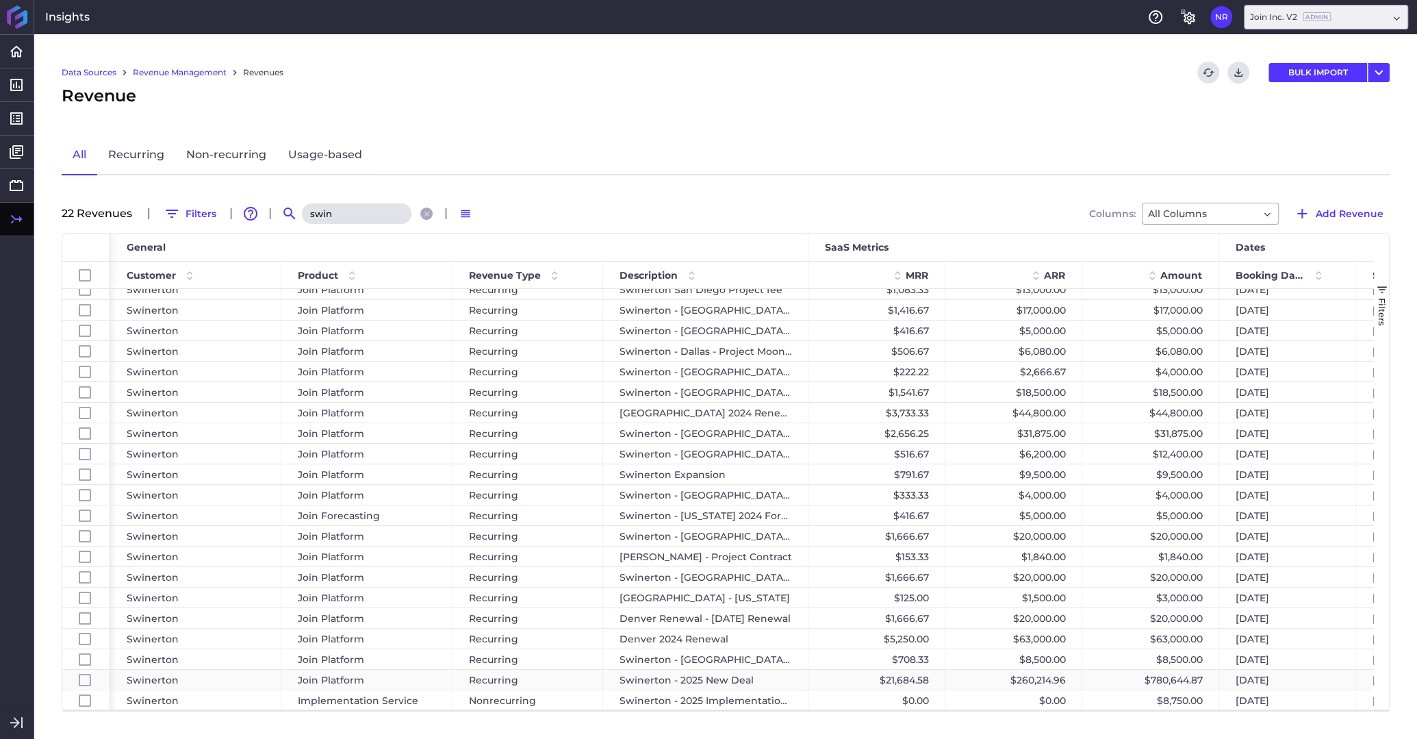
type input "swin"
click at [1147, 686] on div "$780,644.87" at bounding box center [1150, 679] width 137 height 20
checkbox input "false"
checkbox input "true"
checkbox input "false"
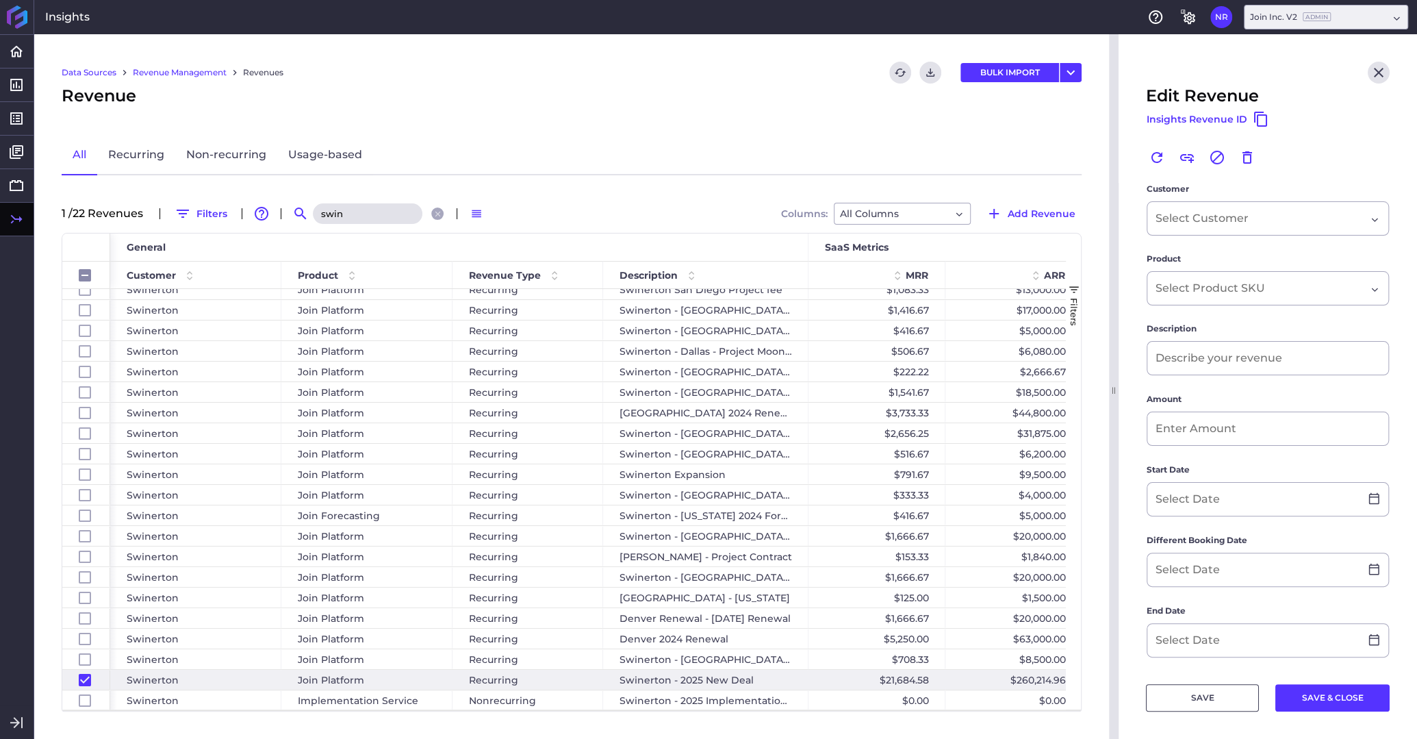
type input "Swinerton - 2025 New Deal"
type input "$ 780,644.87"
type input "[DATE]"
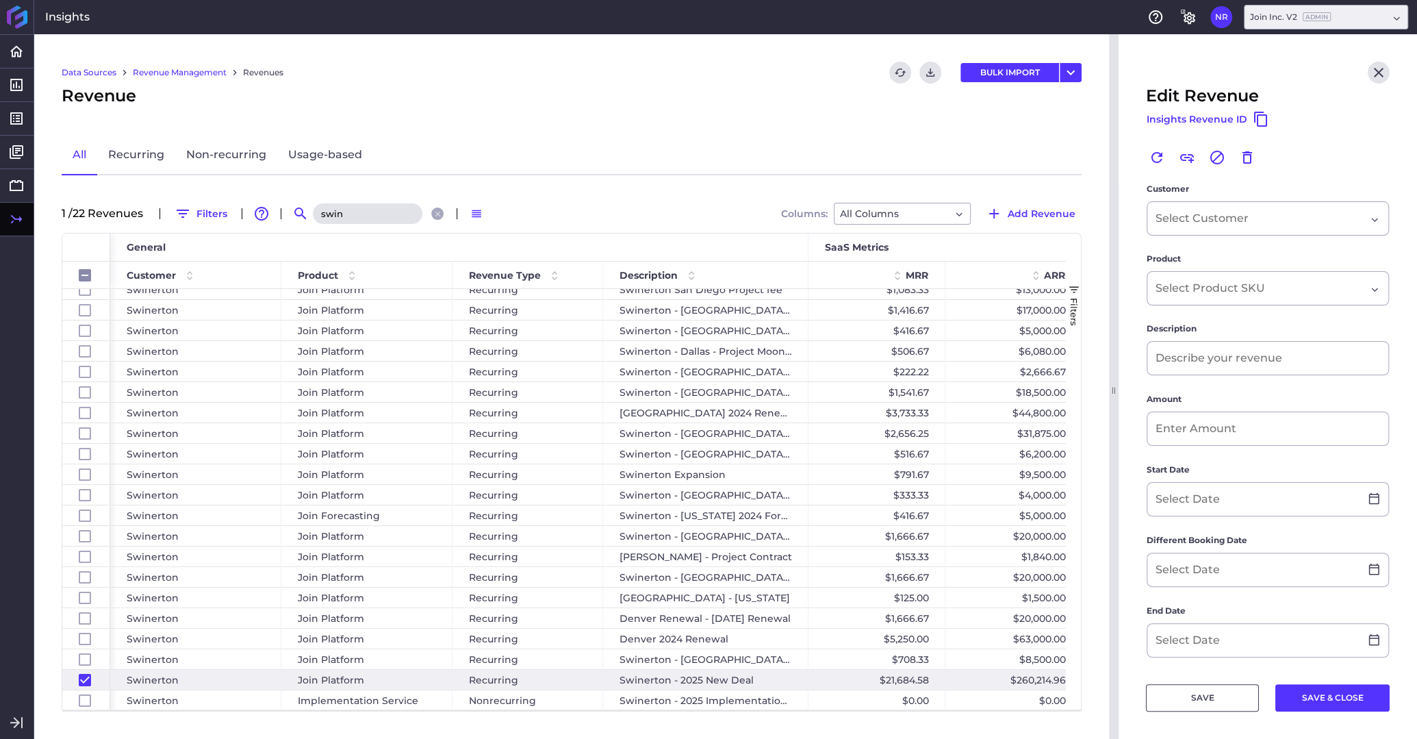
type input "[DATE]"
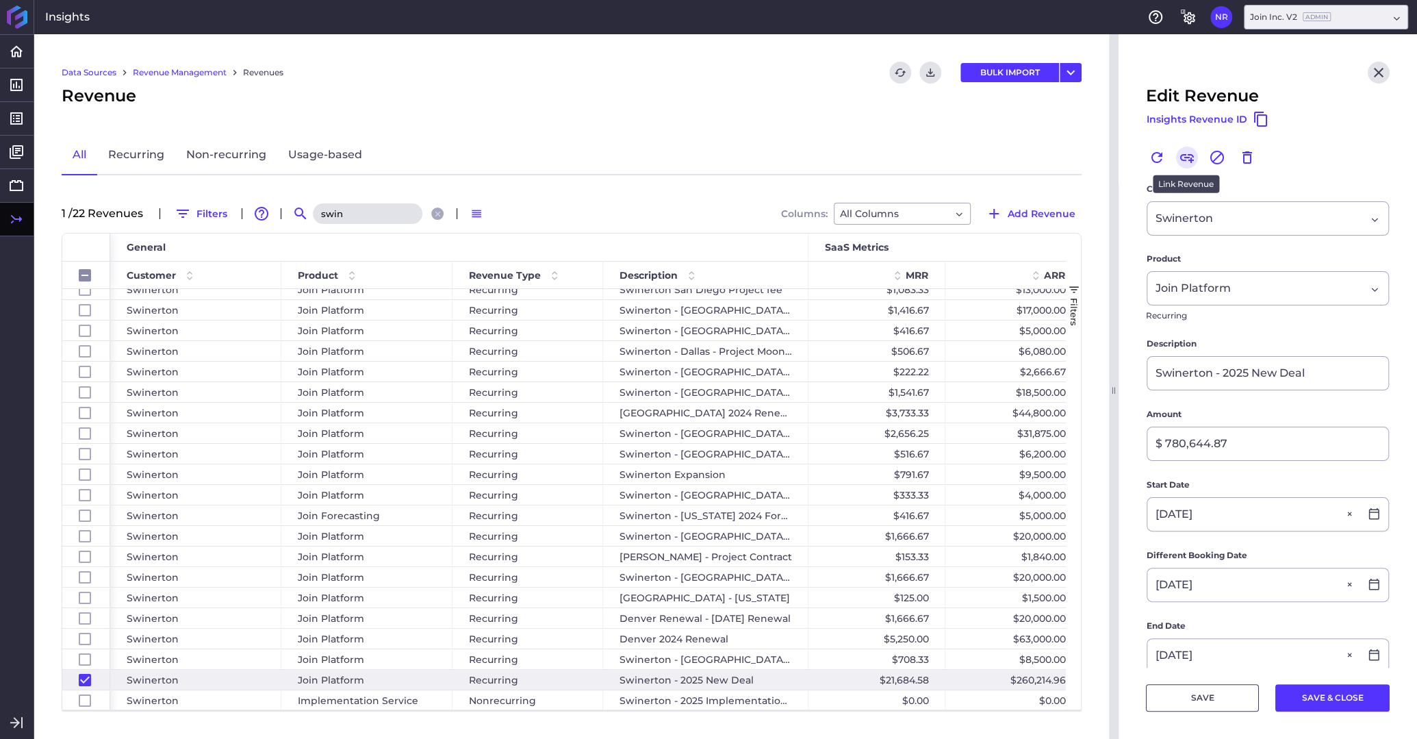
click at [1184, 155] on icon "Link" at bounding box center [1187, 157] width 16 height 16
checkbox input "false"
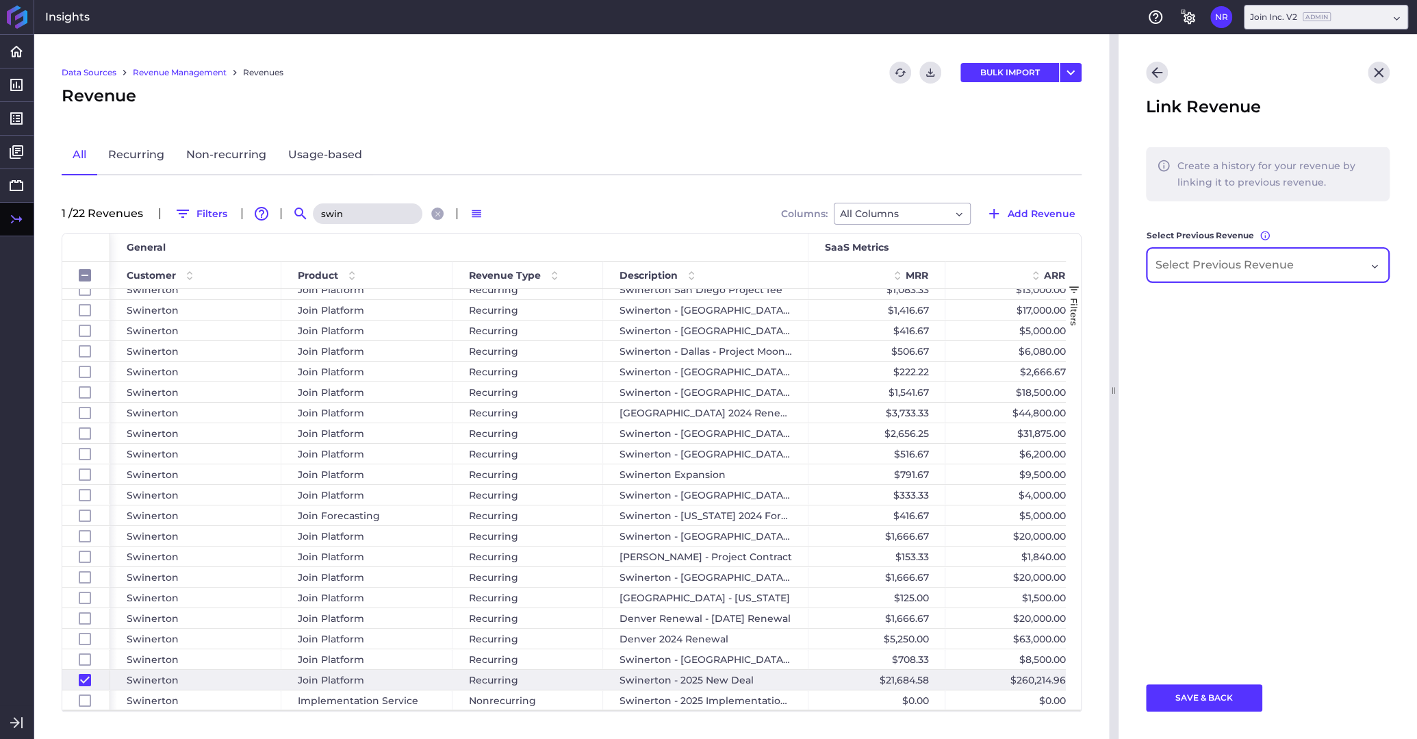
click at [1380, 263] on div "Dropdown select" at bounding box center [1268, 265] width 242 height 34
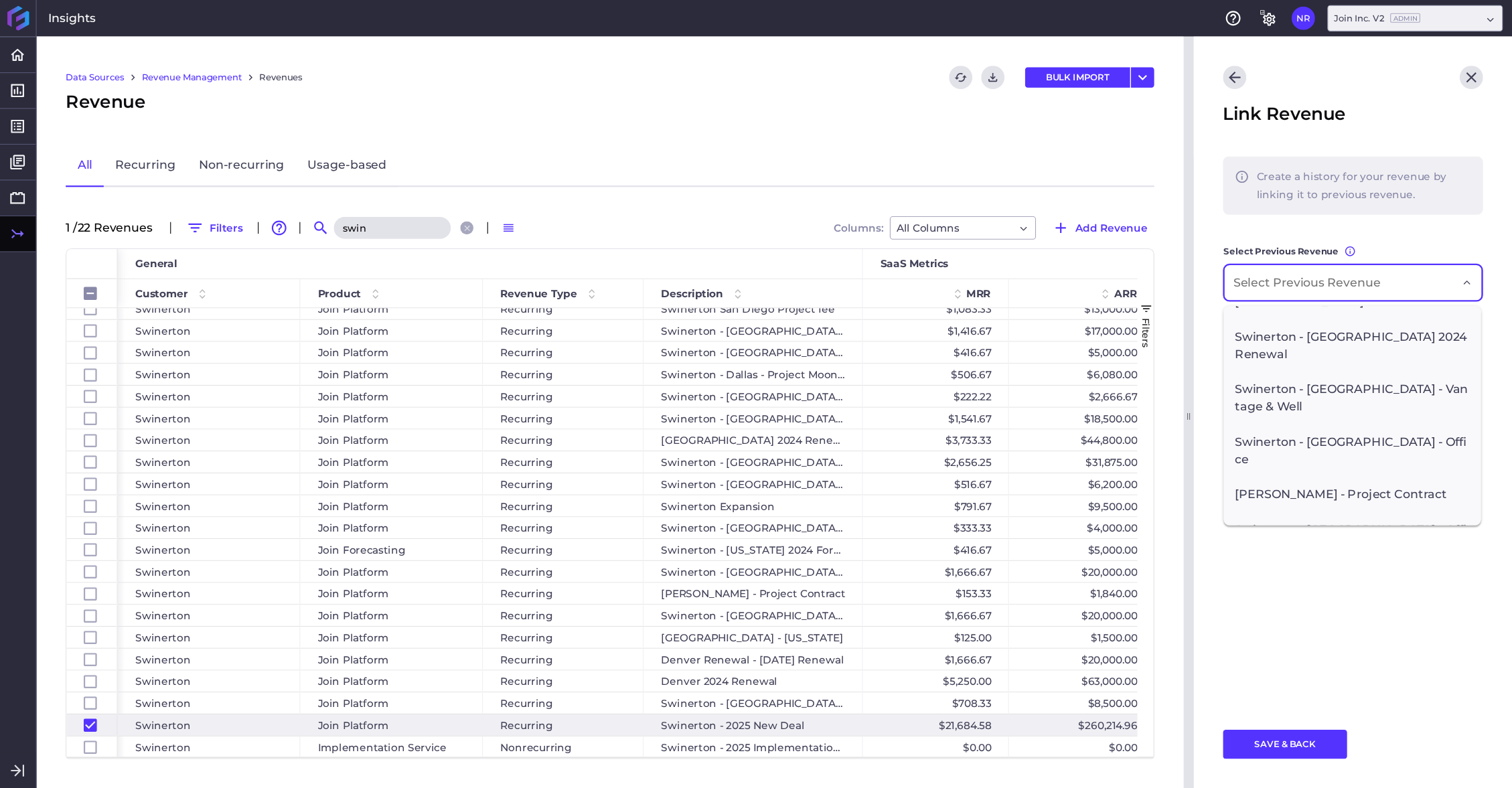
scroll to position [265, 0]
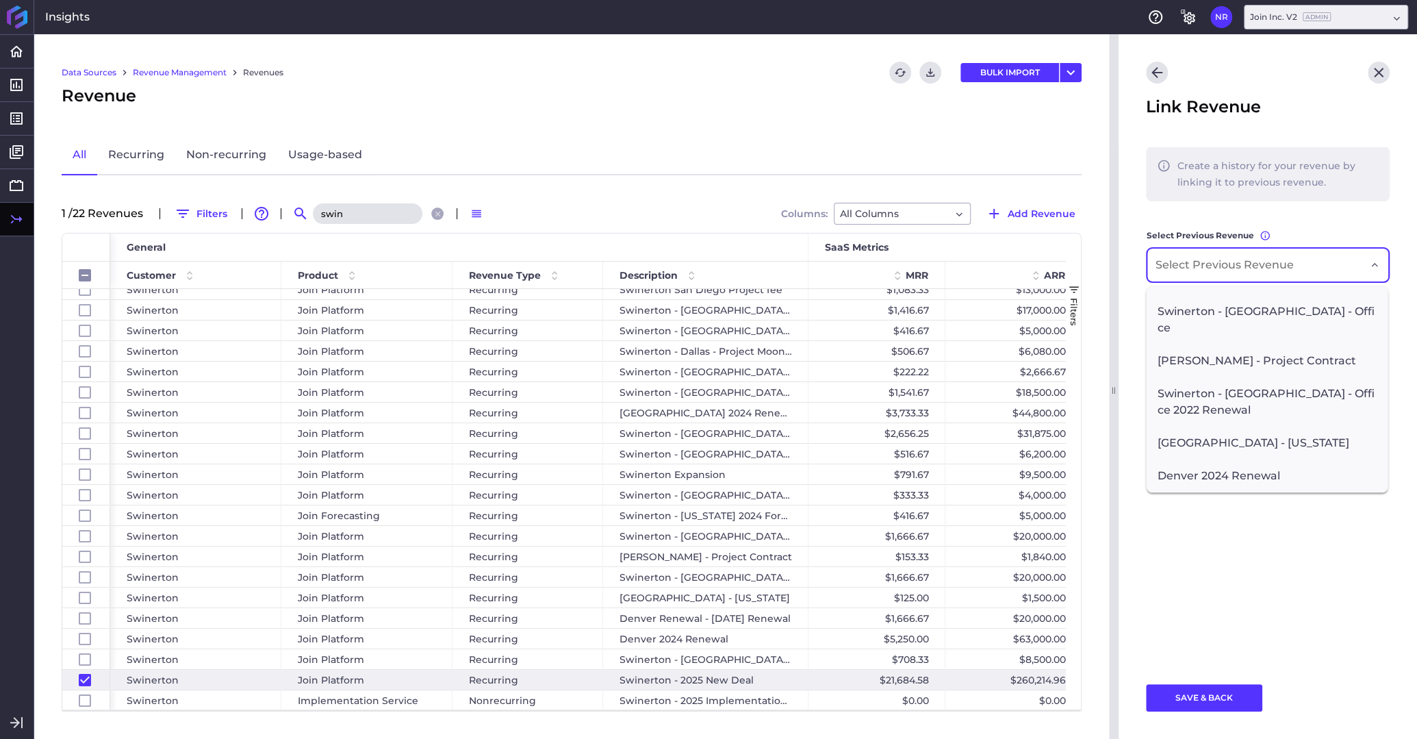
click at [1232, 524] on main "Create a history for your revenue by linking it to previous revenue. Select Pre…" at bounding box center [1268, 406] width 298 height 521
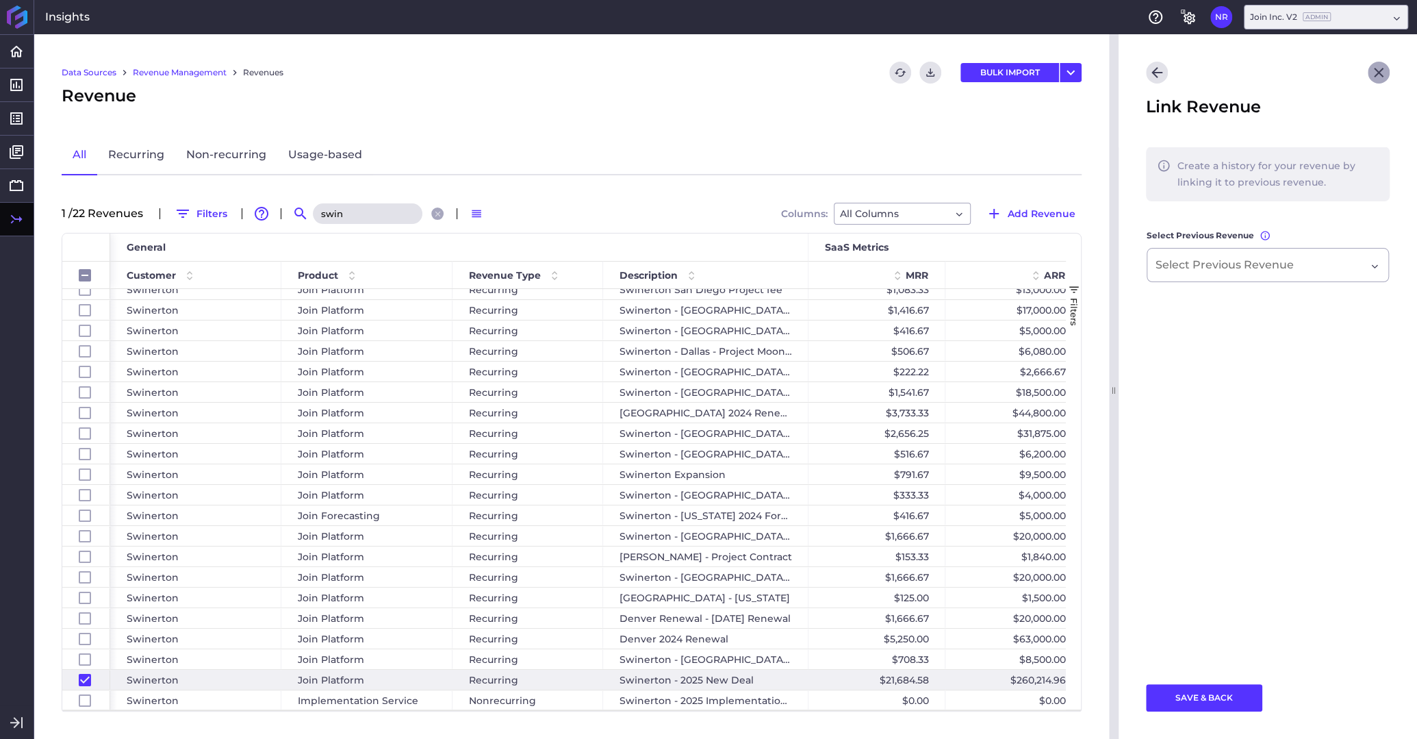
click at [1378, 74] on icon "Close" at bounding box center [1378, 72] width 16 height 16
checkbox input "false"
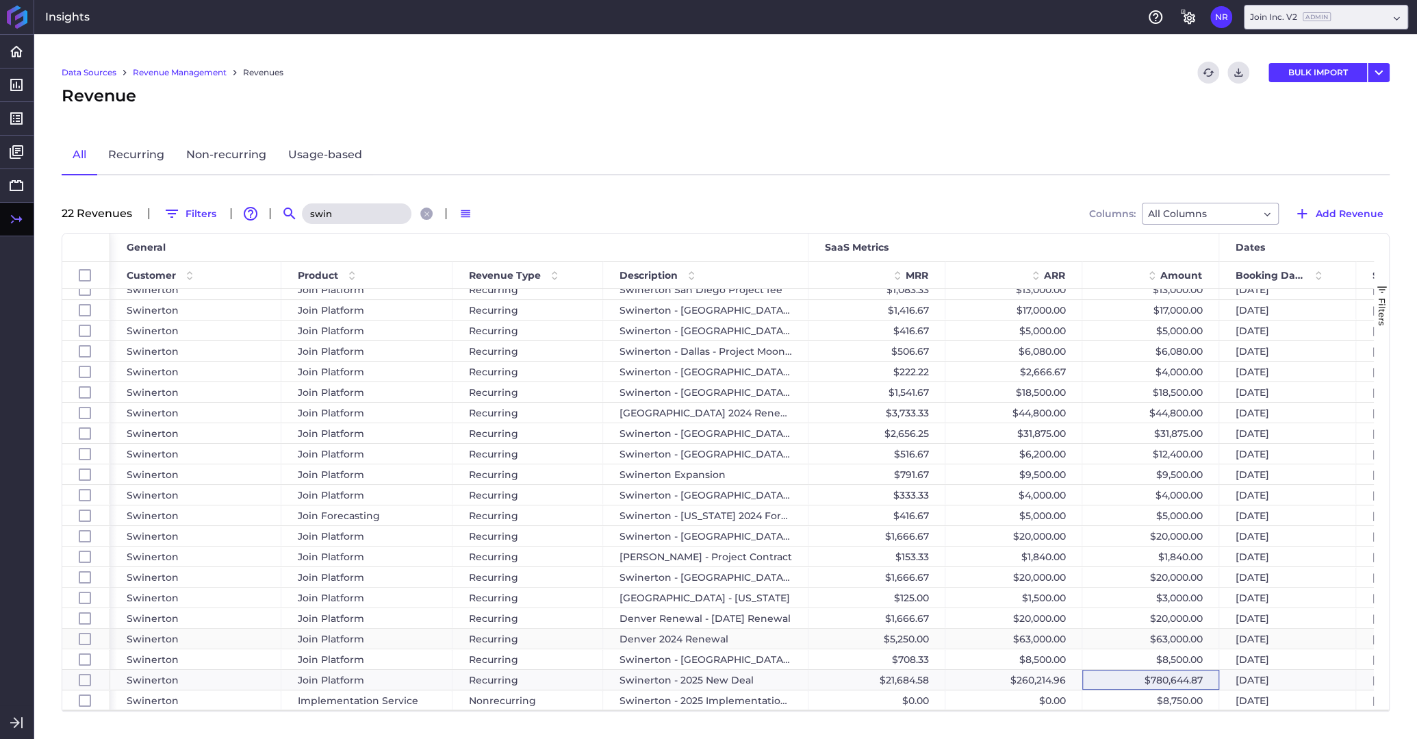
click at [748, 642] on div "Denver 2024 Renewal" at bounding box center [705, 638] width 205 height 20
checkbox input "false"
checkbox input "true"
checkbox input "false"
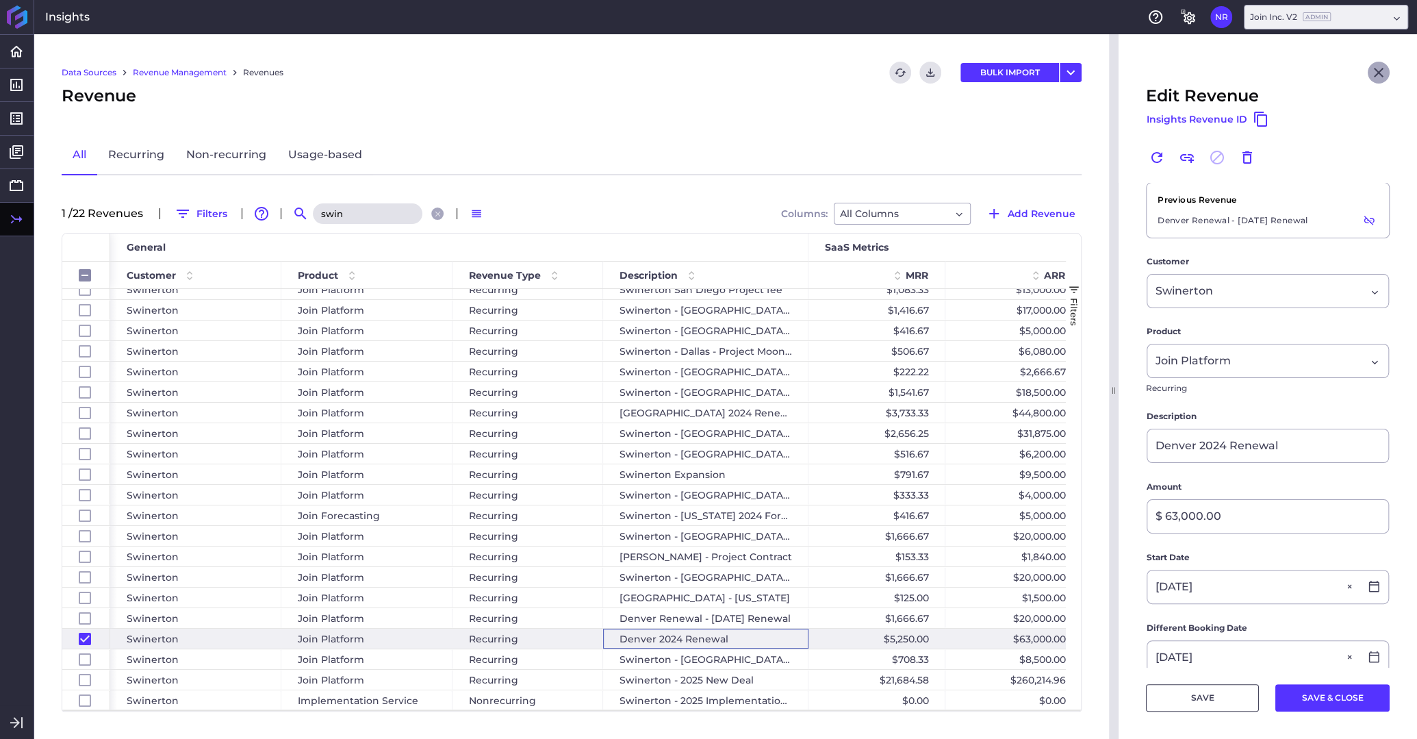
click at [1385, 73] on icon "Close" at bounding box center [1378, 72] width 16 height 16
checkbox input "false"
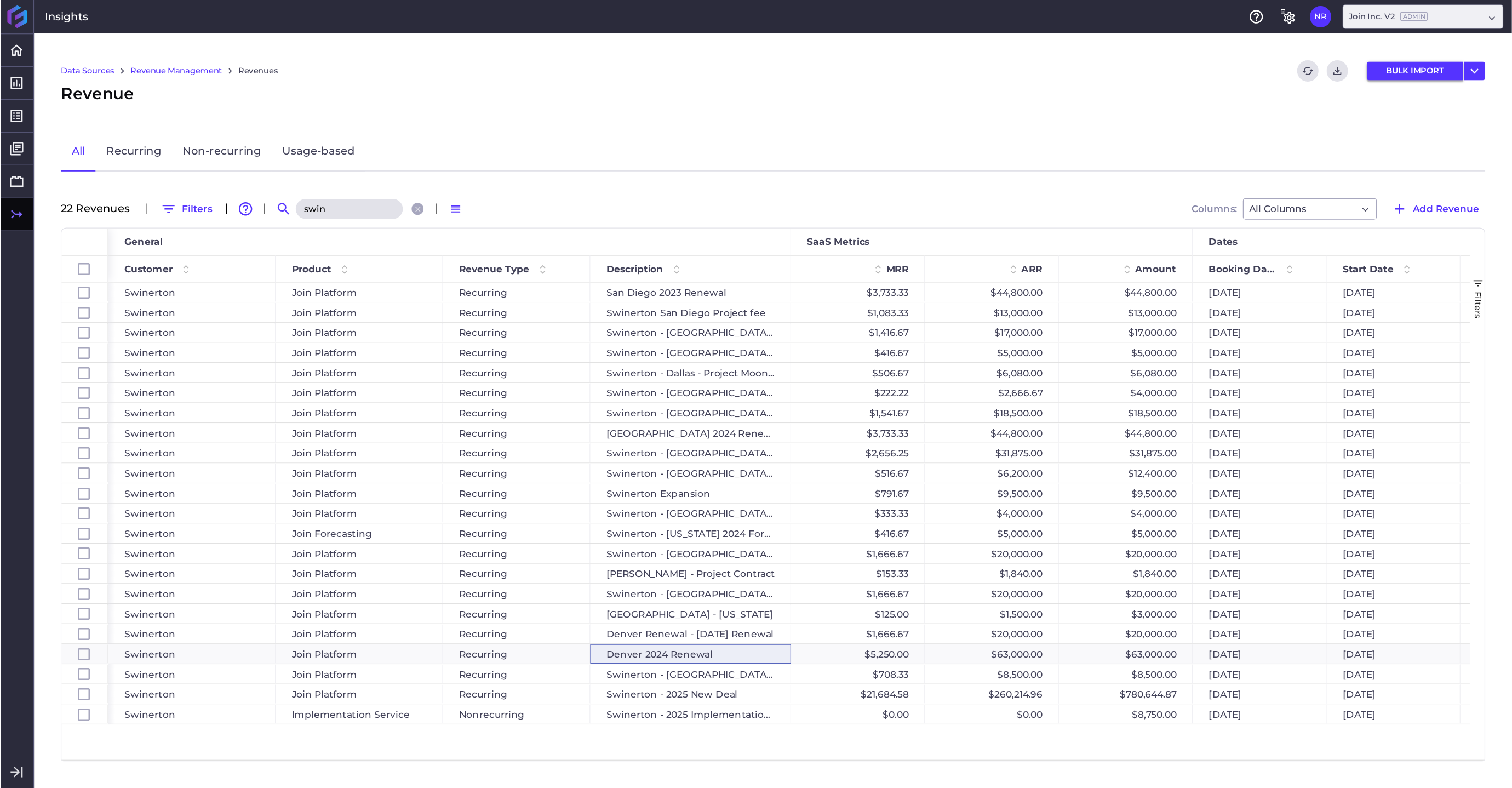
scroll to position [0, 0]
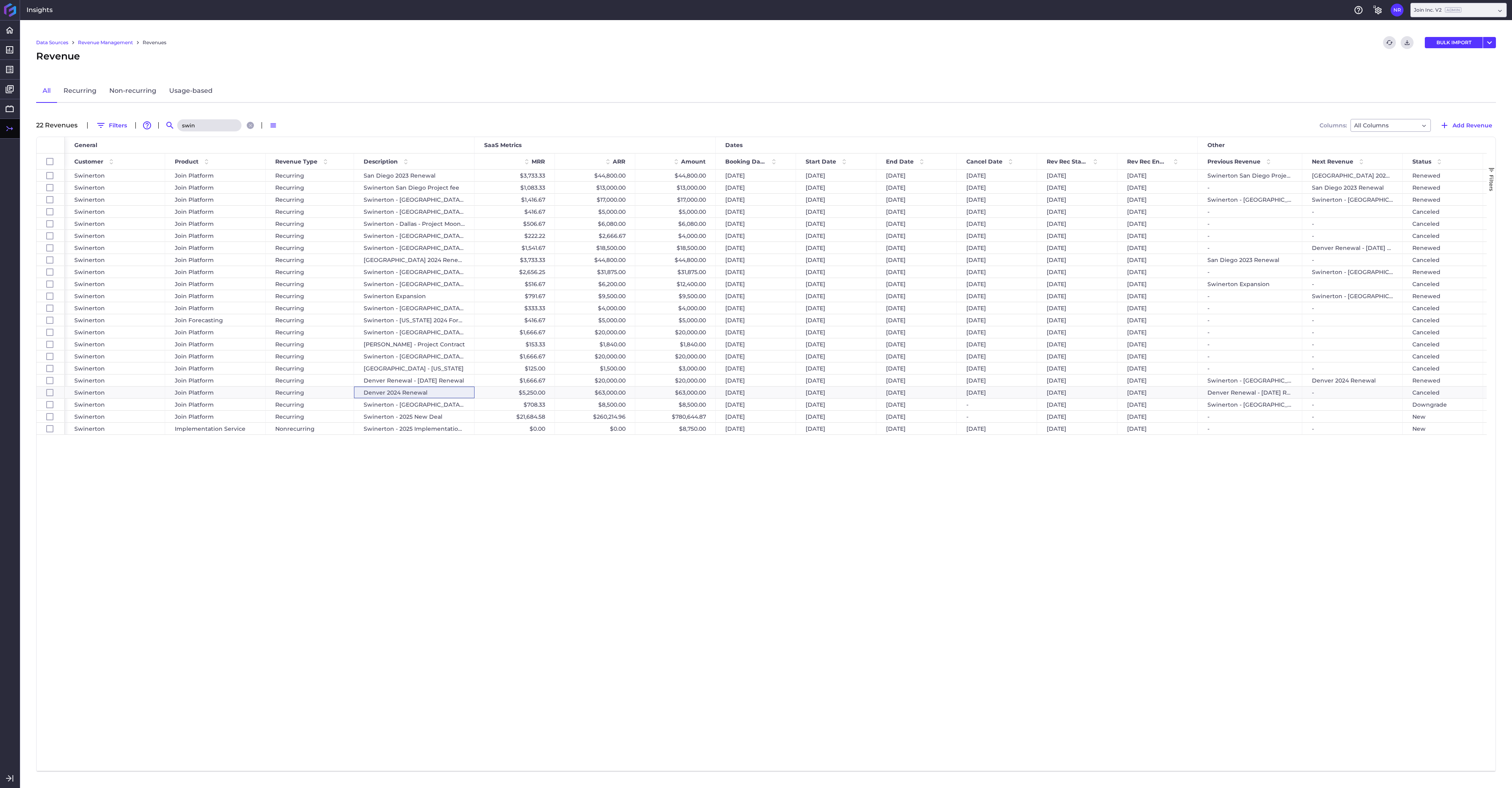
click at [831, 433] on div "Swinerton Join Platform Recurring [GEOGRAPHIC_DATA] 2023 Renewal $3,733.33 $44,…" at bounding box center [775, 470] width 1422 height 601
click at [42, 66] on span "Revenue Detail" at bounding box center [59, 63] width 59 height 8
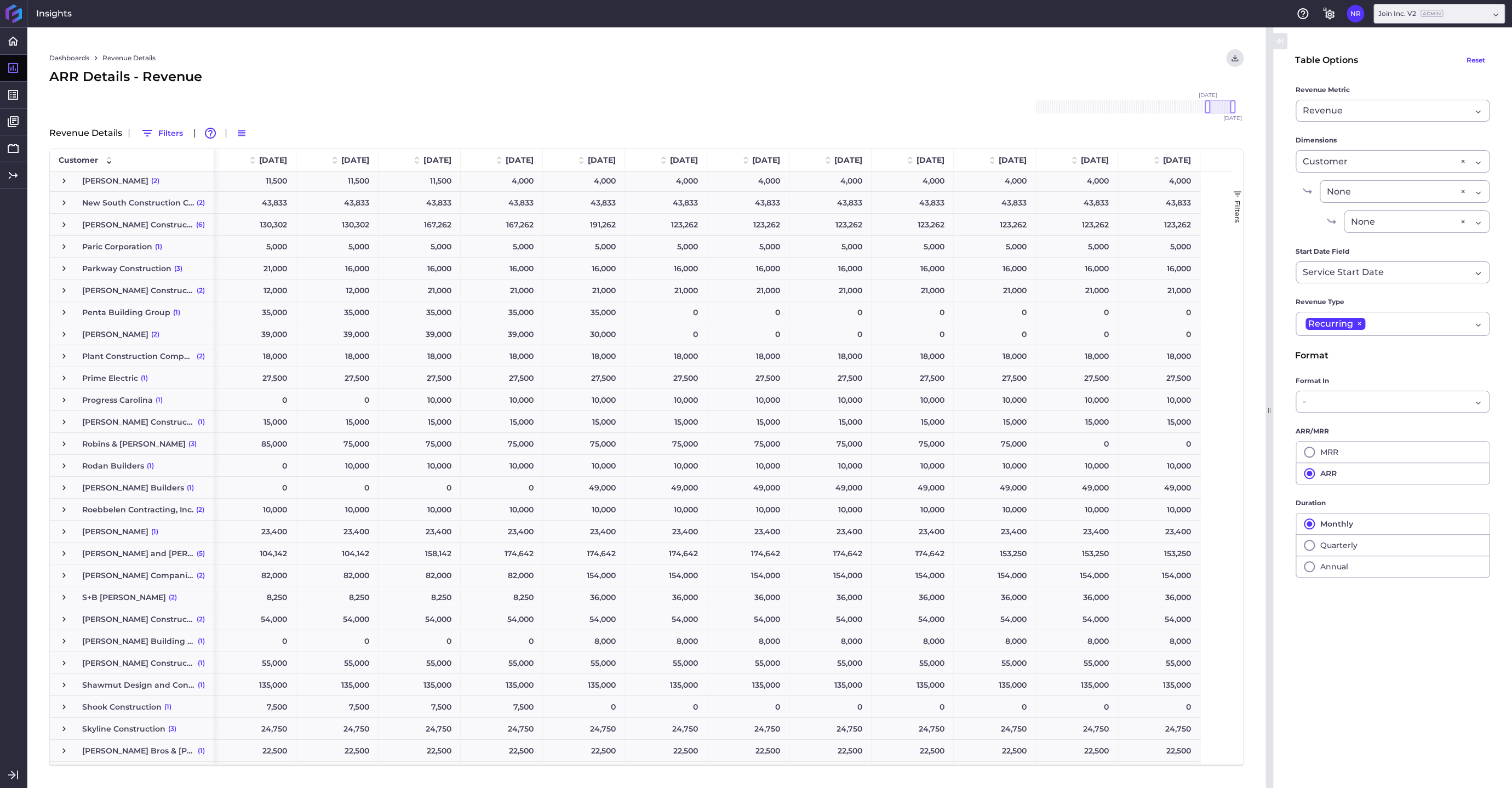
scroll to position [2405, 0]
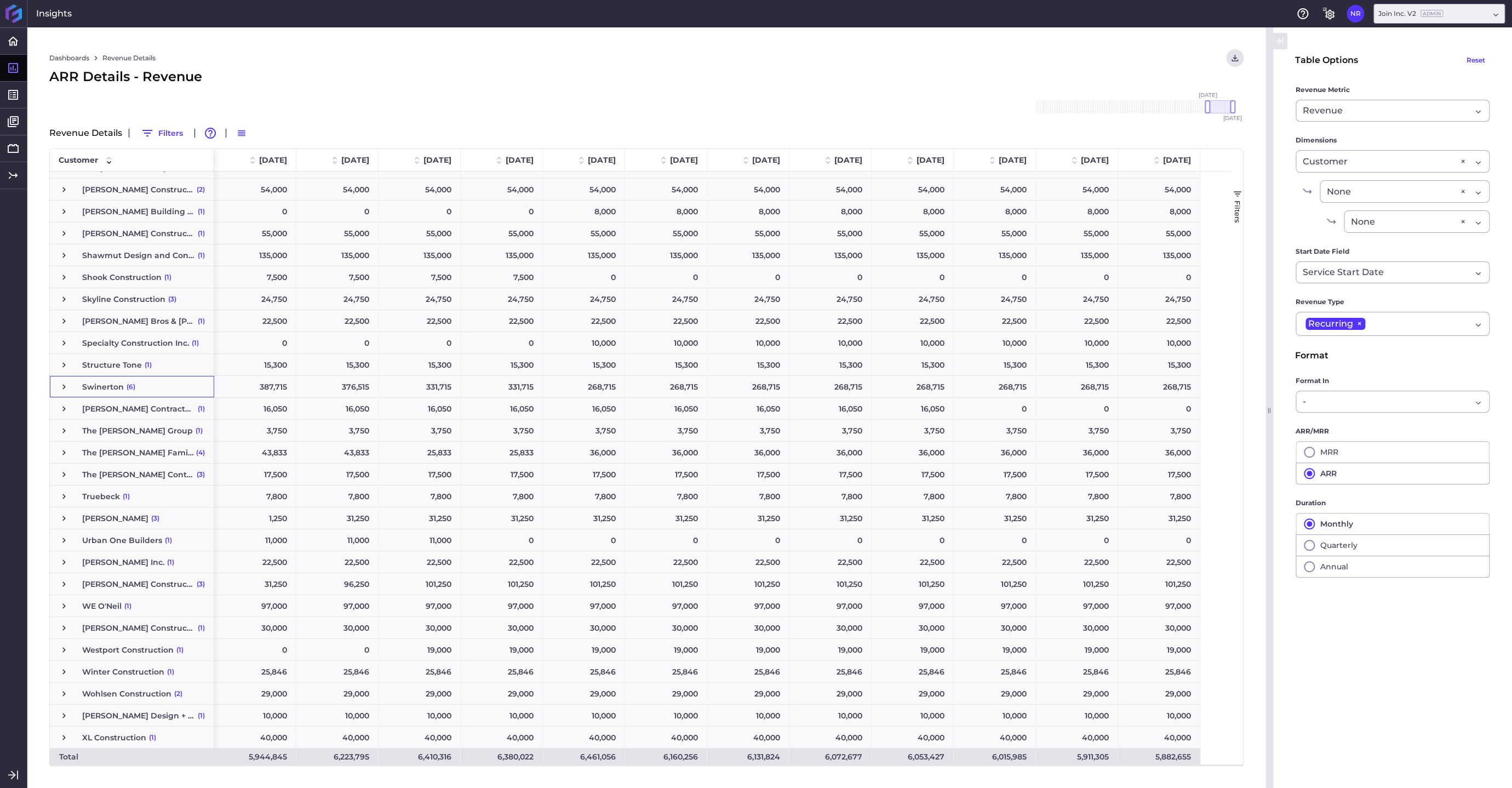
click at [64, 386] on span "Press SPACE to select this row." at bounding box center [64, 387] width 10 height 10
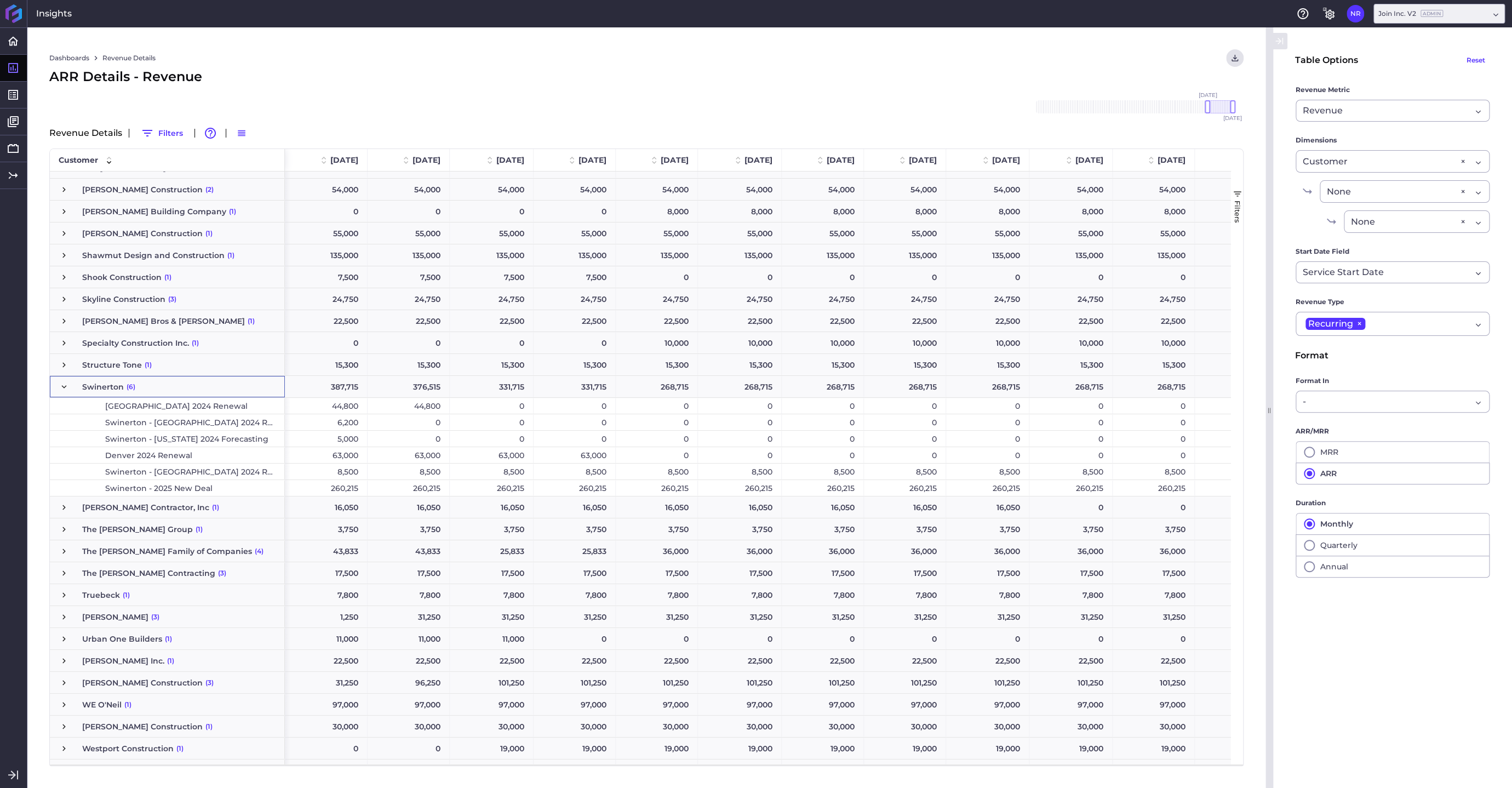
click at [322, 487] on div "260,215" at bounding box center [326, 488] width 82 height 16
drag, startPoint x: 1208, startPoint y: 105, endPoint x: 1193, endPoint y: 107, distance: 15.1
click at [1133, 107] on div at bounding box center [1194, 107] width 6 height 13
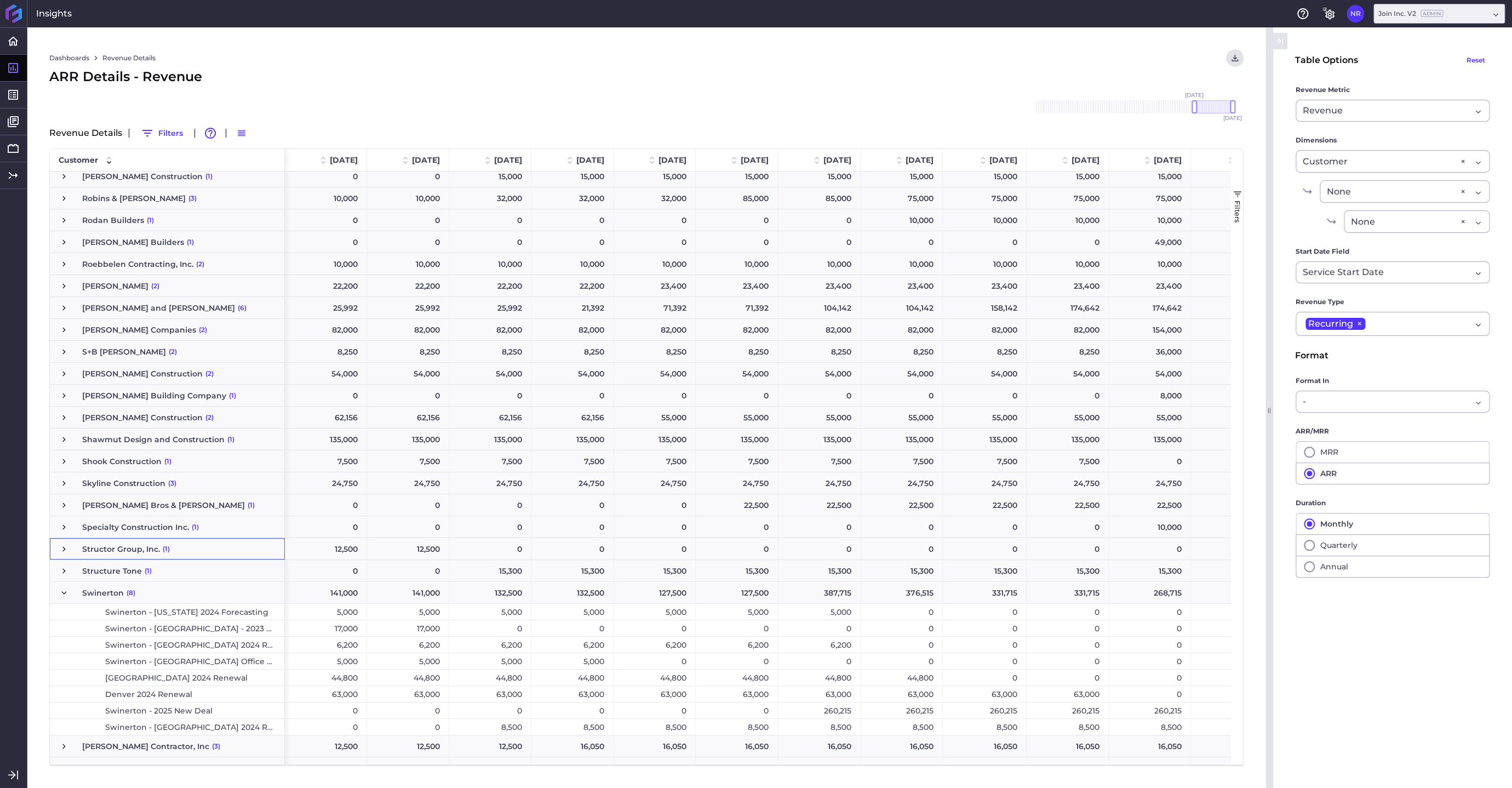
scroll to position [2557, 0]
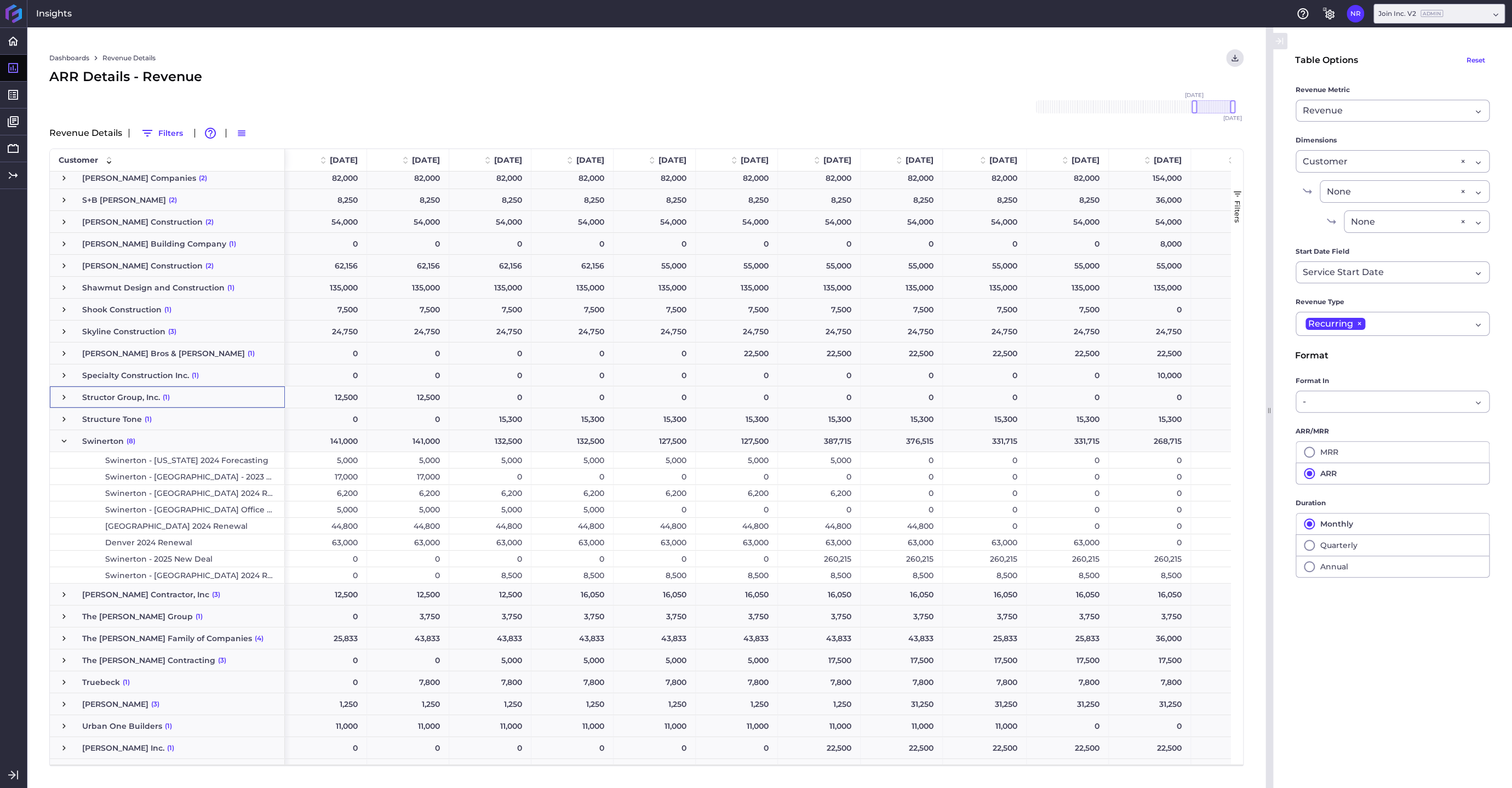
click at [812, 559] on div "260,215" at bounding box center [819, 559] width 82 height 16
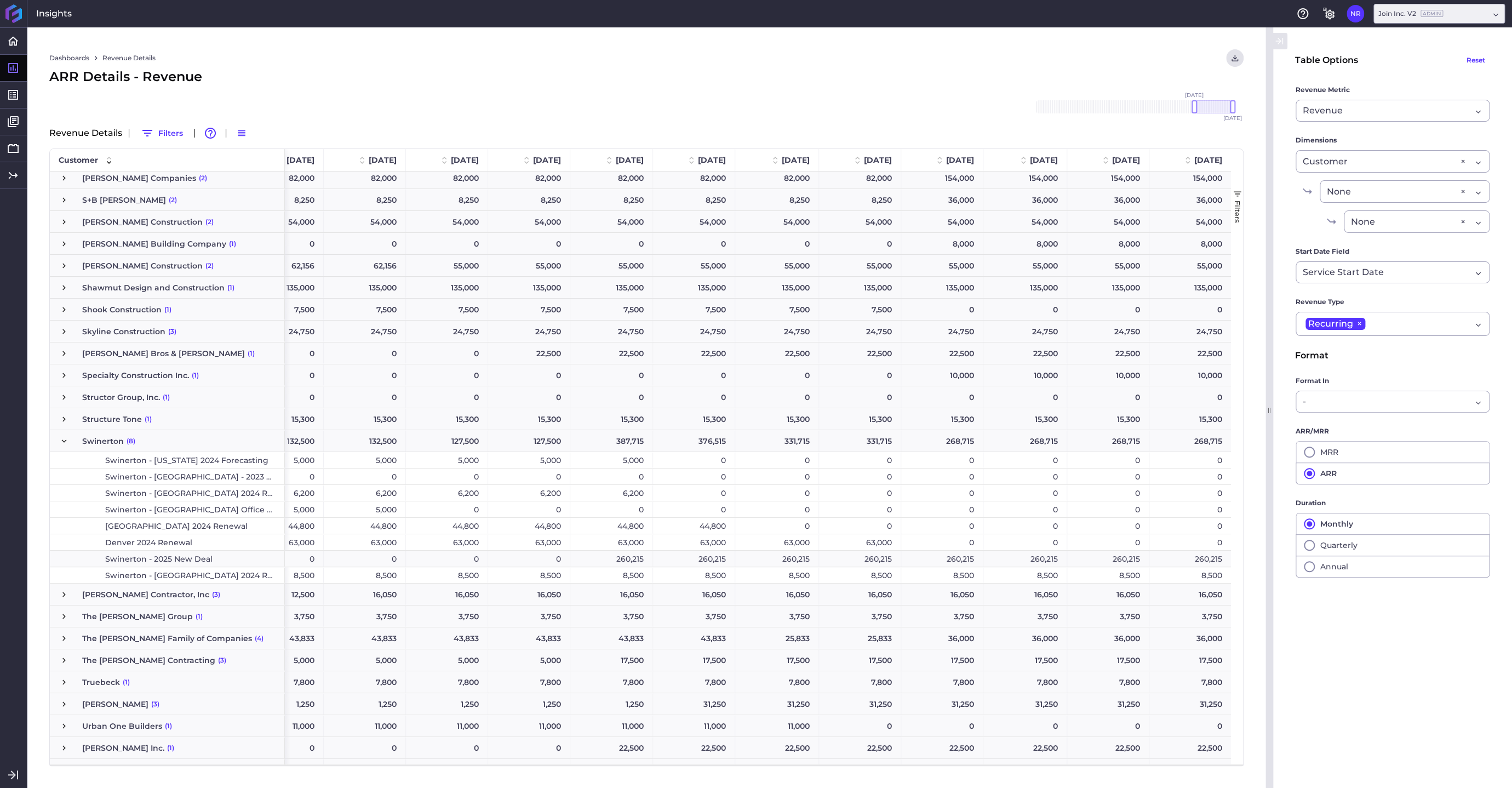
scroll to position [0, 0]
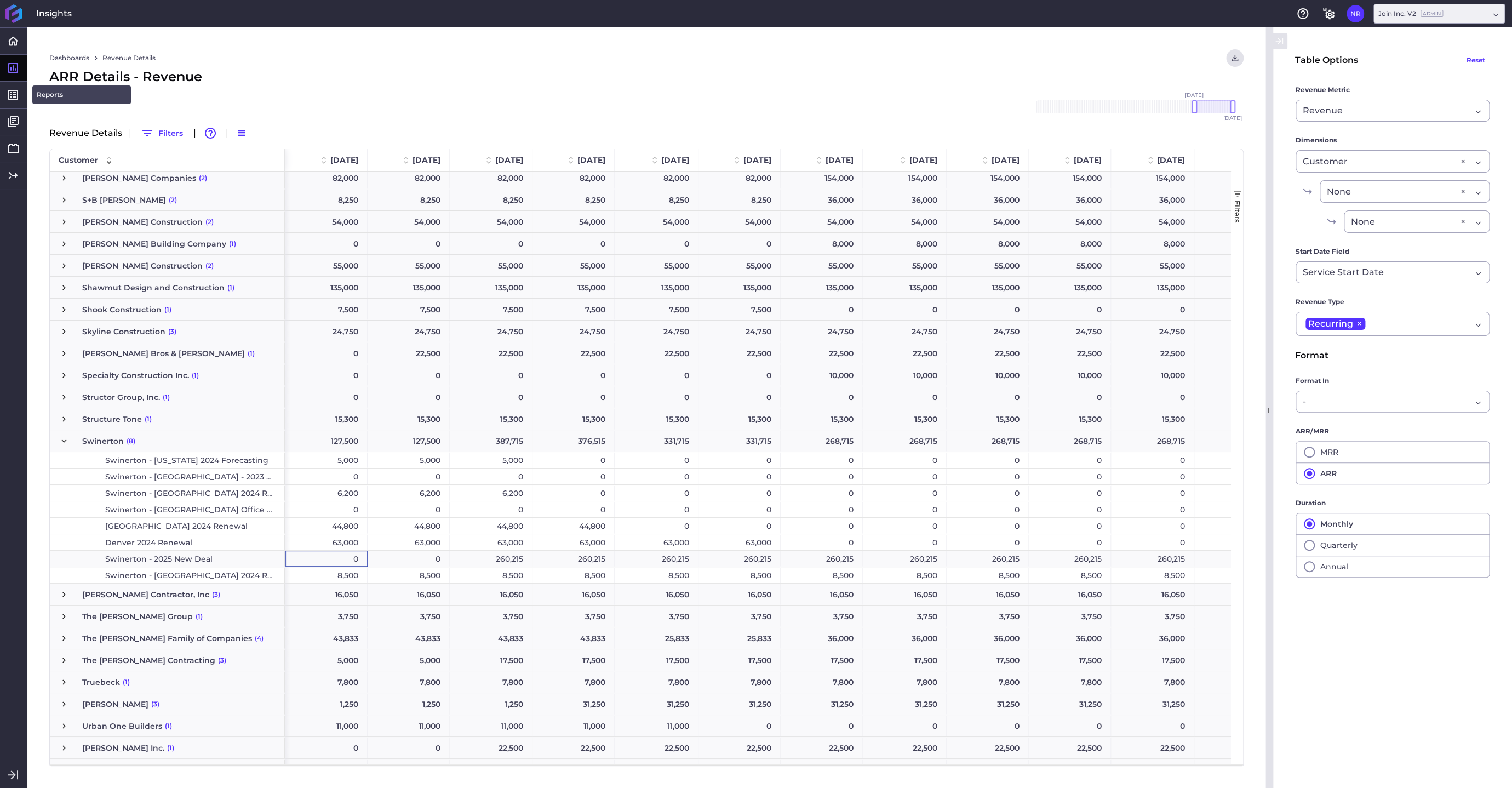
click at [36, 96] on link "Reports" at bounding box center [81, 94] width 98 height 18
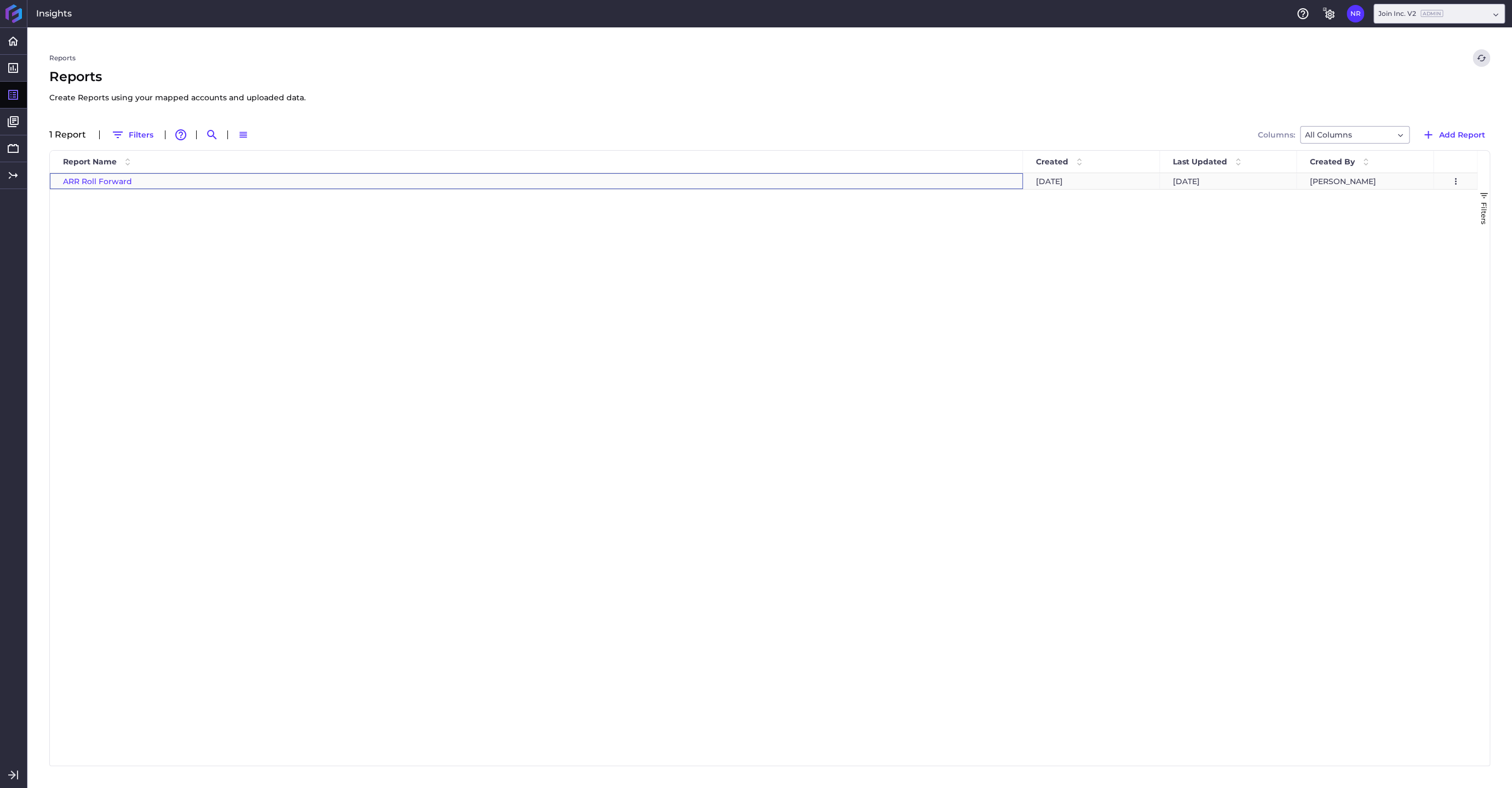
click at [91, 182] on span "ARR Roll Forward" at bounding box center [98, 181] width 69 height 10
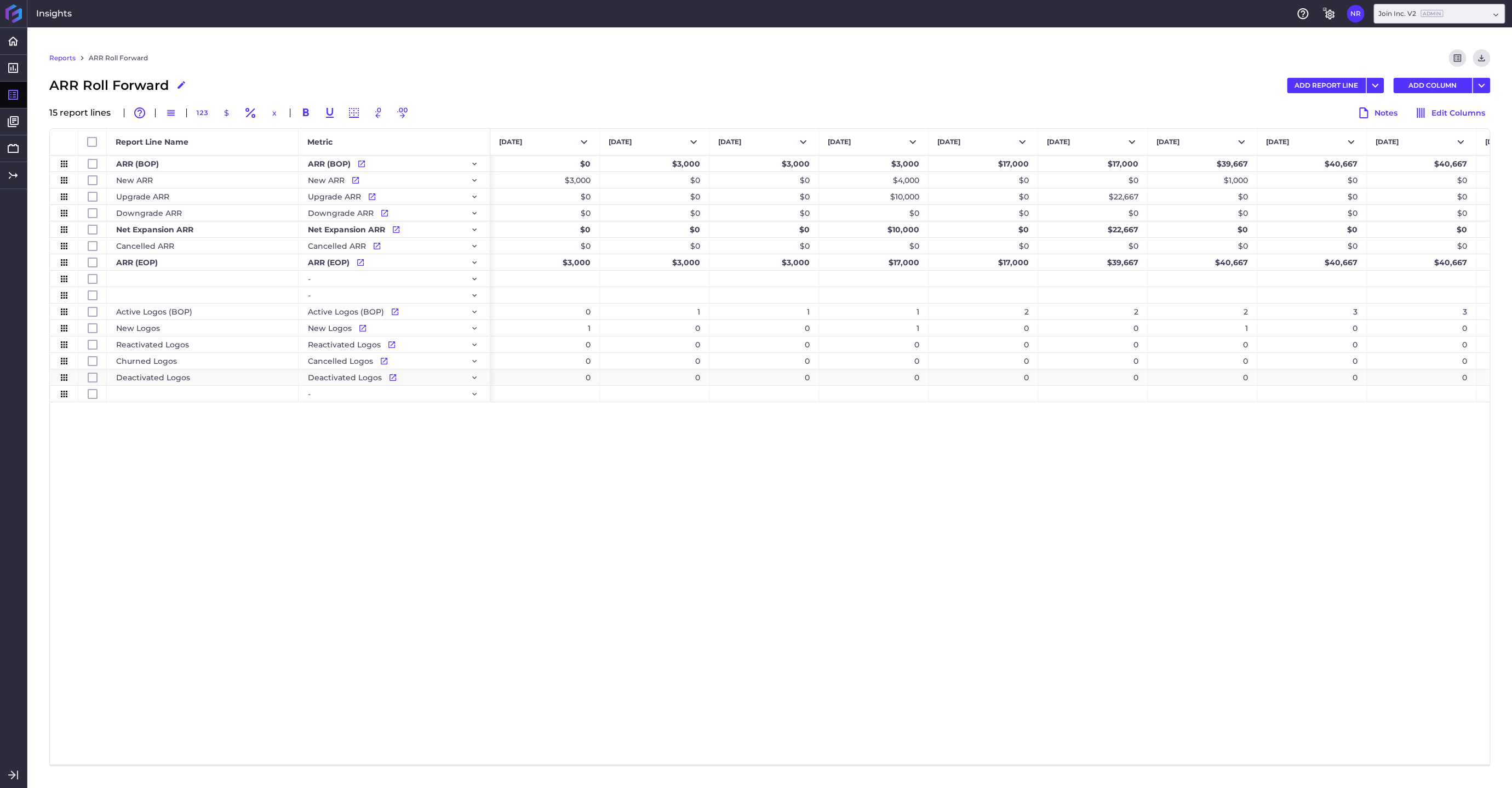
click at [764, 375] on div "0" at bounding box center [764, 377] width 110 height 16
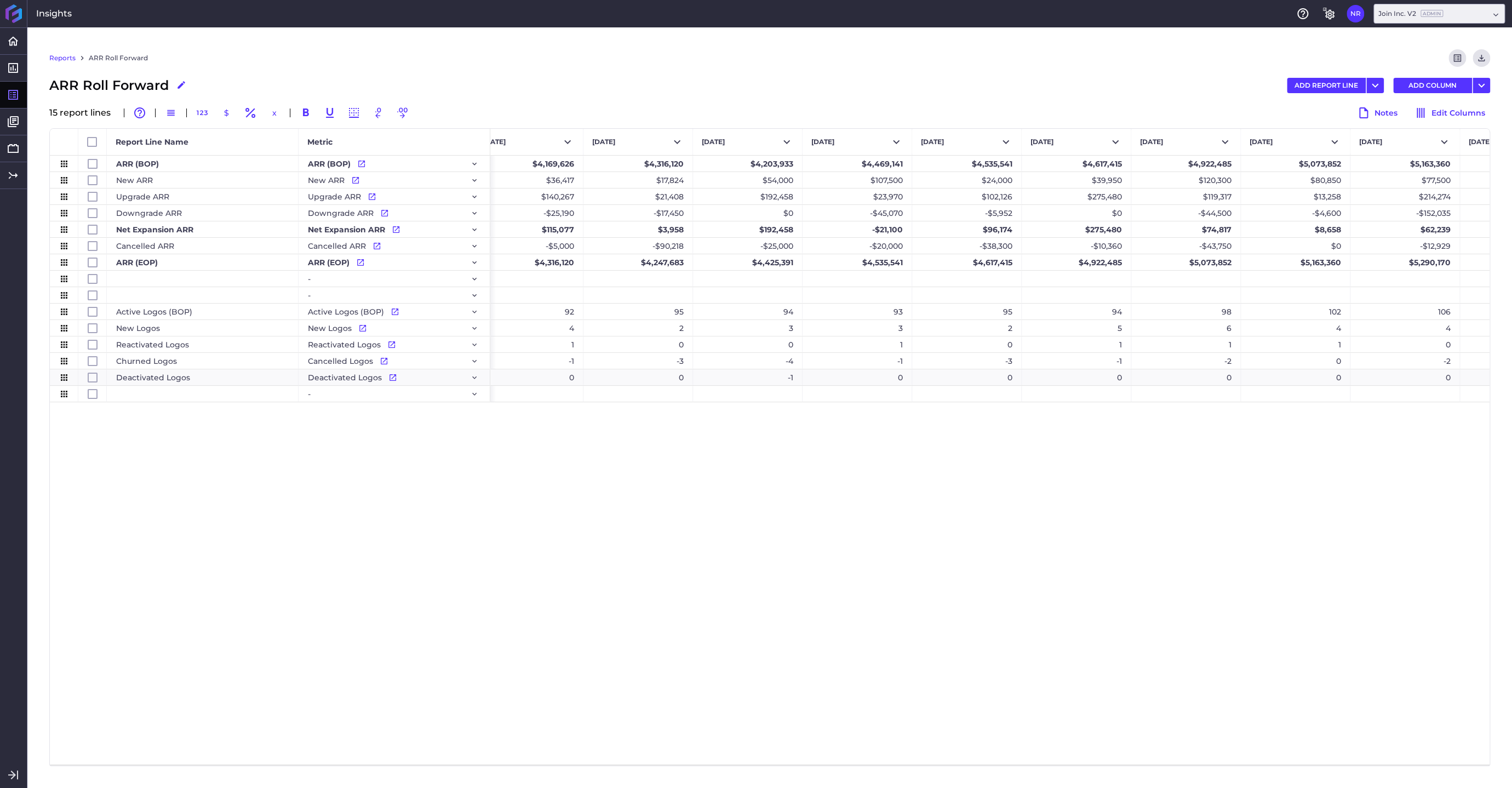
scroll to position [0, 7819]
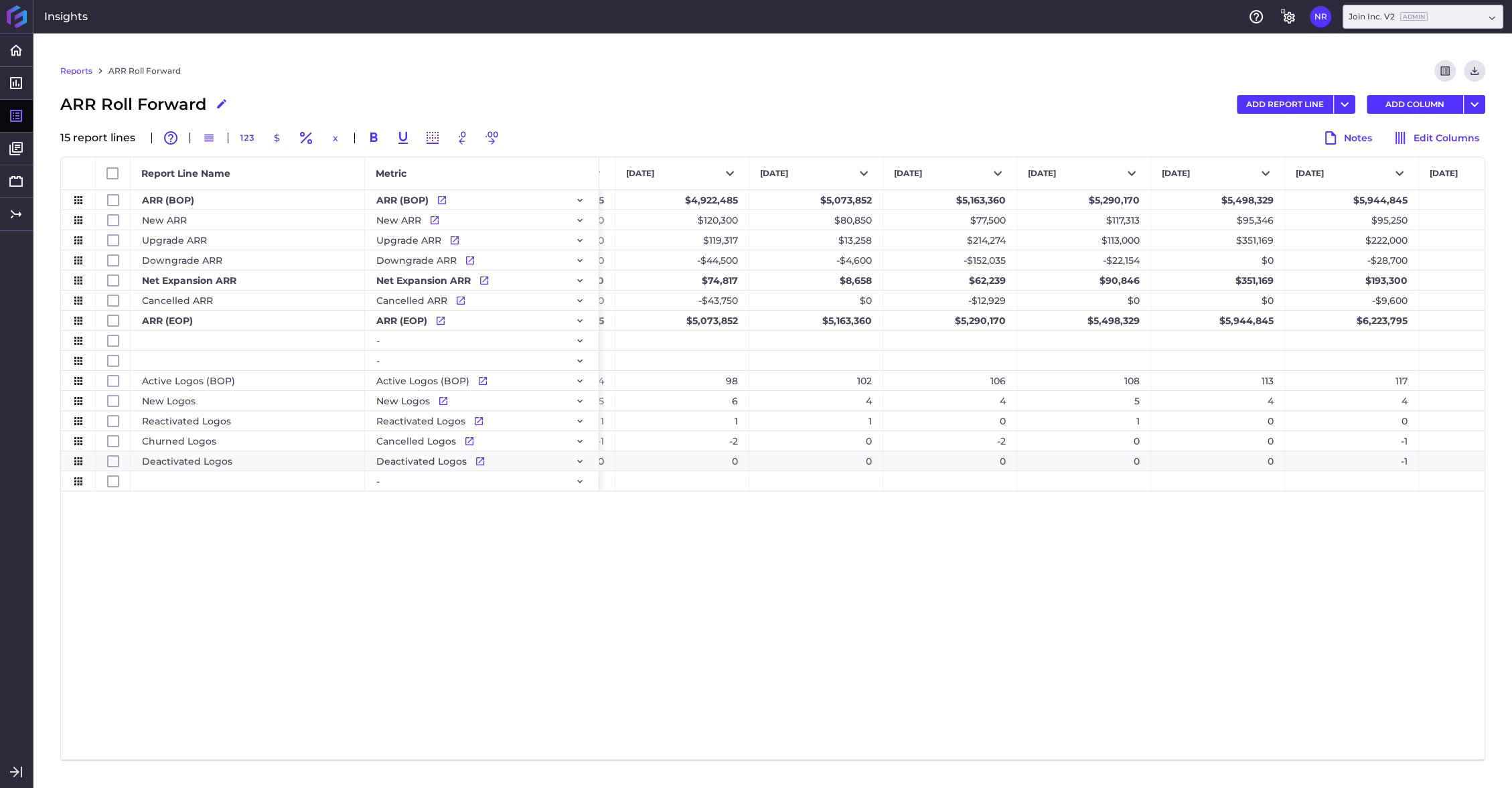
click at [956, 552] on div "$4,535,541 $4,617,415 $4,922,485 $5,073,852 $5,163,360 $5,290,170 $5,498,329 $5…" at bounding box center [1042, 474] width 885 height 569
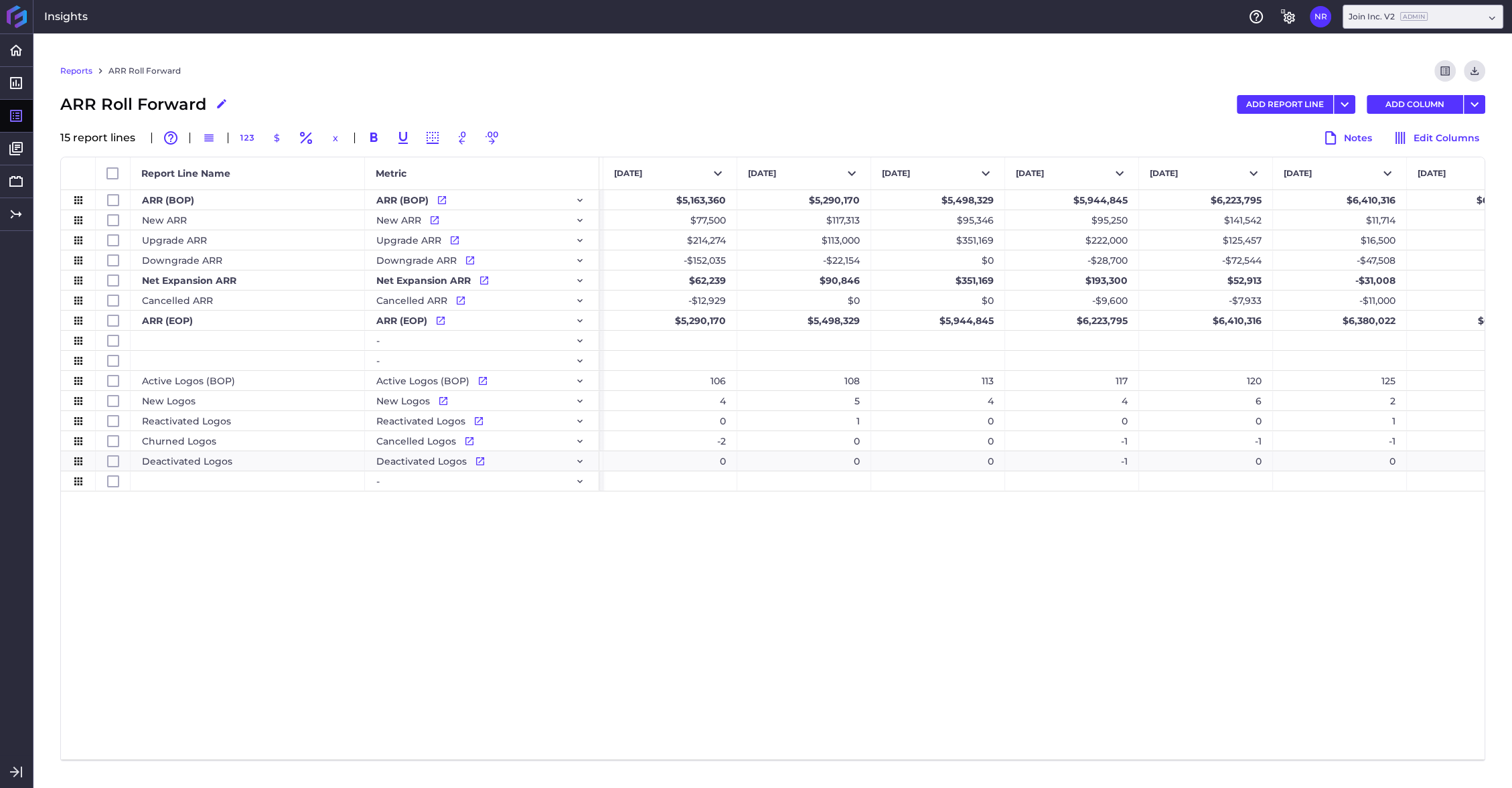
scroll to position [0, 9960]
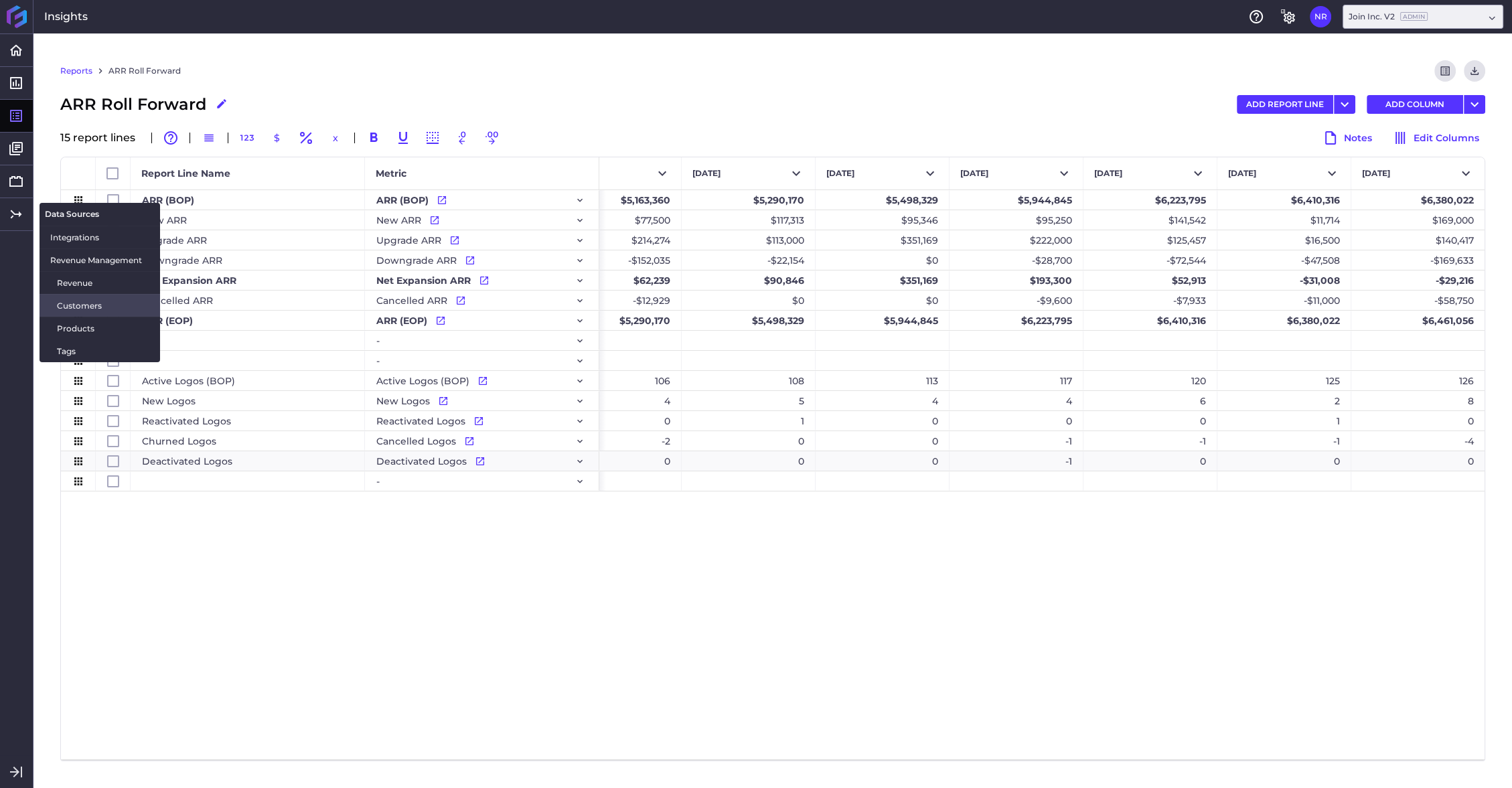
click at [69, 306] on span "Customers" at bounding box center [103, 305] width 92 height 14
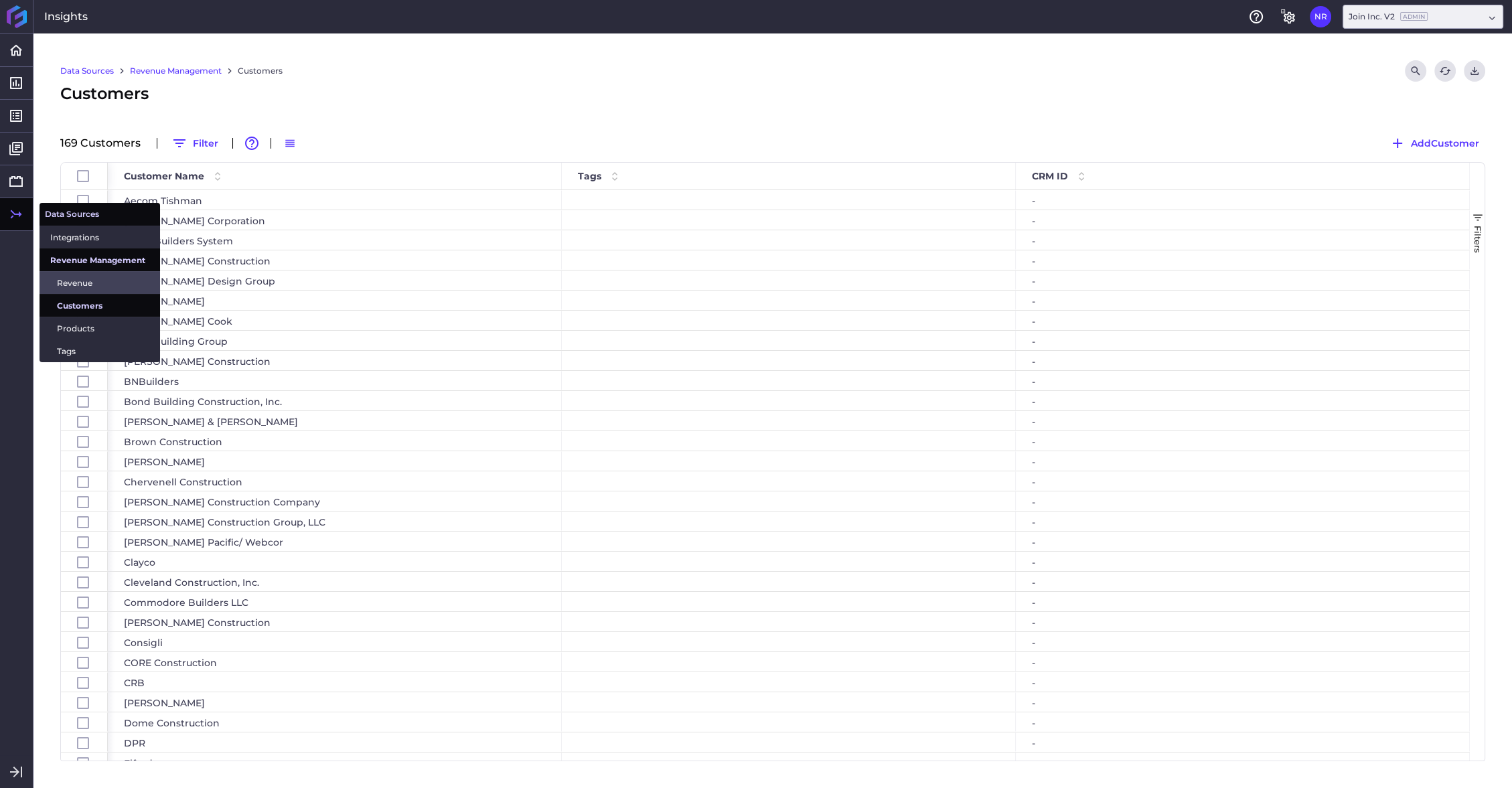
click at [75, 283] on span "Revenue" at bounding box center [103, 283] width 92 height 14
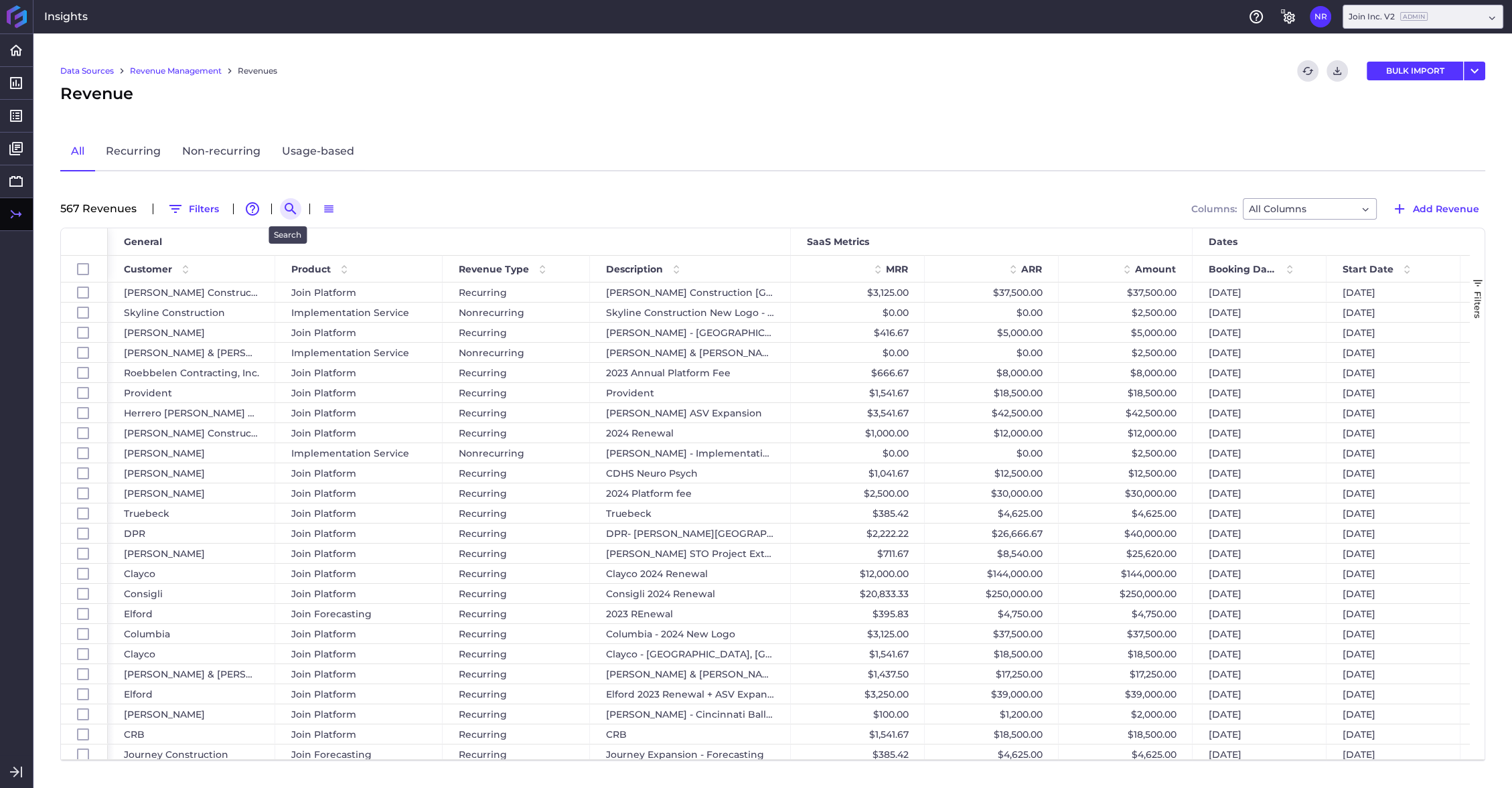
click at [286, 205] on icon "Search by" at bounding box center [290, 208] width 16 height 16
click at [329, 211] on input at bounding box center [356, 208] width 108 height 21
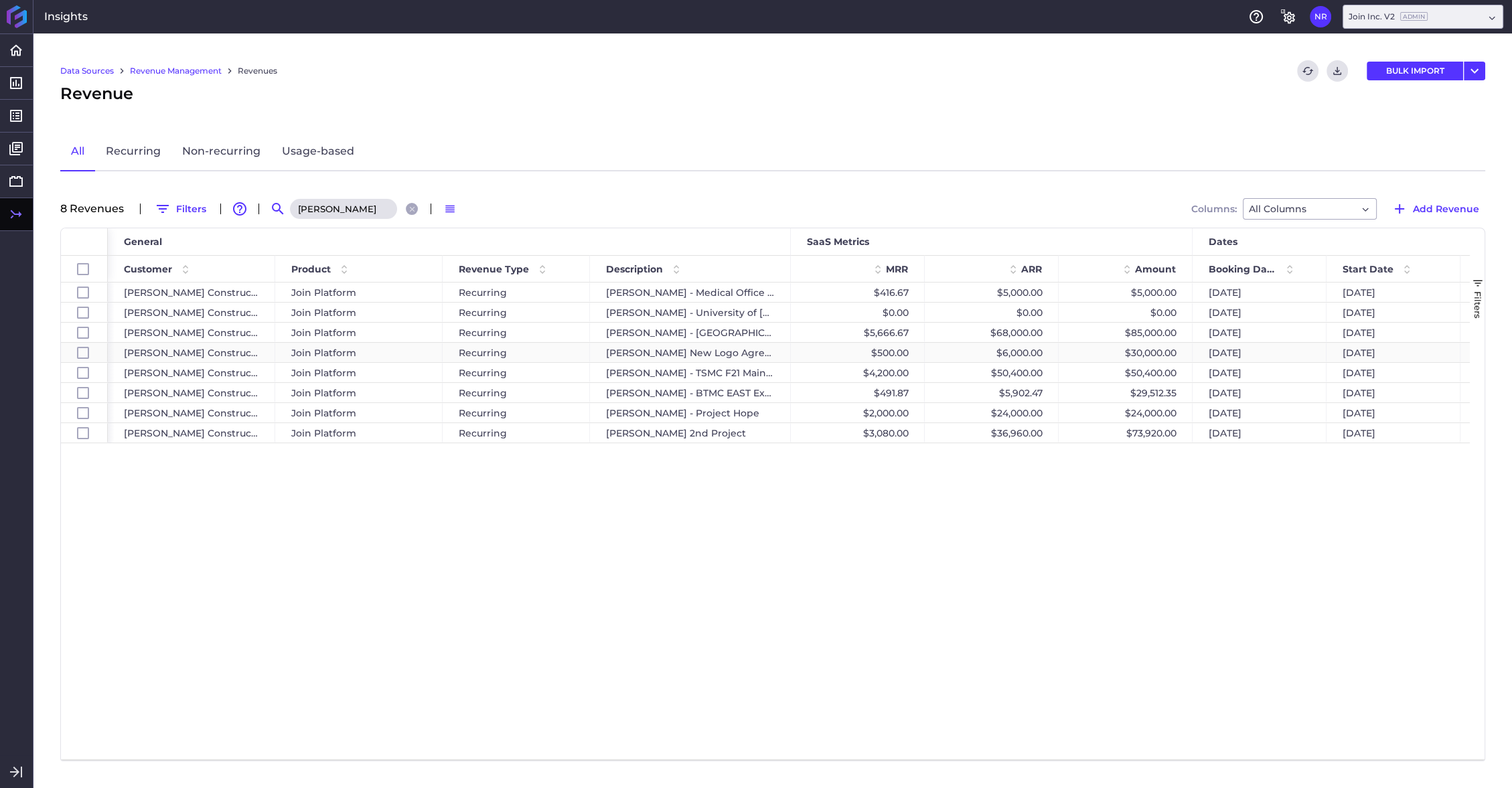
type input "[PERSON_NAME]"
click at [1122, 357] on div "$30,000.00" at bounding box center [1125, 352] width 134 height 20
checkbox input "false"
checkbox input "true"
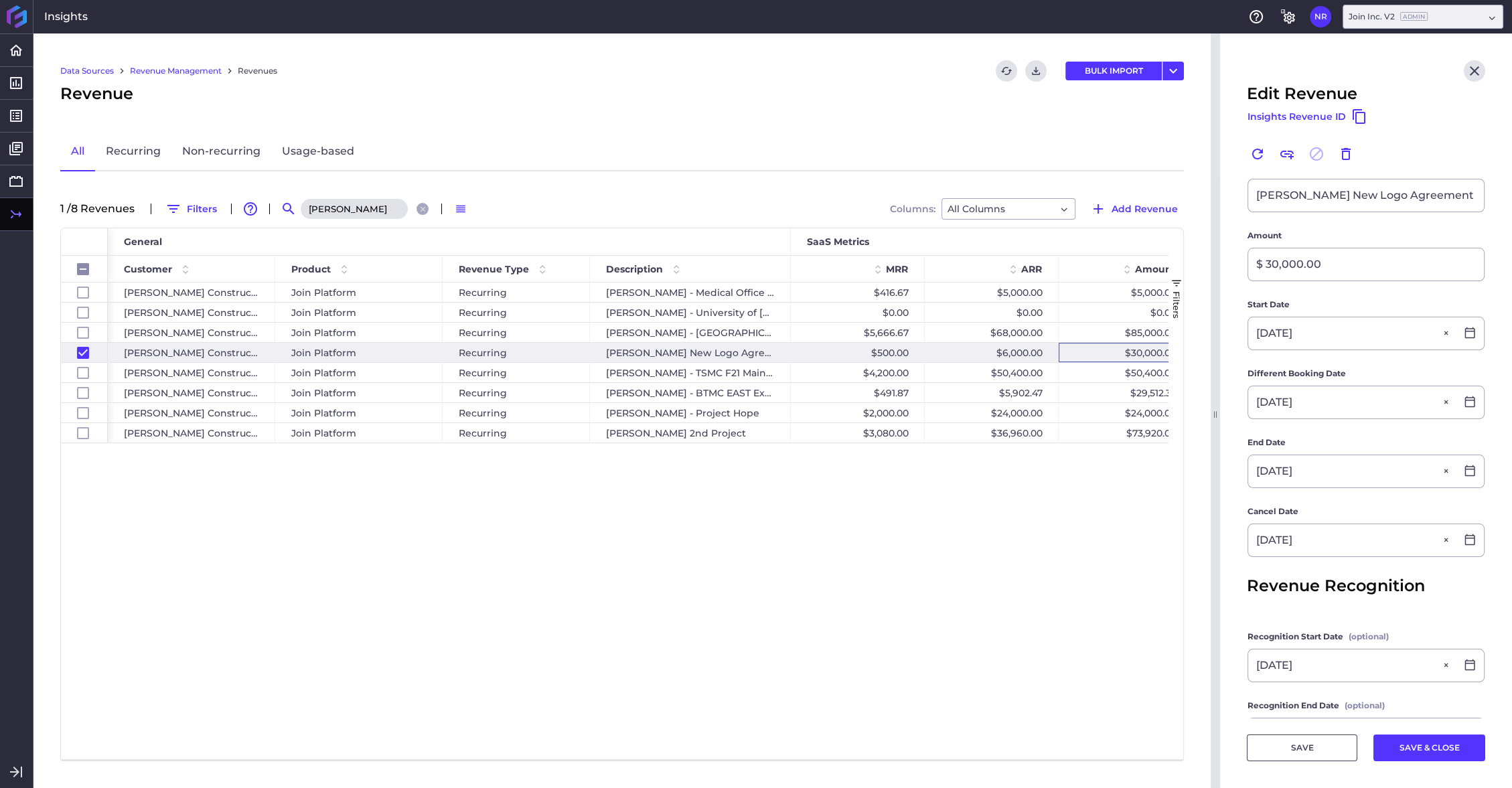
scroll to position [239, 0]
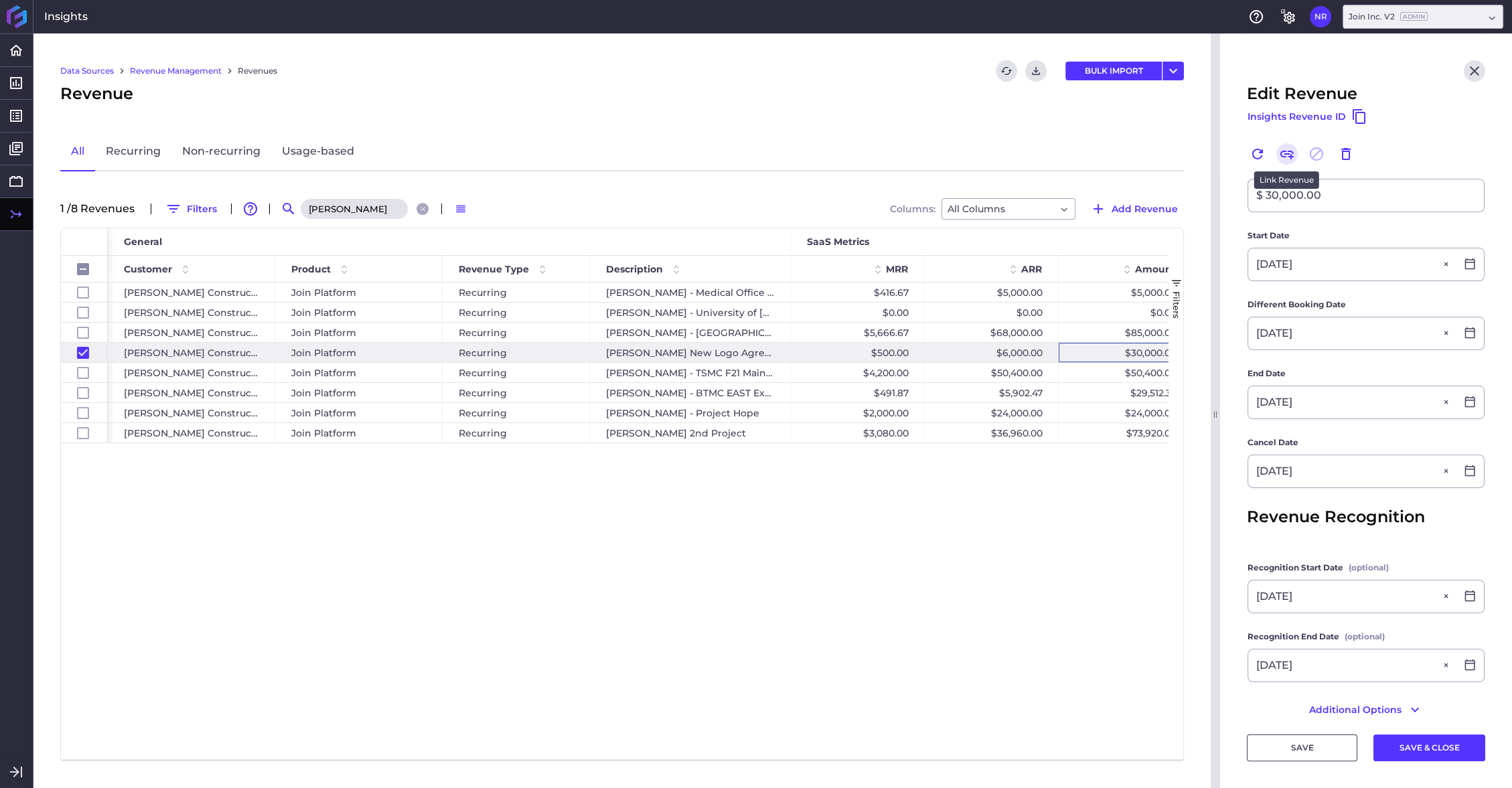
click at [1289, 150] on icon "Link" at bounding box center [1287, 153] width 16 height 16
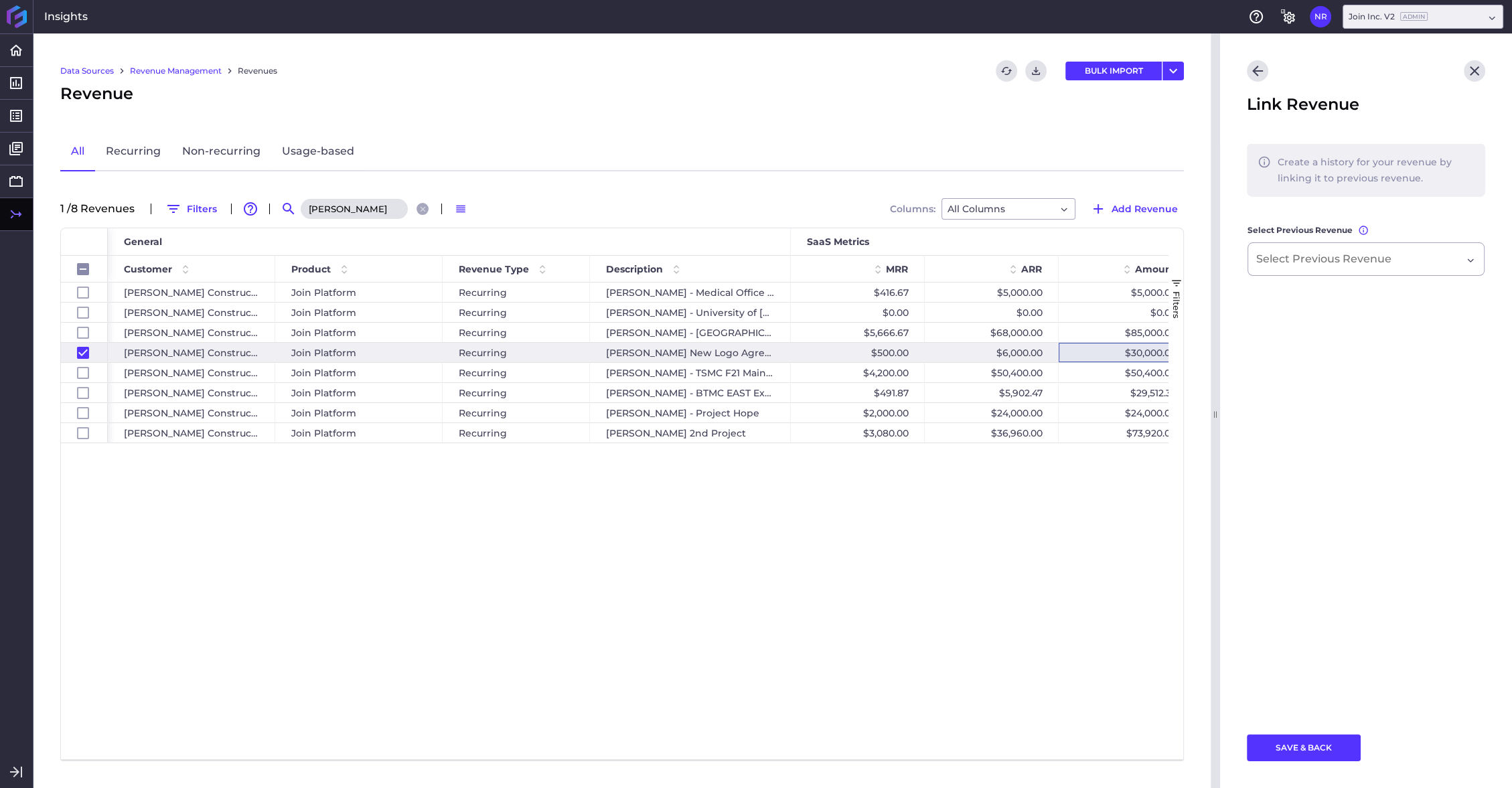
scroll to position [0, 0]
click at [1385, 256] on div "Dropdown select" at bounding box center [1365, 259] width 237 height 33
click at [1385, 260] on icon "Dropdown select" at bounding box center [1470, 258] width 6 height 3
click at [1258, 75] on icon "Go back" at bounding box center [1257, 70] width 11 height 11
checkbox input "false"
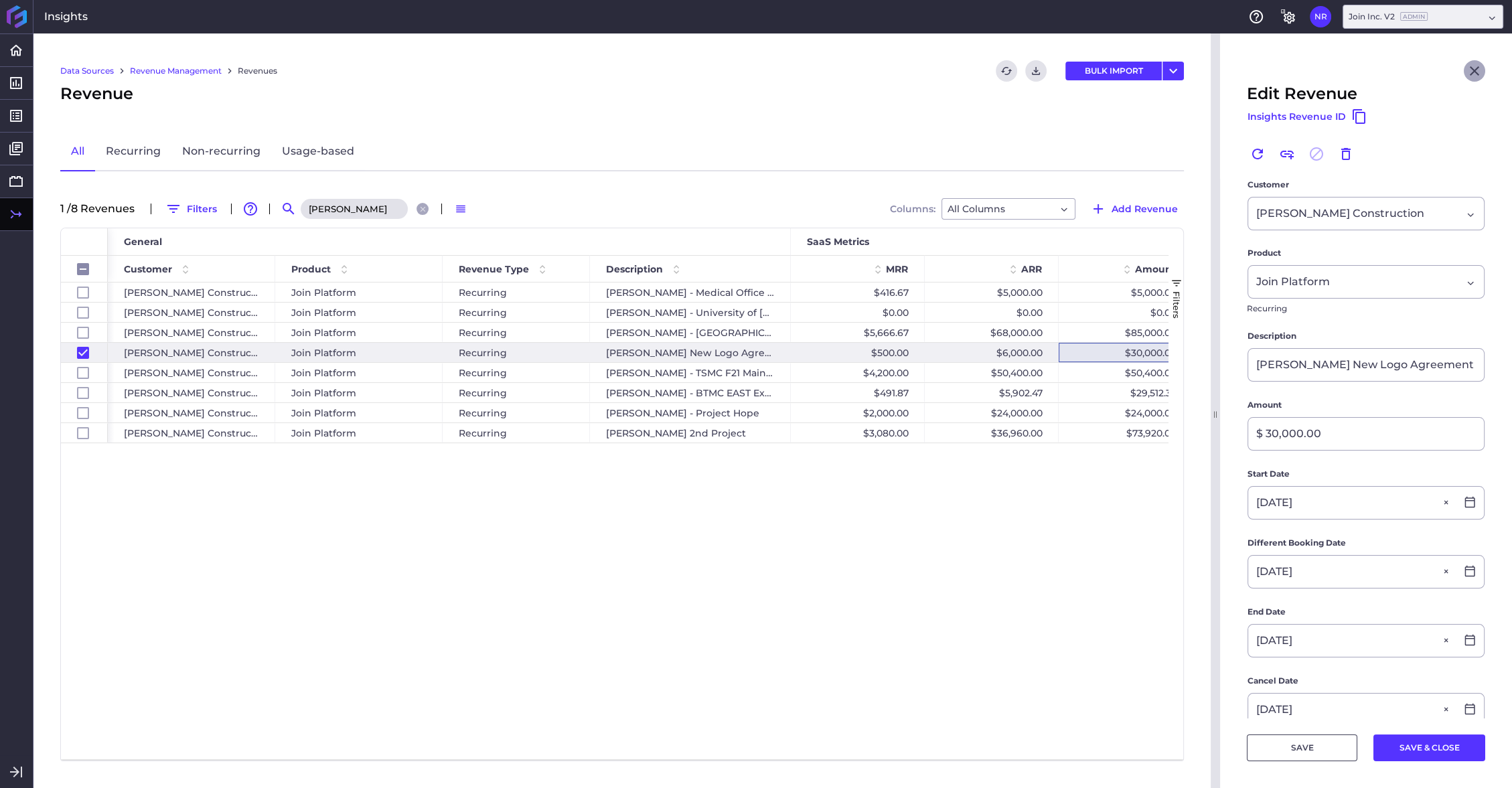
click at [1385, 73] on icon "Close" at bounding box center [1475, 71] width 10 height 10
checkbox input "false"
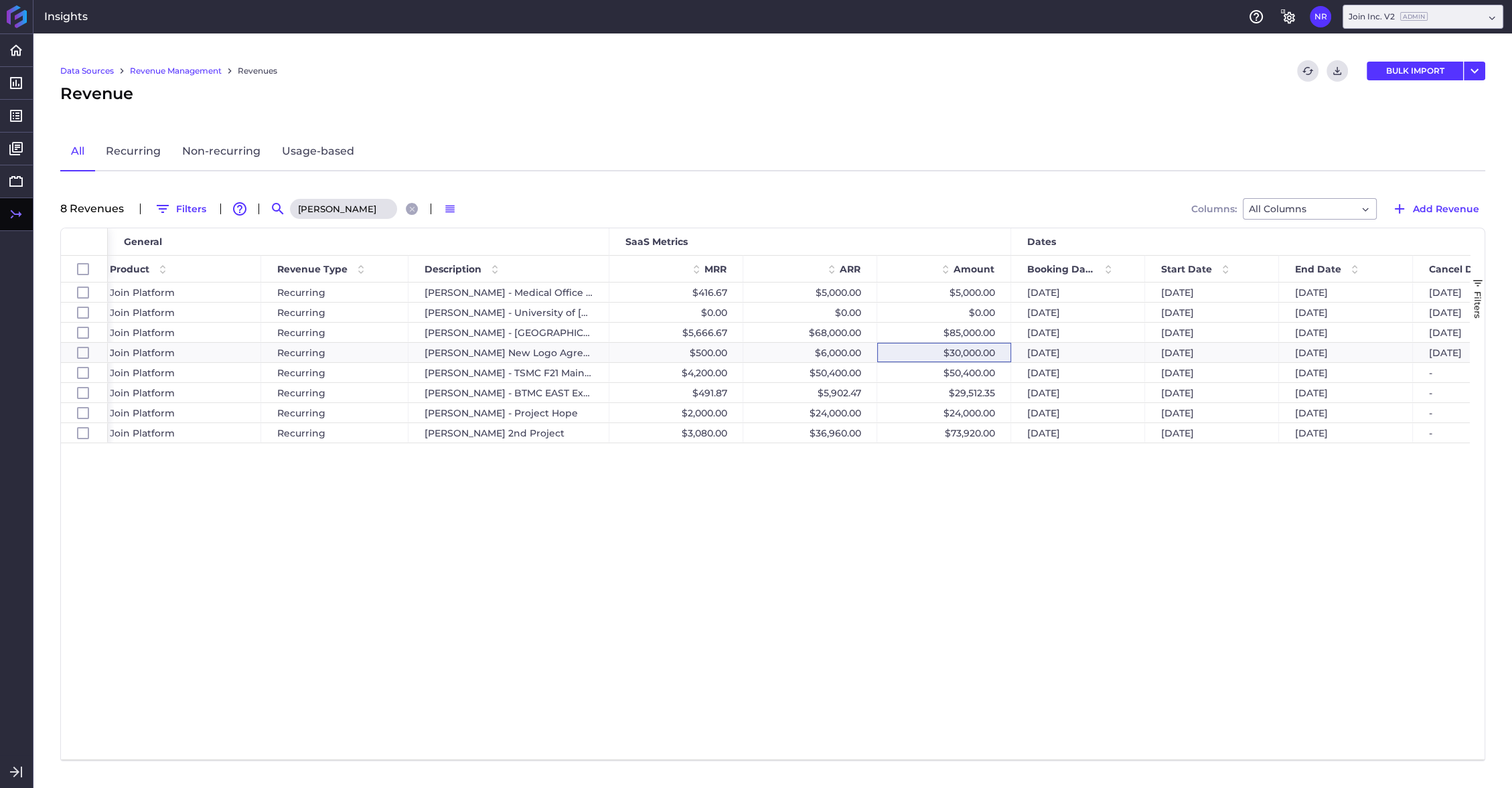
scroll to position [0, 220]
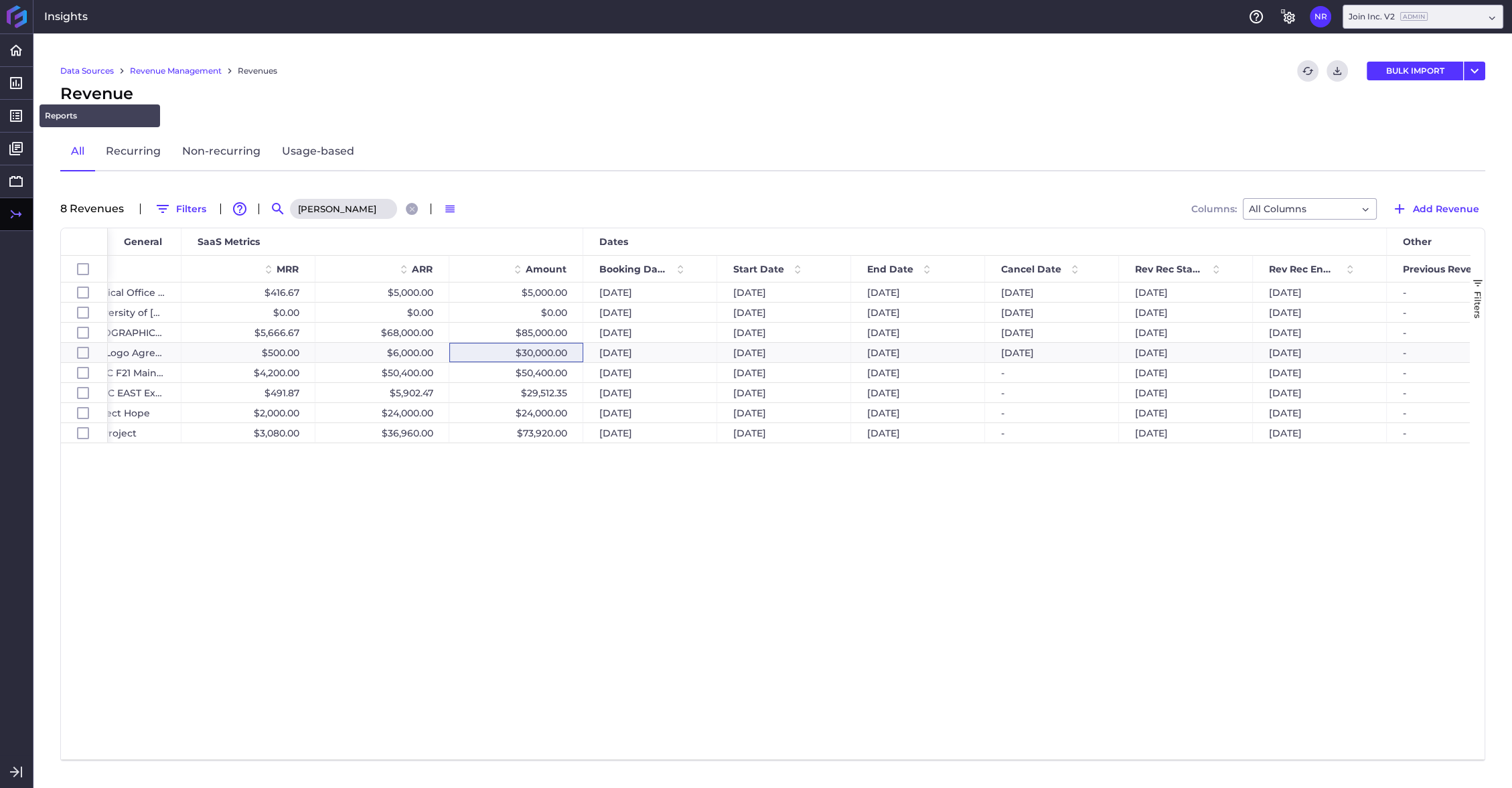
click at [67, 117] on link "Reports" at bounding box center [99, 115] width 120 height 22
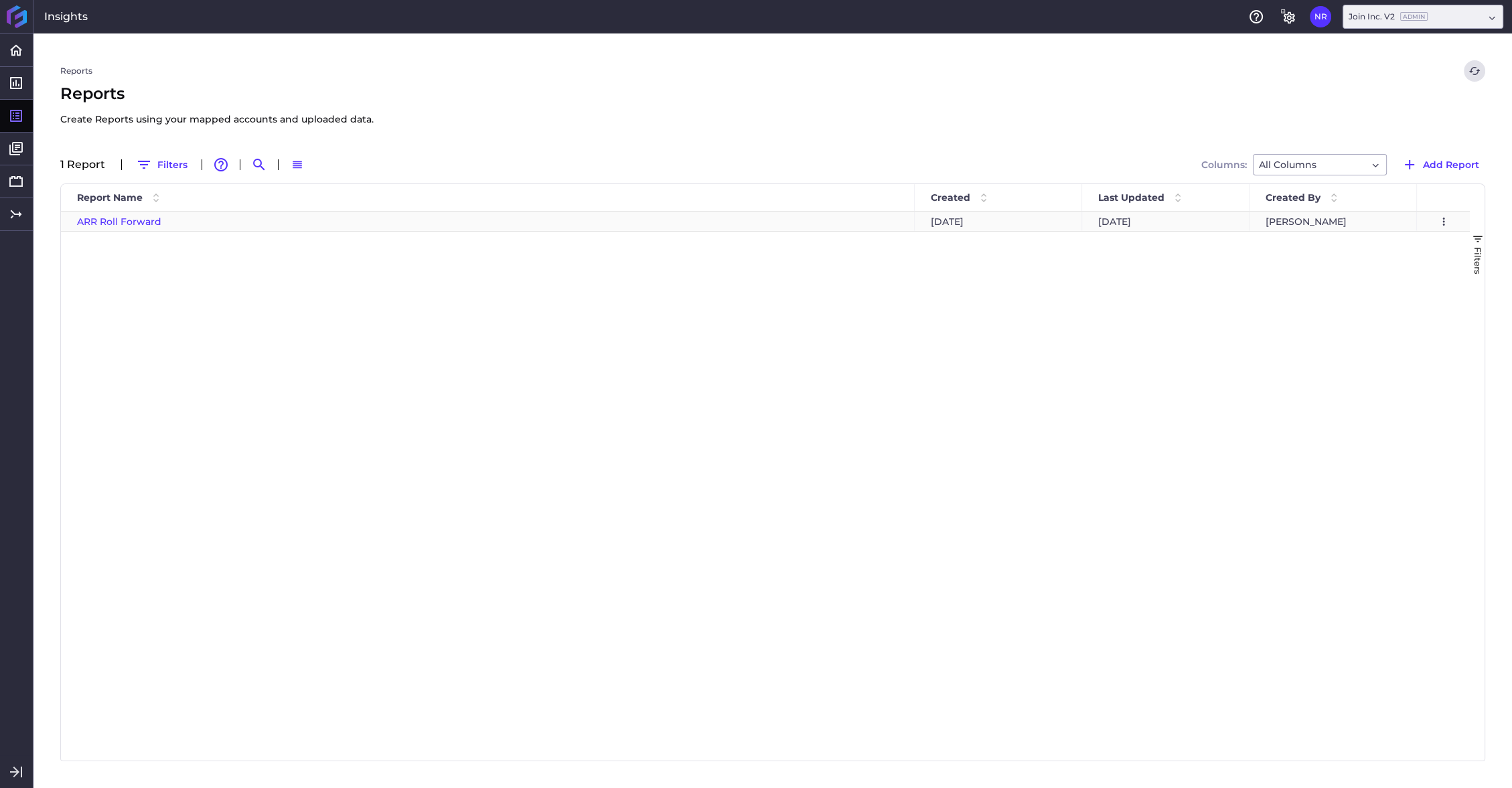
click at [110, 221] on span "ARR Roll Forward" at bounding box center [119, 221] width 84 height 12
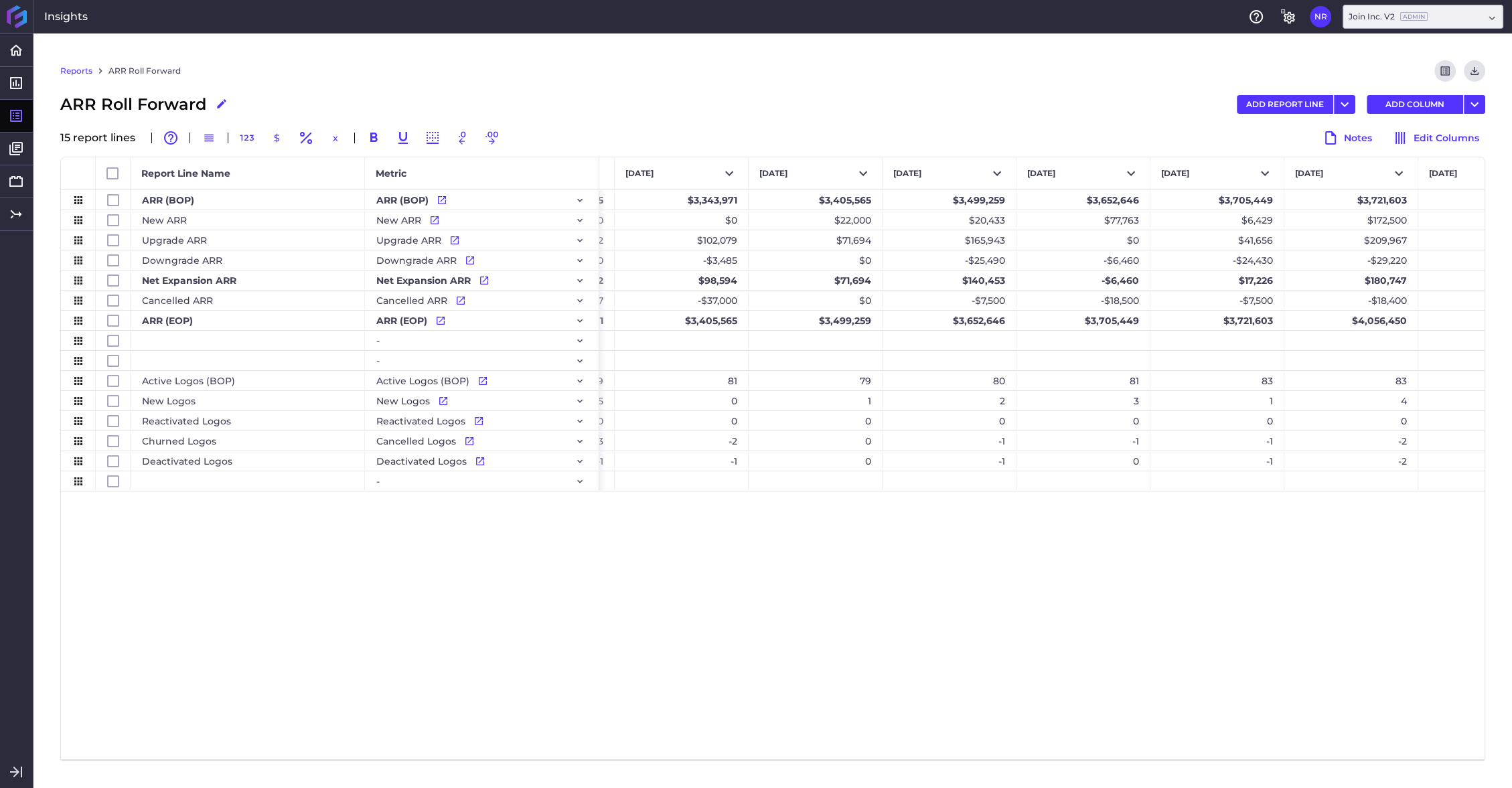
scroll to position [0, 8398]
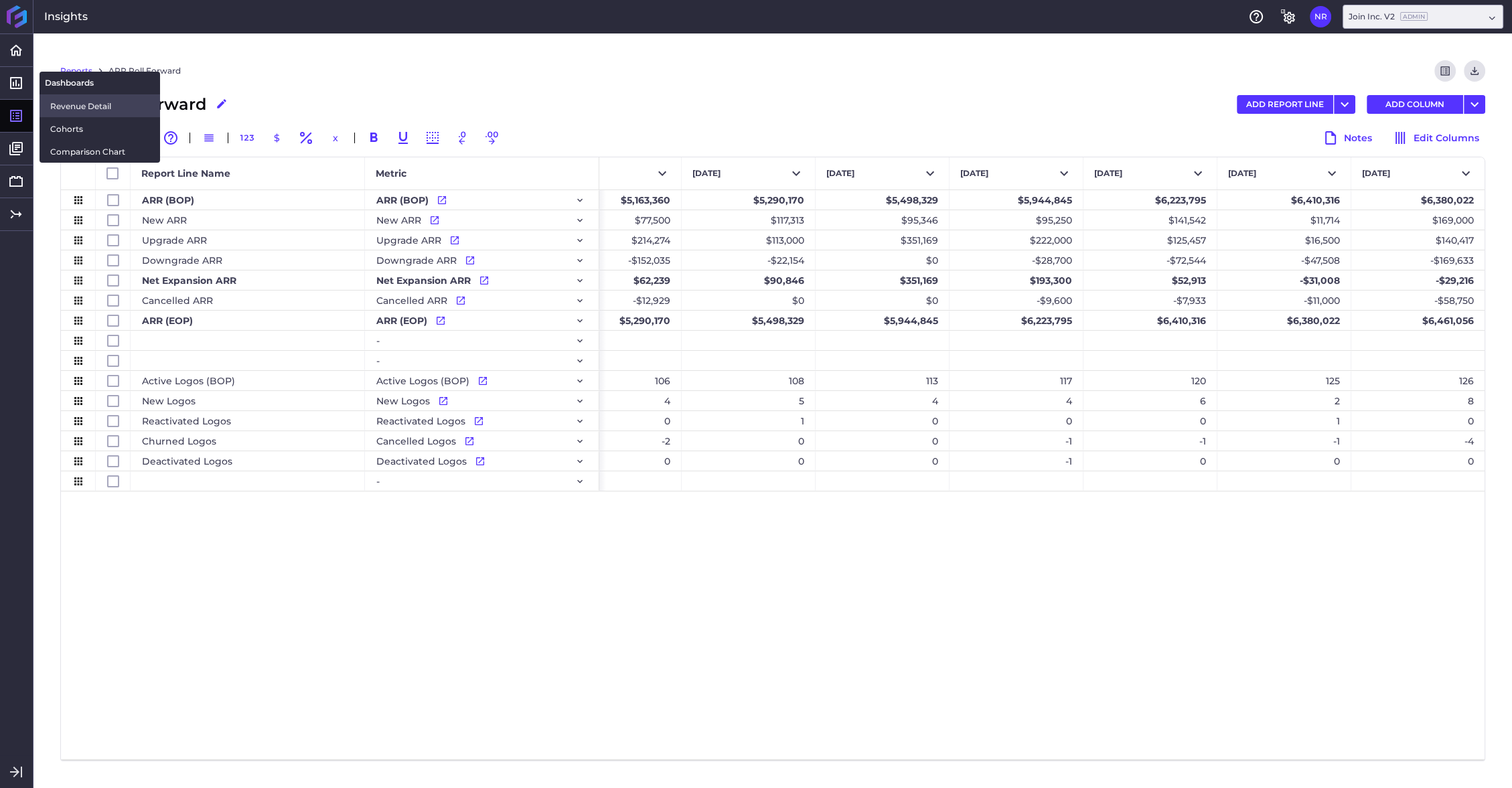
click at [85, 103] on span "Revenue Detail" at bounding box center [99, 106] width 99 height 14
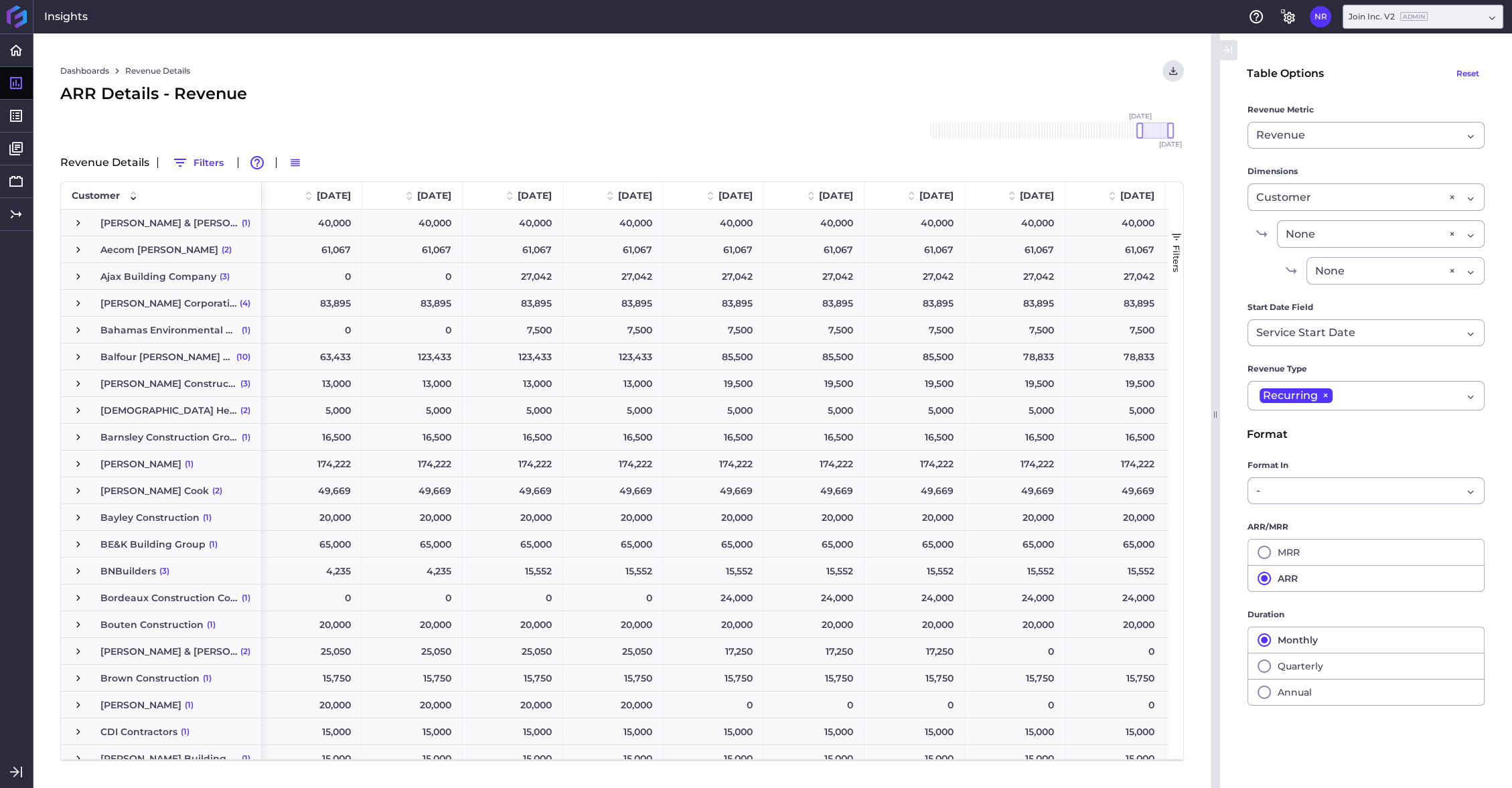
click at [76, 567] on span "Press SPACE to select this row." at bounding box center [78, 571] width 12 height 12
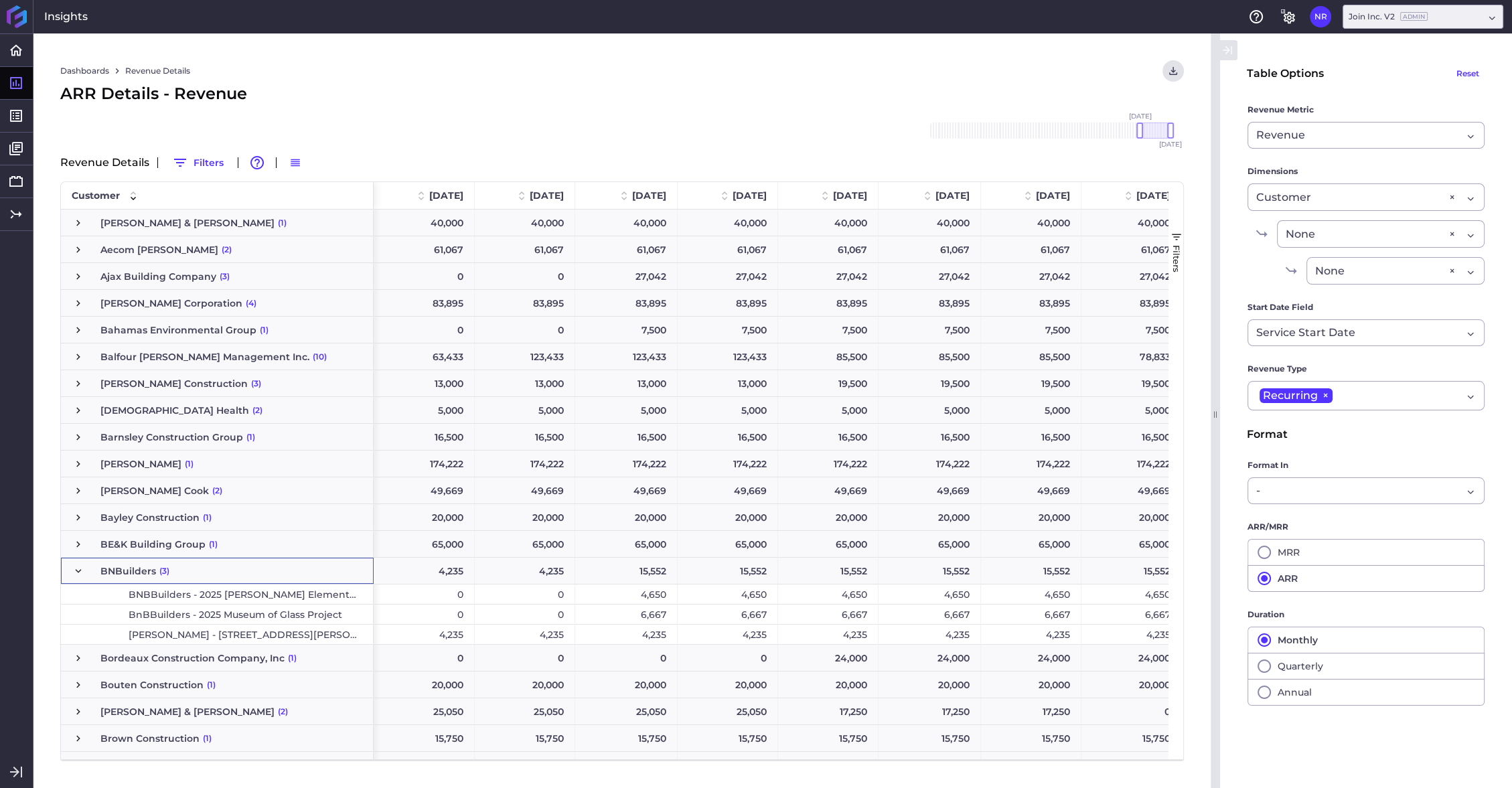
click at [76, 567] on span "Press SPACE to select this row." at bounding box center [78, 571] width 12 height 12
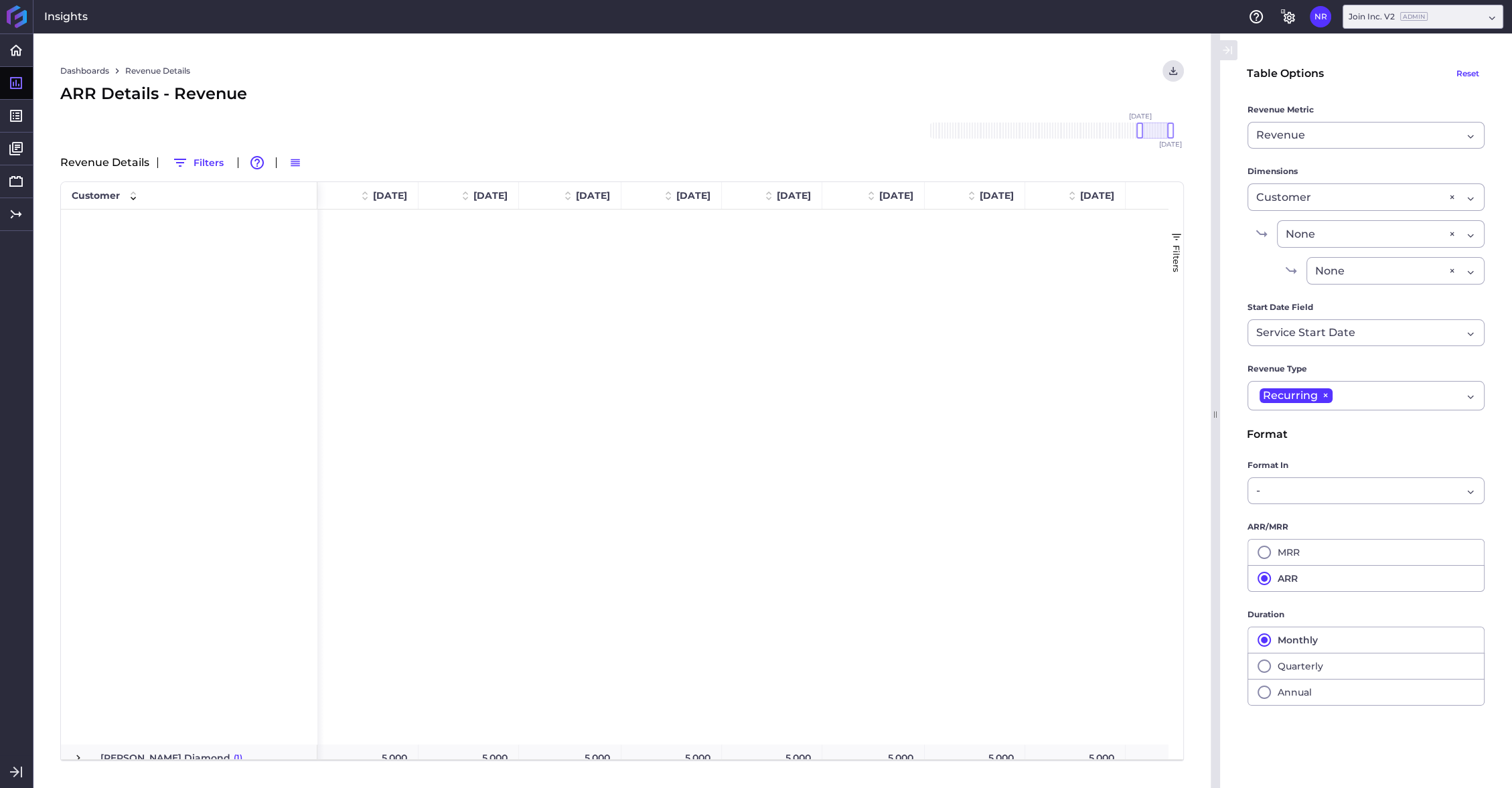
scroll to position [1127, 0]
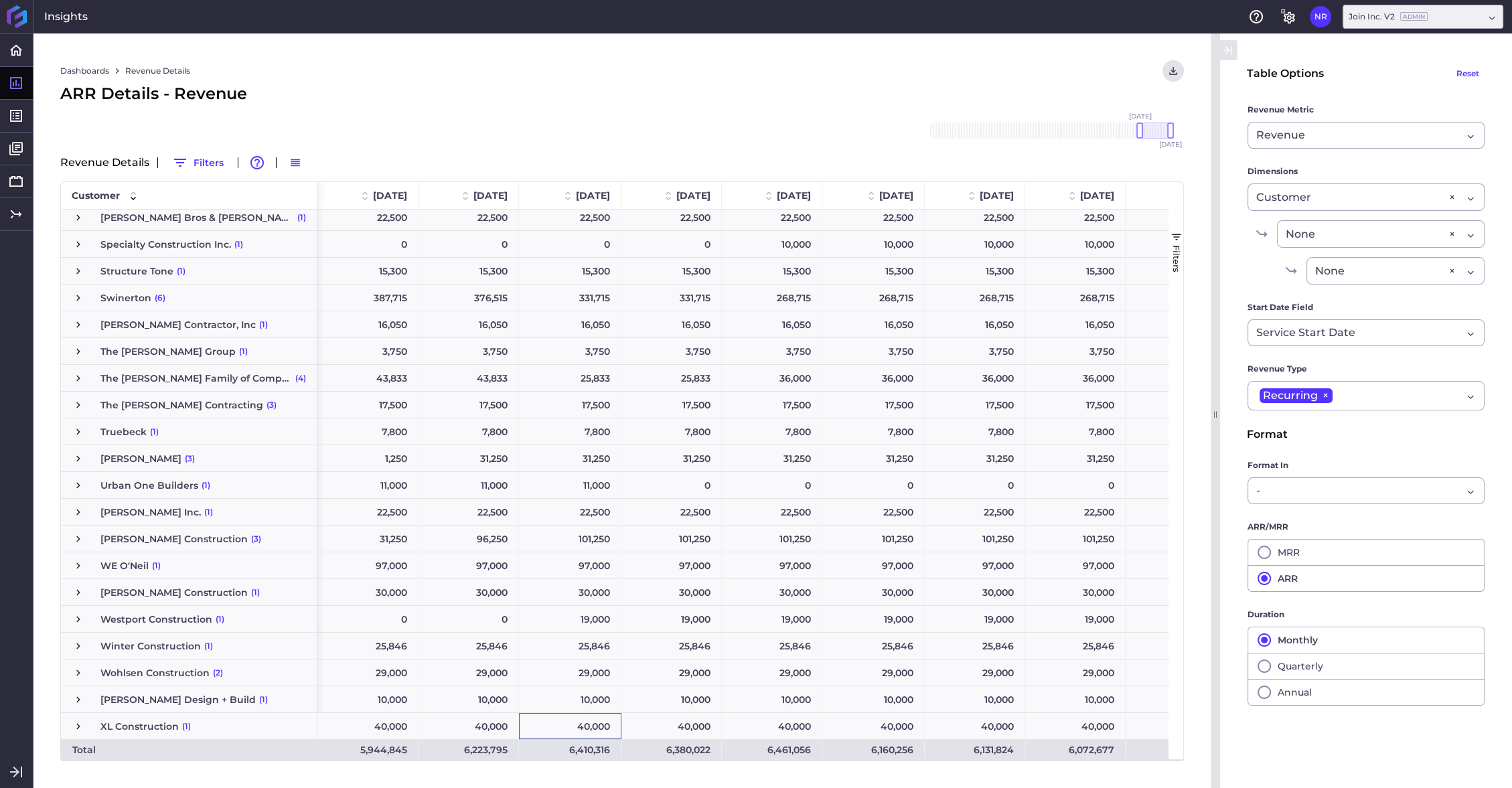
click at [554, 718] on div "40,000" at bounding box center [570, 725] width 103 height 26
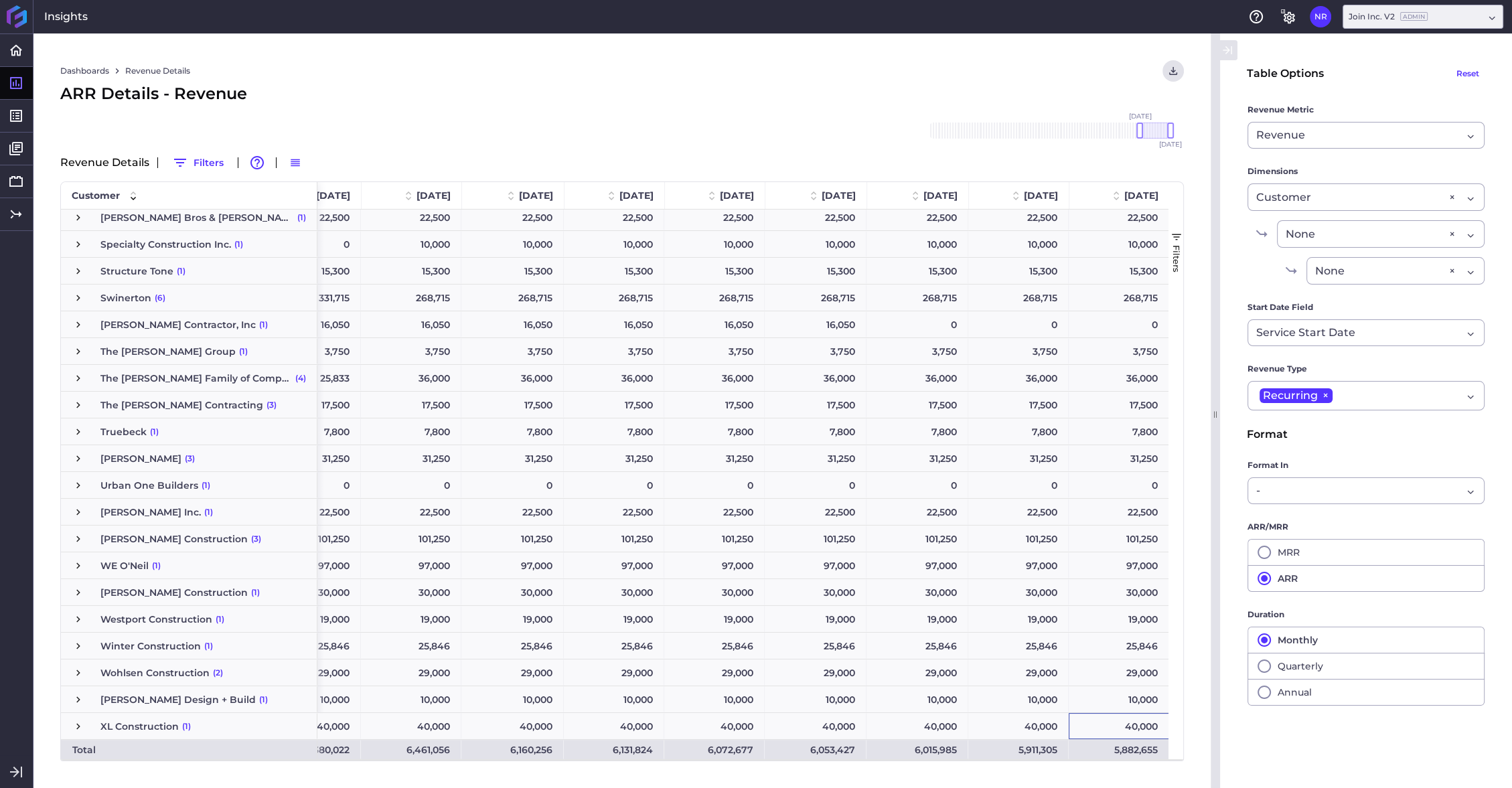
scroll to position [2922, 0]
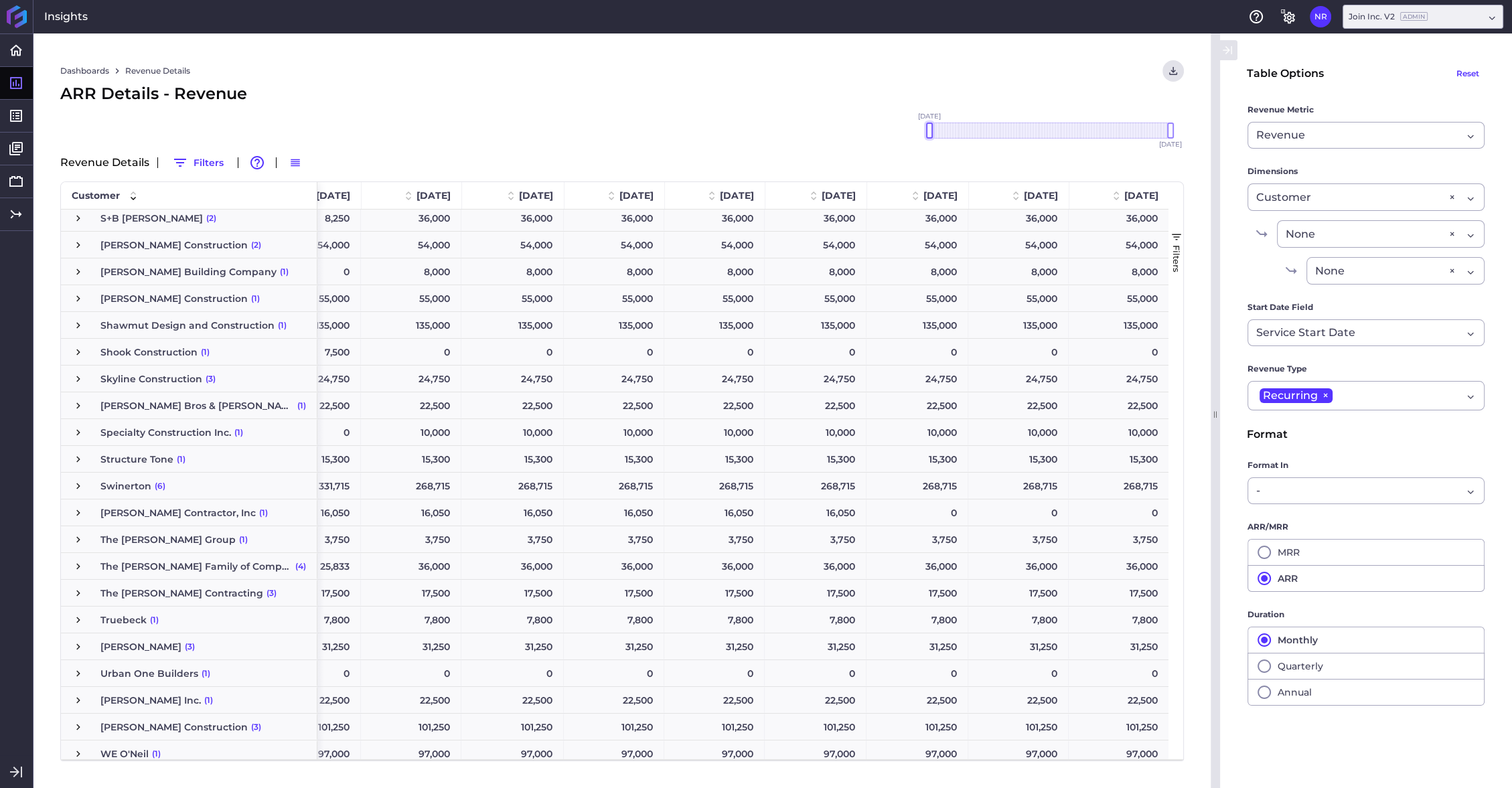
drag, startPoint x: 1139, startPoint y: 129, endPoint x: 911, endPoint y: 124, distance: 228.1
click at [911, 124] on div "Dashboards Revenue Details Download CSV... Download CSV Download CSV with under…" at bounding box center [621, 410] width 1177 height 754
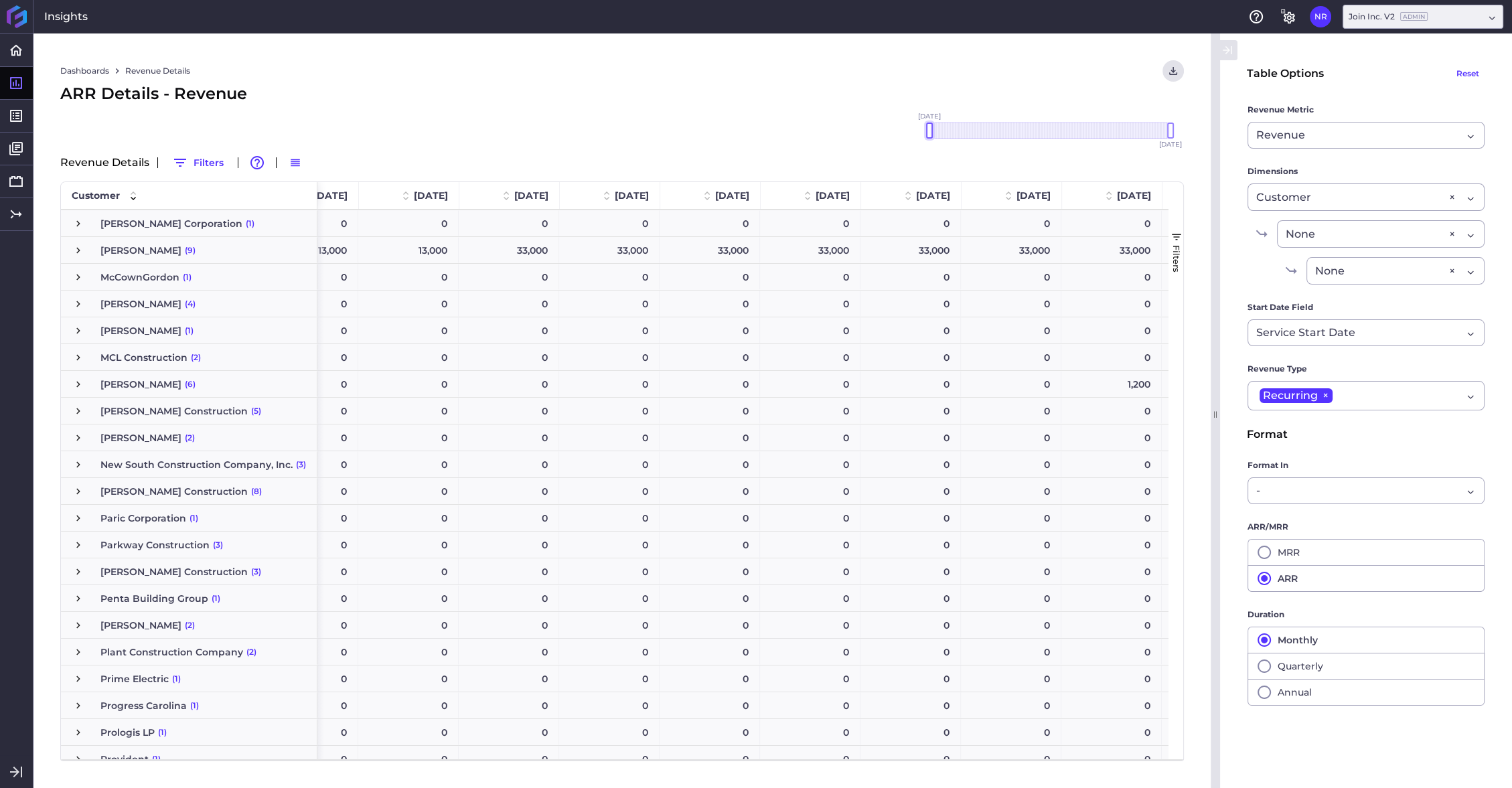
scroll to position [0, 360]
drag, startPoint x: 927, startPoint y: 130, endPoint x: 899, endPoint y: 130, distance: 28.0
click at [899, 130] on div "Dashboards Revenue Details Download CSV... Download CSV Download CSV with under…" at bounding box center [621, 410] width 1177 height 754
click at [791, 114] on div "Dashboards Revenue Details Download CSV... Download CSV Download CSV with under…" at bounding box center [621, 410] width 1177 height 754
drag, startPoint x: 1171, startPoint y: 132, endPoint x: 1181, endPoint y: 131, distance: 10.0
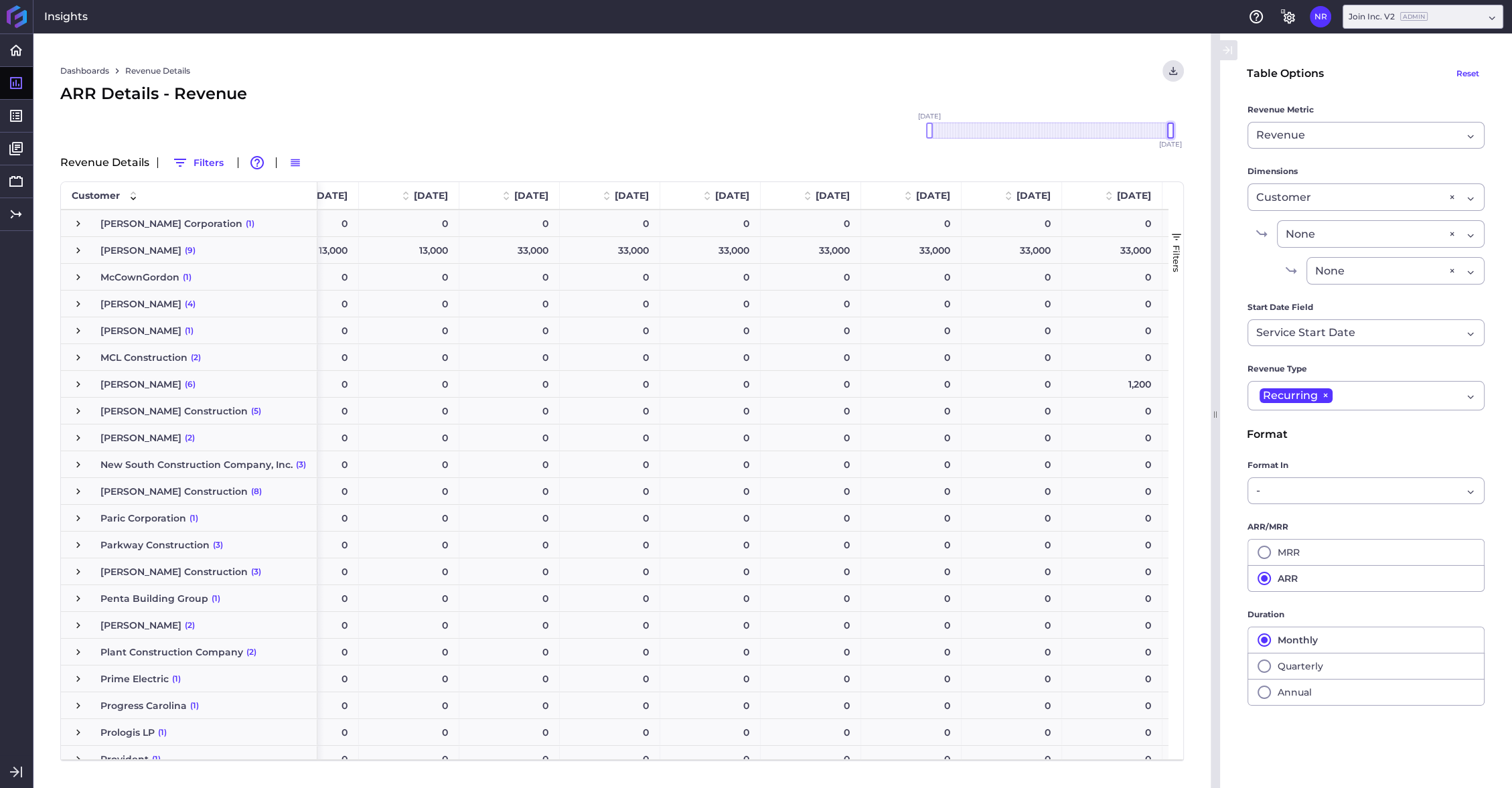
click at [1181, 131] on div "[DATE] Dec '[DATE] Feb '[DATE] Apr '[DATE] Jun '[DATE] Aug '[DATE] Oct '[DATE] …" at bounding box center [1049, 130] width 268 height 16
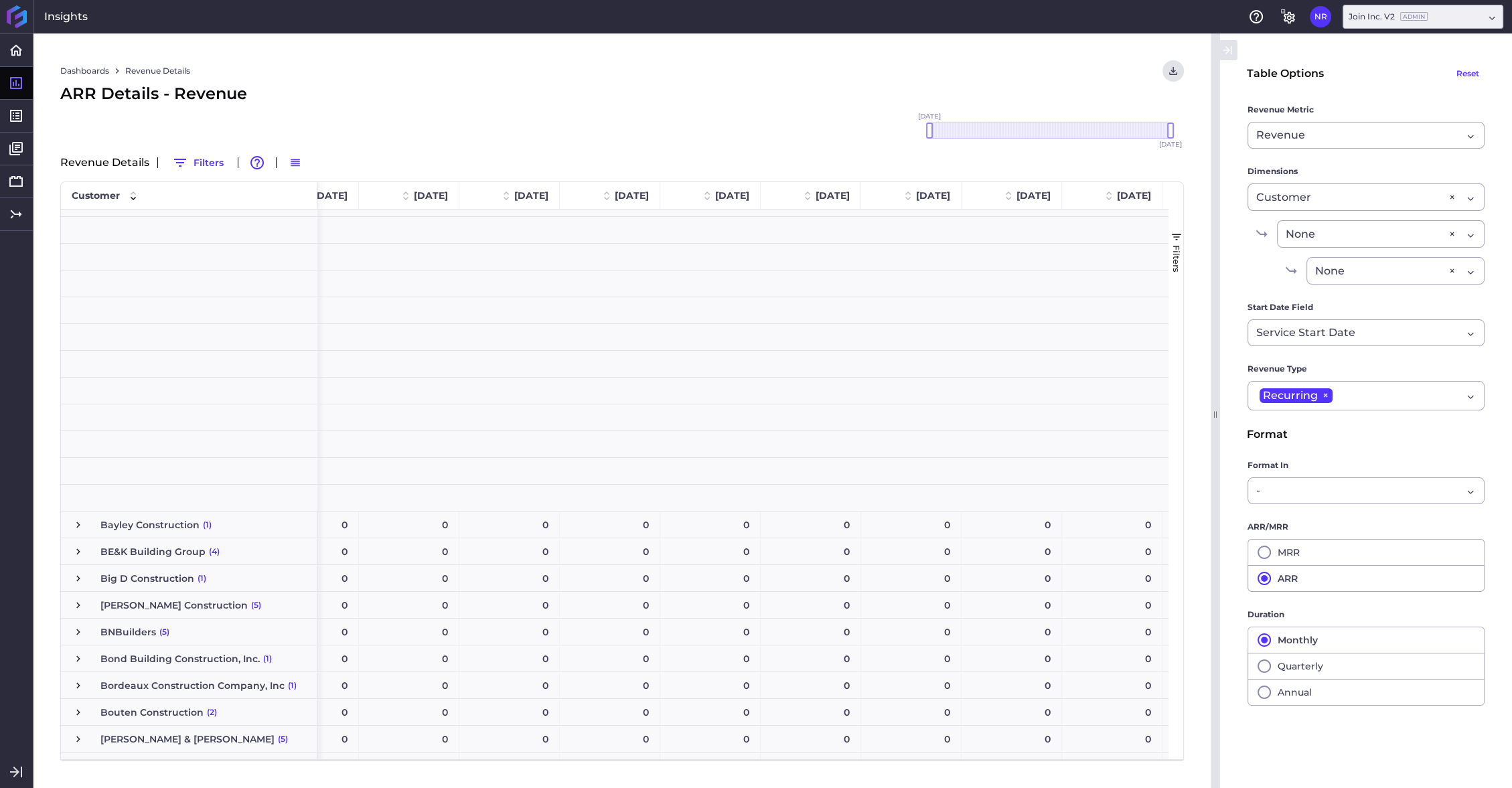
scroll to position [0, 0]
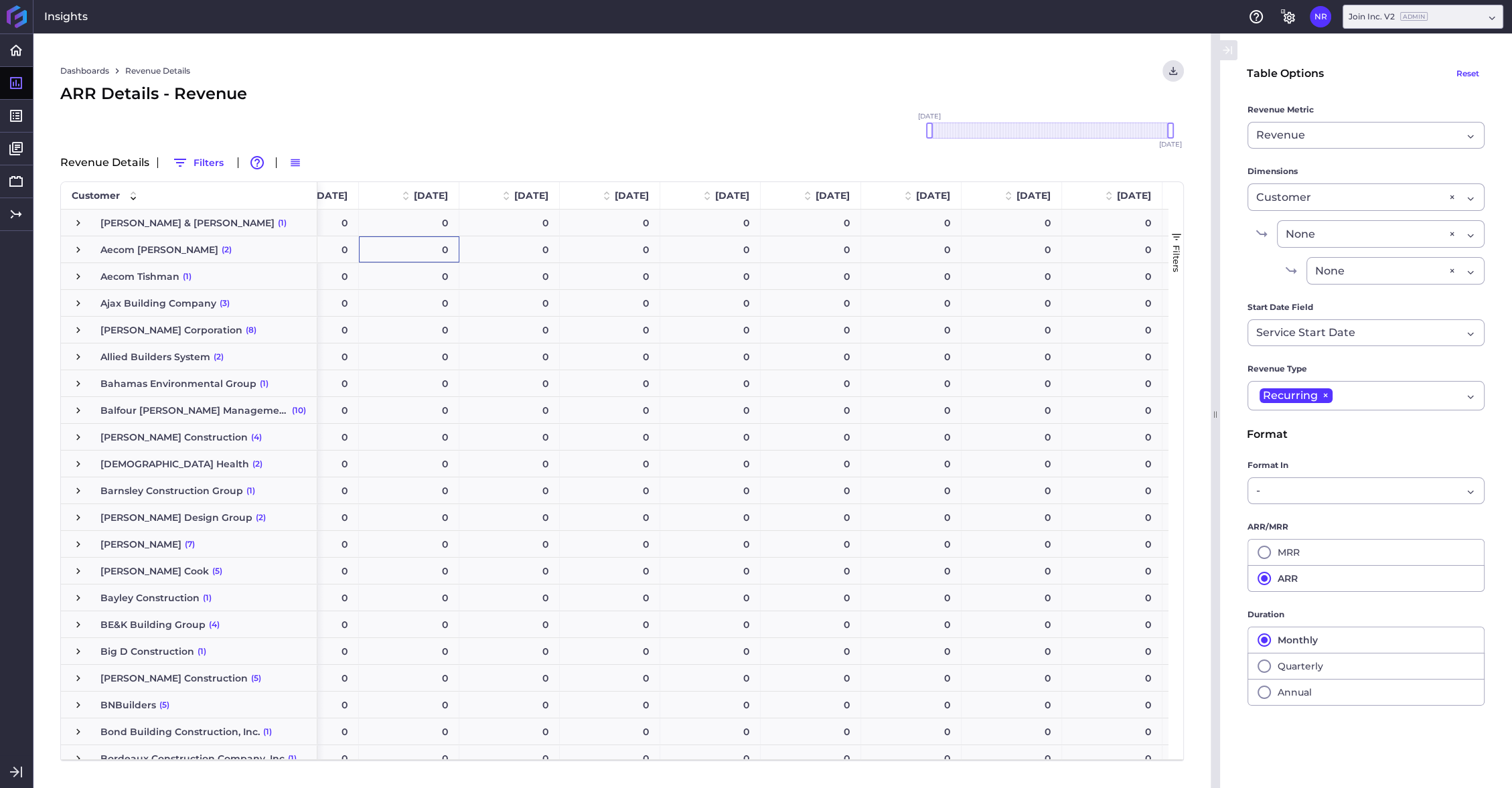
click at [383, 250] on div "0" at bounding box center [409, 249] width 101 height 26
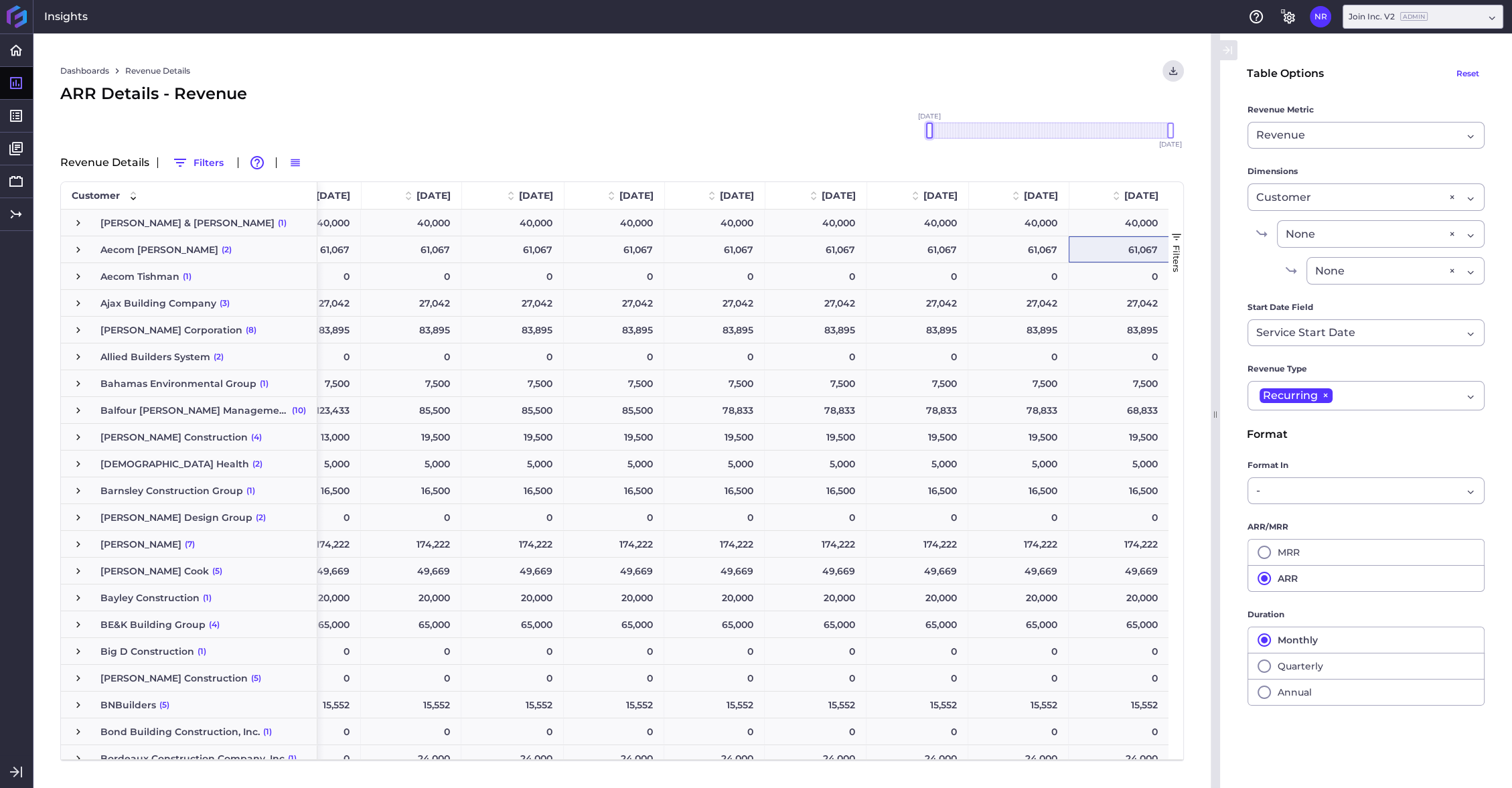
drag, startPoint x: 928, startPoint y: 128, endPoint x: 895, endPoint y: 128, distance: 33.0
click at [895, 128] on div "Dashboards Revenue Details Download CSV... Download CSV Download CSV with under…" at bounding box center [621, 410] width 1177 height 754
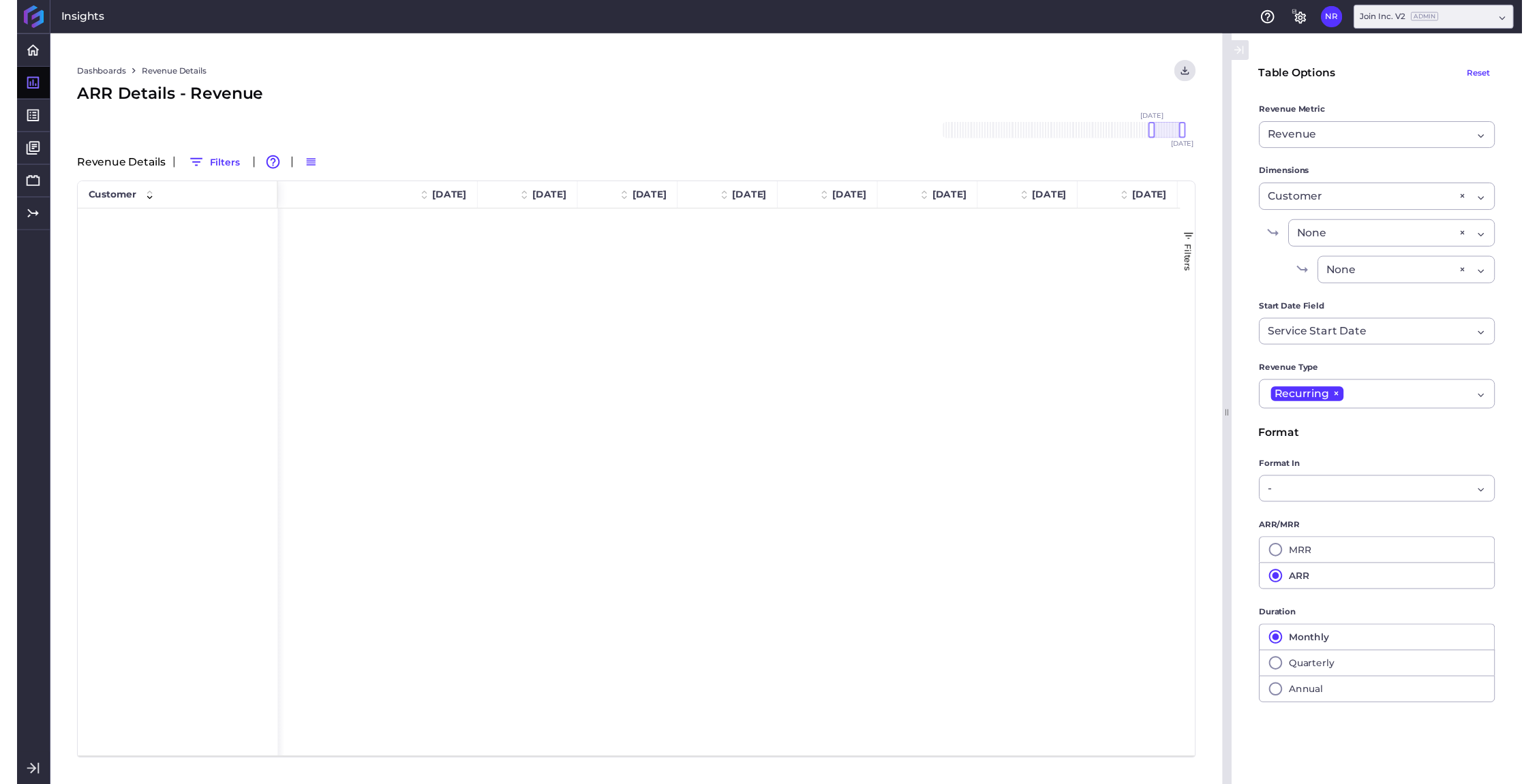
scroll to position [0, 304]
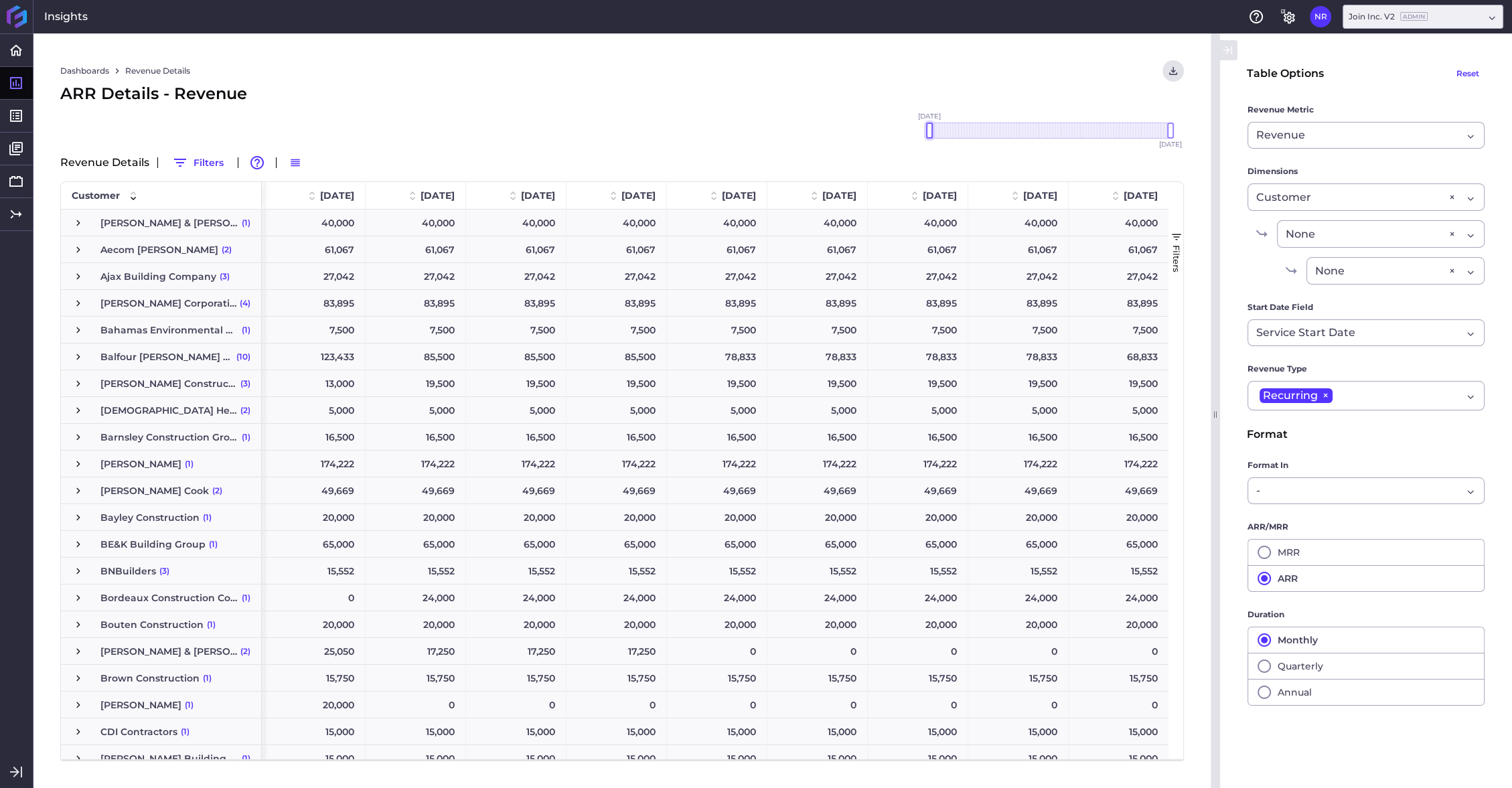
drag, startPoint x: 1102, startPoint y: 130, endPoint x: 901, endPoint y: 137, distance: 201.1
click at [901, 137] on div "[DATE] Dec '[DATE] Feb '[DATE] Apr '[DATE] Jun '[DATE] Aug '[DATE] Oct '[DATE] …" at bounding box center [622, 143] width 1124 height 20
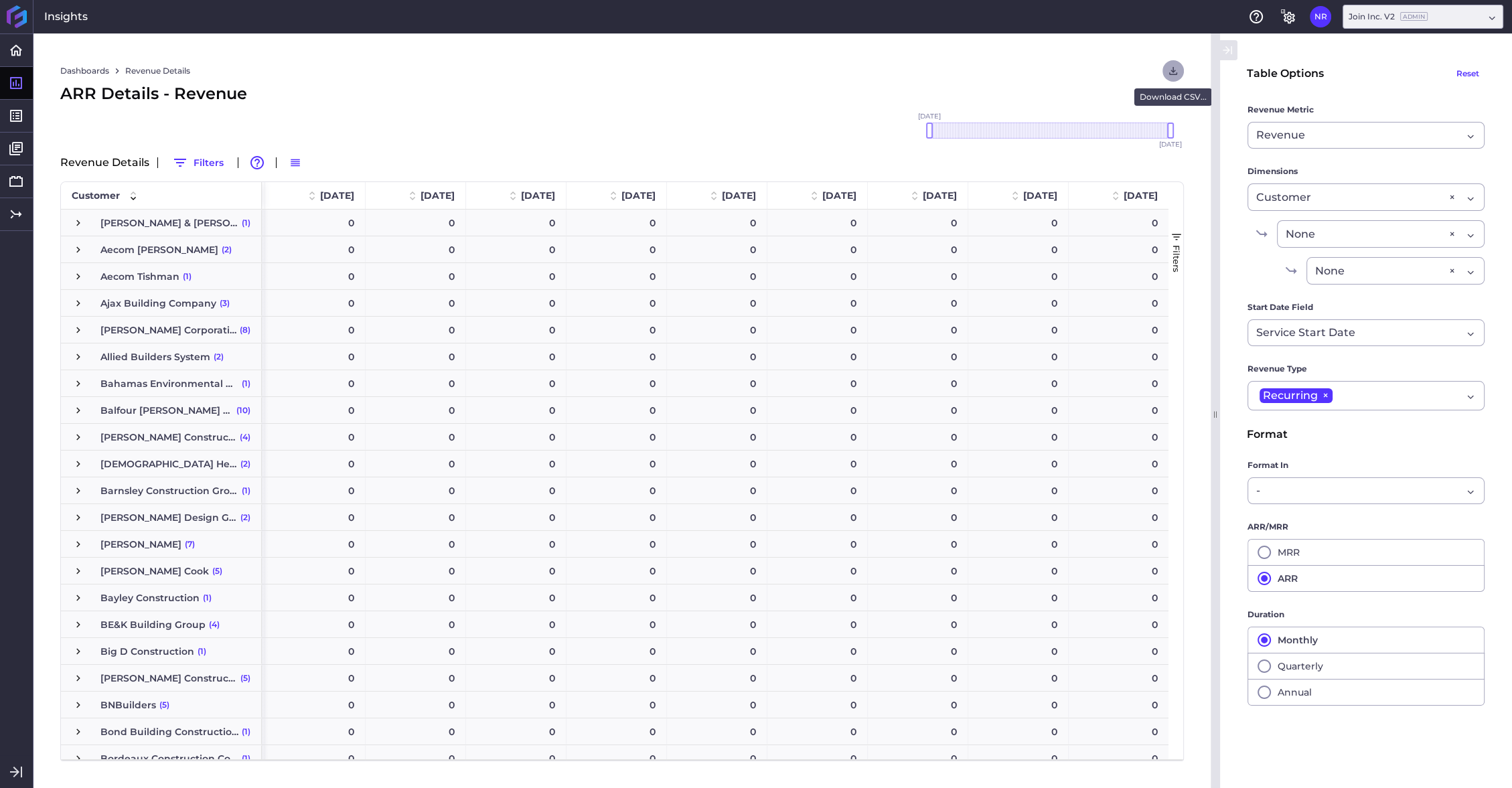
click at [1174, 69] on icon "User Menu" at bounding box center [1173, 70] width 8 height 8
click at [1017, 101] on button "Download CSV" at bounding box center [1082, 99] width 204 height 30
click at [1261, 547] on icon "button" at bounding box center [1264, 552] width 16 height 16
click at [1172, 73] on icon "User Menu" at bounding box center [1173, 70] width 12 height 12
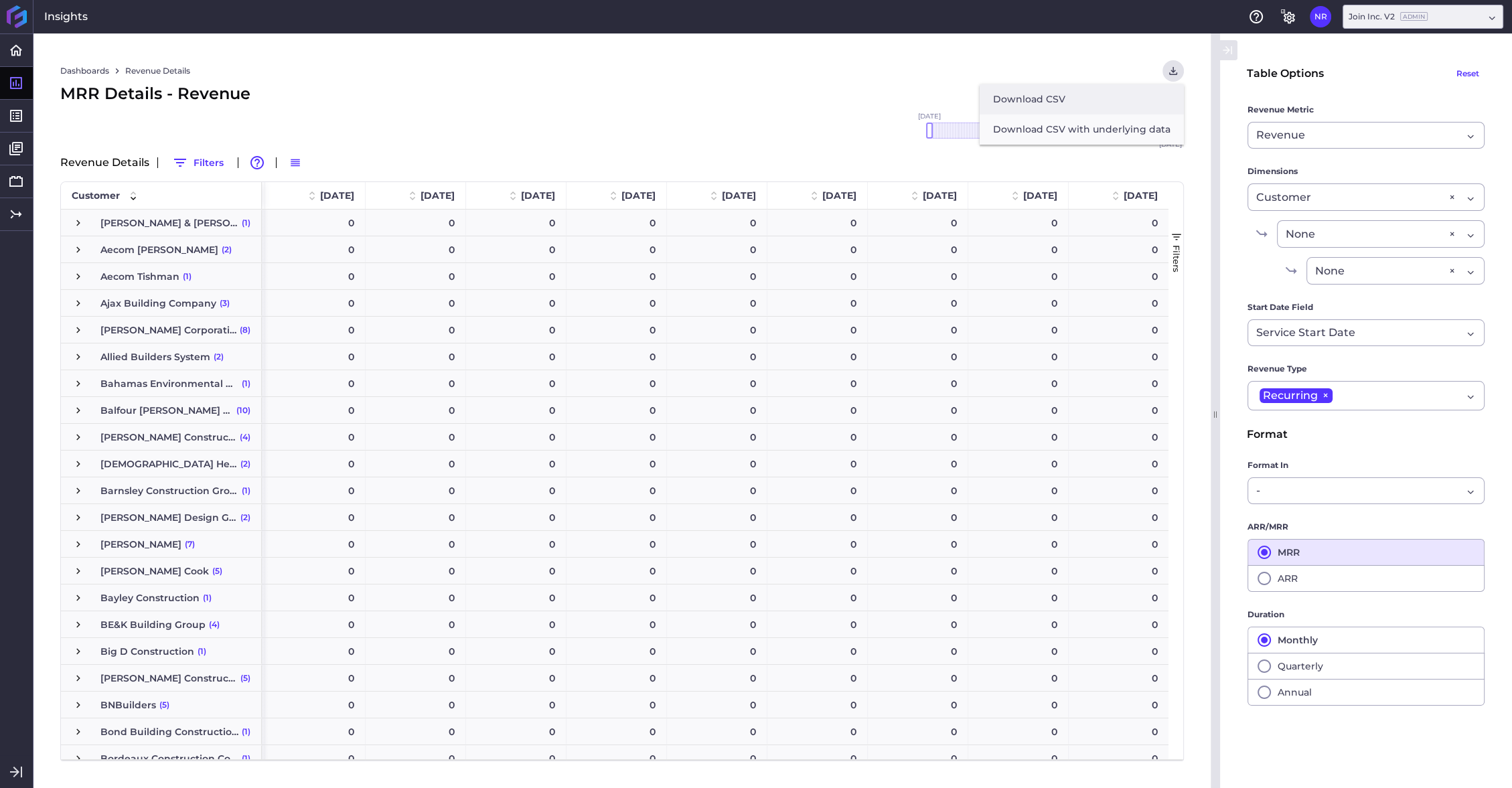
click at [1036, 97] on button "Download CSV" at bounding box center [1082, 99] width 204 height 30
click at [1176, 70] on icon "User Menu" at bounding box center [1173, 70] width 12 height 12
click at [1017, 95] on button "Download CSV" at bounding box center [1082, 99] width 204 height 30
click at [1173, 73] on icon "User Menu" at bounding box center [1173, 70] width 8 height 8
click at [1026, 98] on button "Download CSV" at bounding box center [1082, 99] width 204 height 30
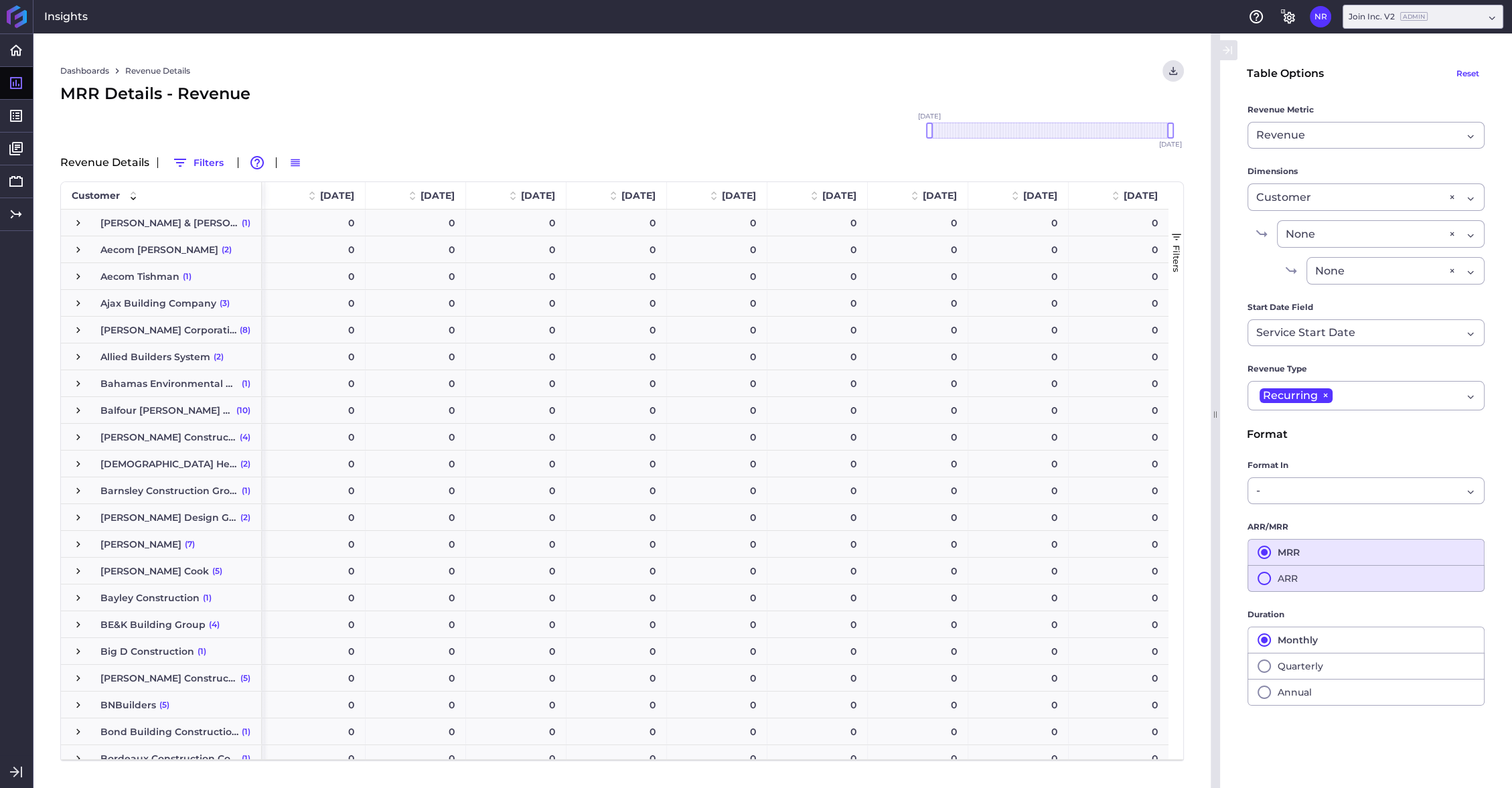
click at [1263, 570] on icon "button" at bounding box center [1264, 578] width 16 height 16
click at [1174, 66] on icon "User Menu" at bounding box center [1173, 70] width 12 height 12
click at [1053, 99] on button "Download CSV" at bounding box center [1082, 99] width 204 height 30
